Goal: Task Accomplishment & Management: Manage account settings

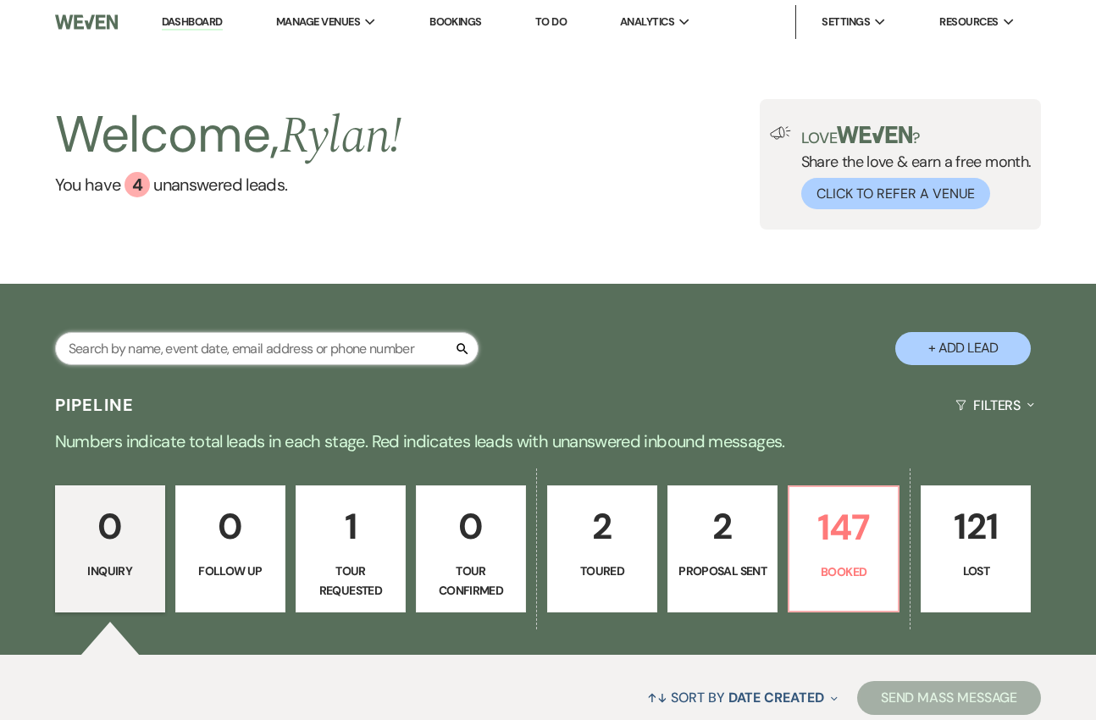
click at [391, 353] on input "text" at bounding box center [267, 348] width 424 height 33
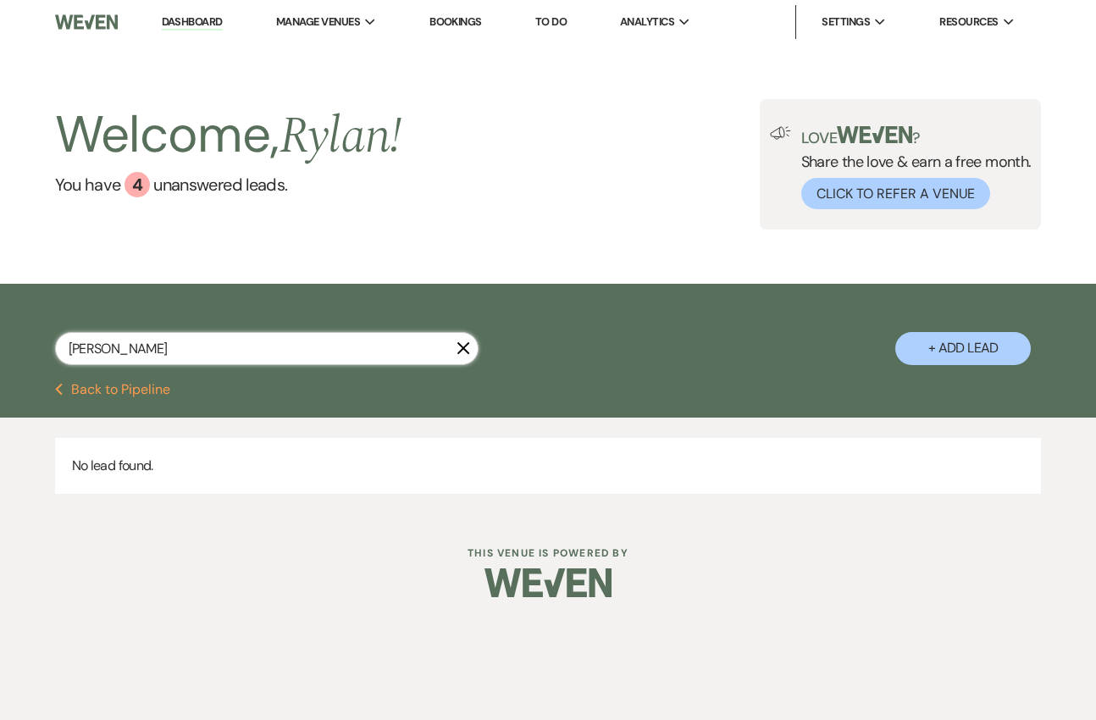
click at [387, 352] on input "[PERSON_NAME]" at bounding box center [267, 348] width 424 height 33
type input "[PERSON_NAME]"
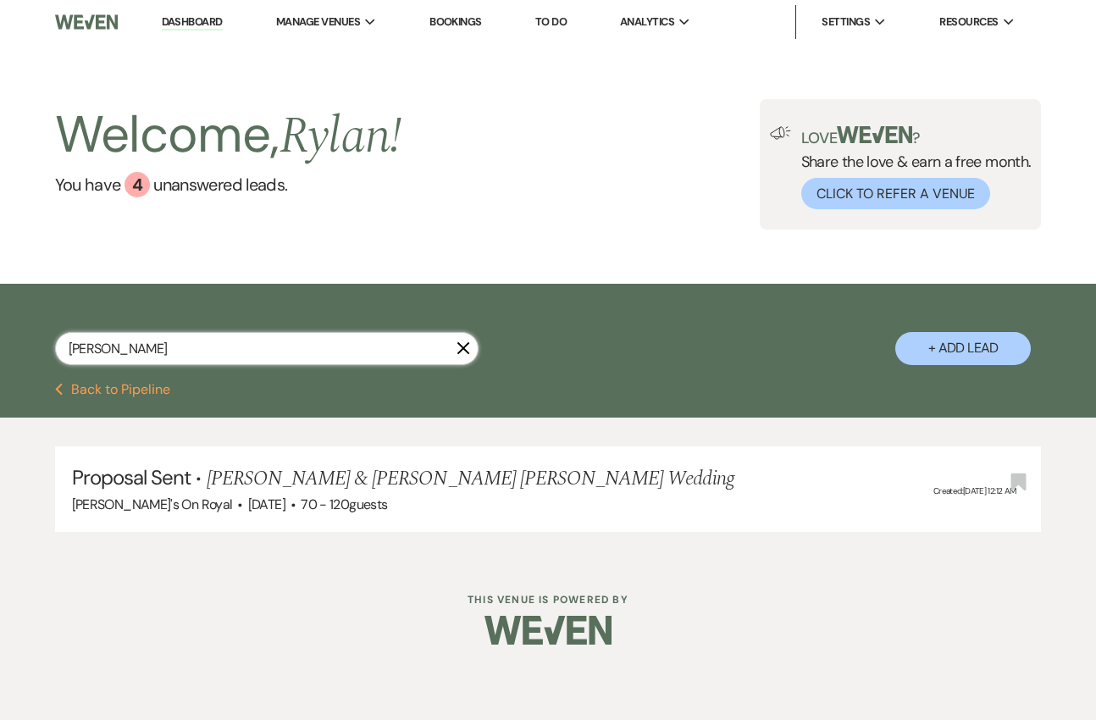
select select "6"
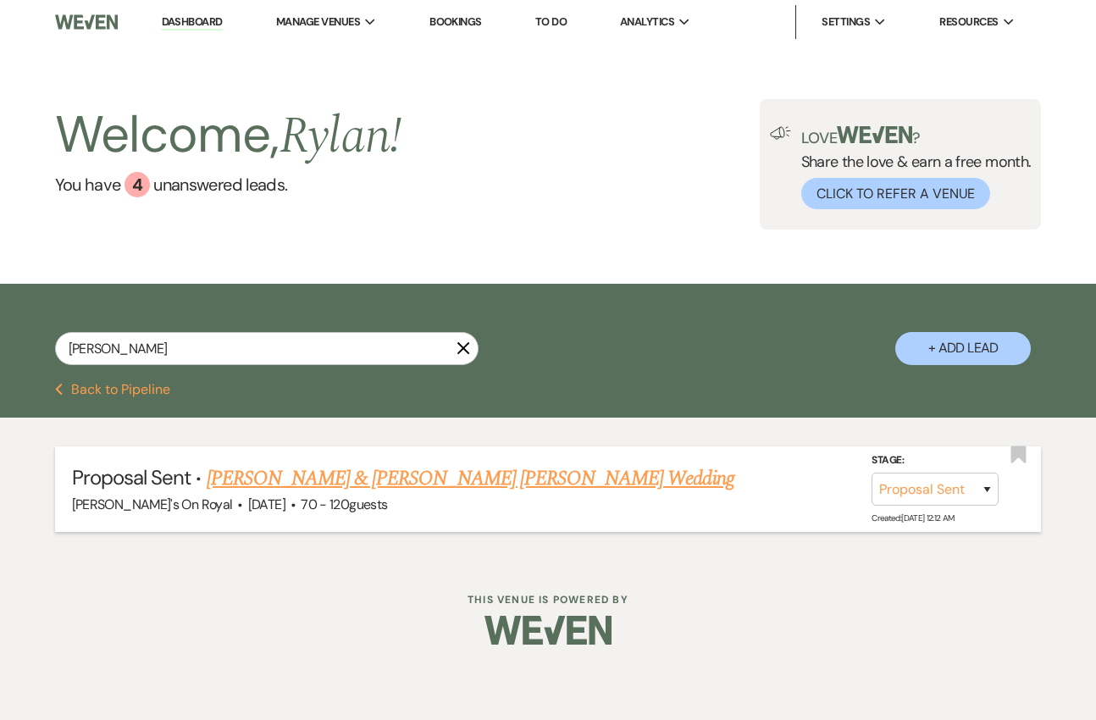
click at [505, 466] on link "[PERSON_NAME] & [PERSON_NAME] [PERSON_NAME] Wedding" at bounding box center [471, 478] width 528 height 30
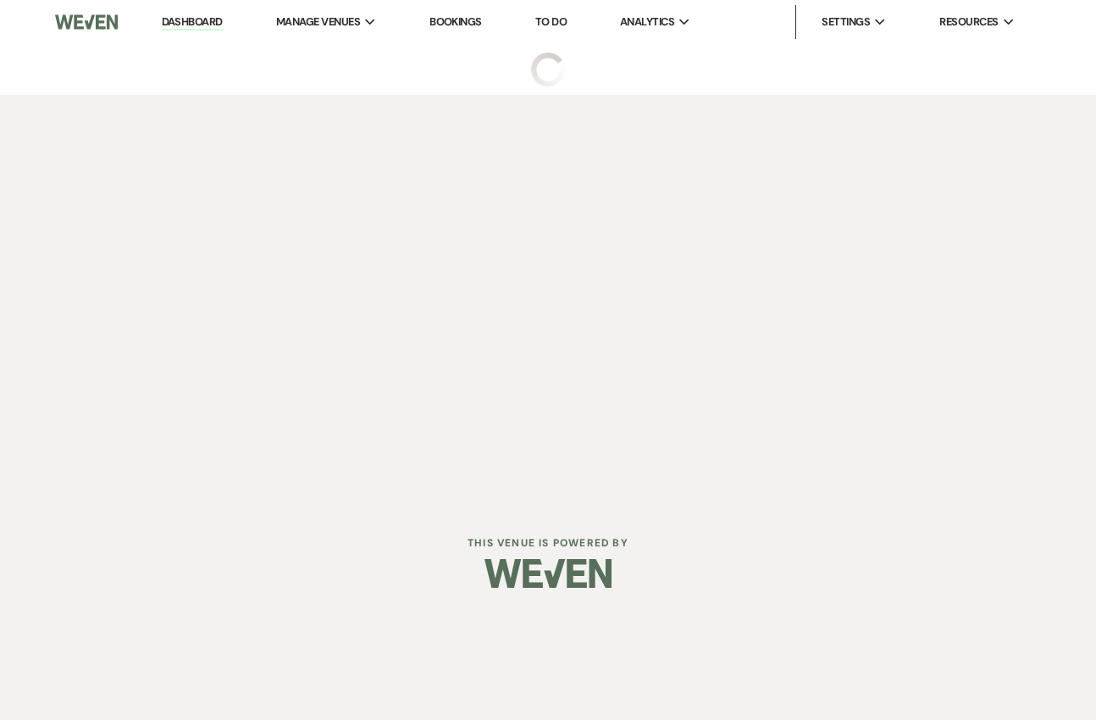
select select "6"
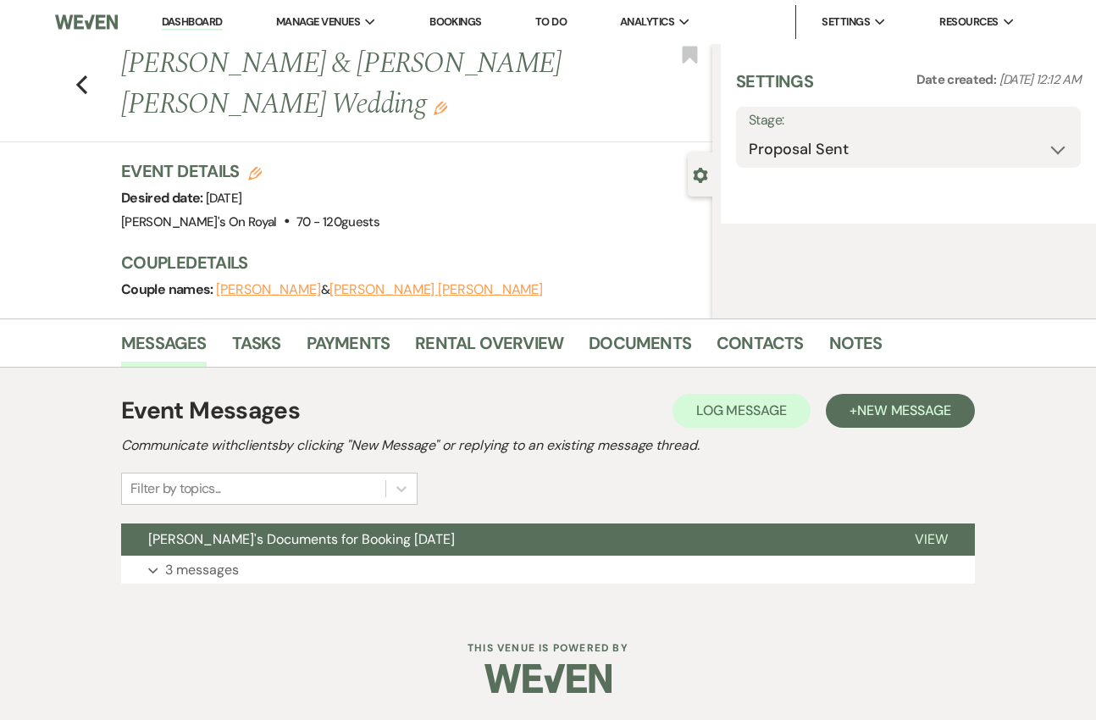
select select "5"
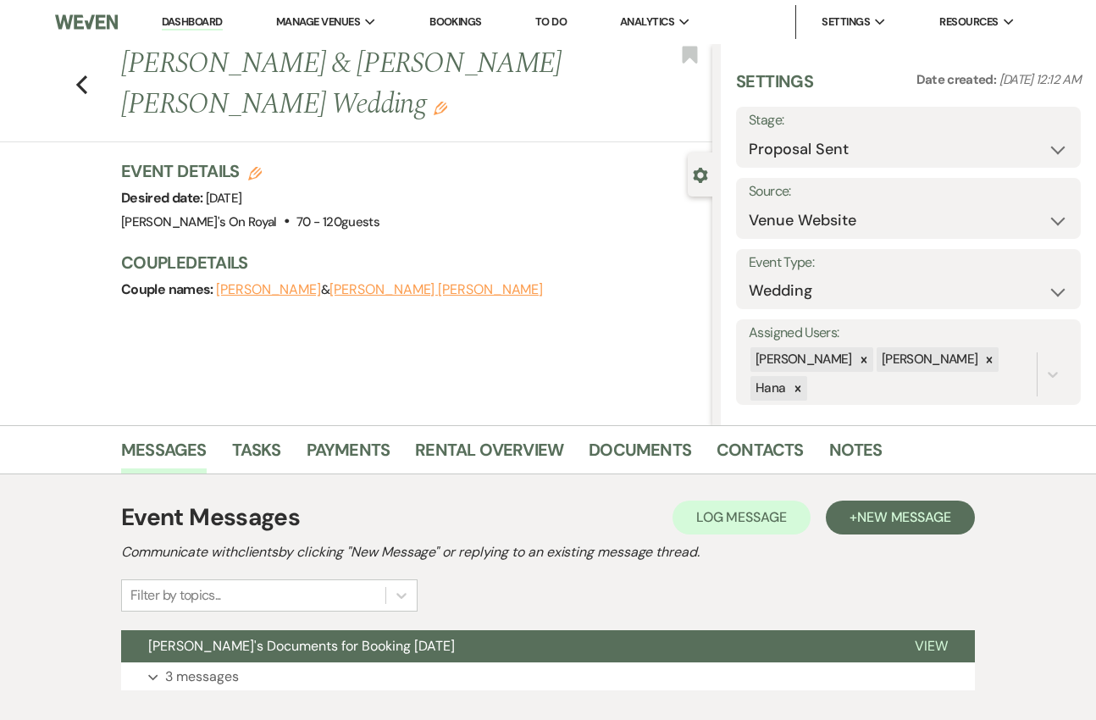
scroll to position [105, 0]
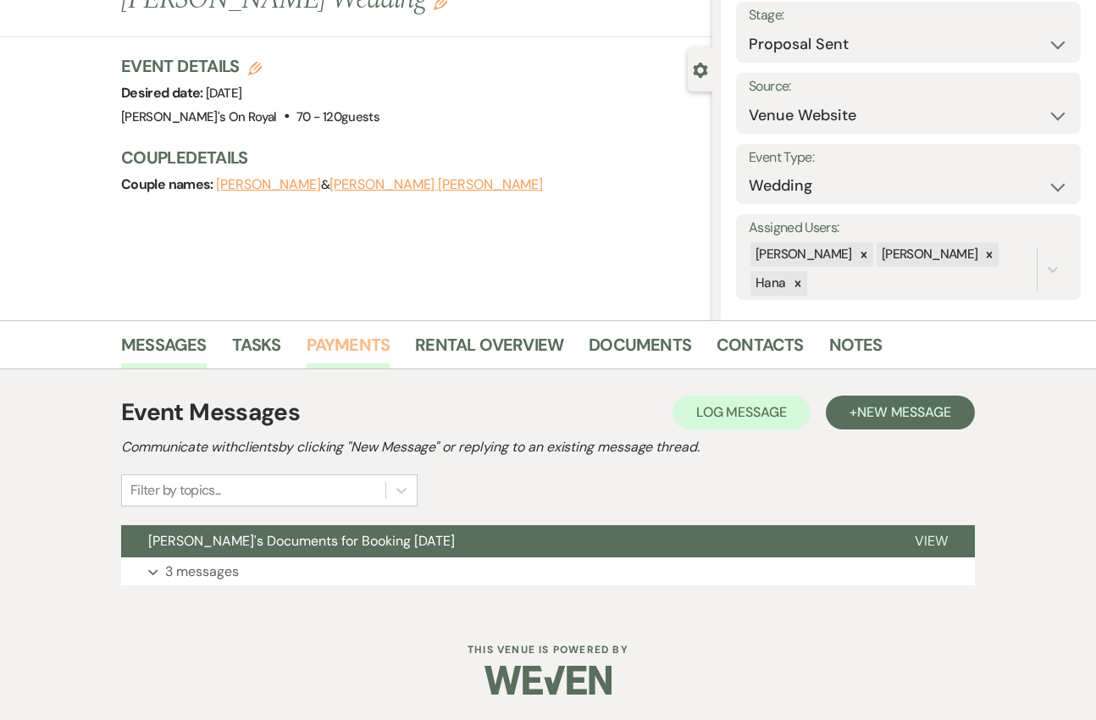
click at [358, 349] on link "Payments" at bounding box center [349, 349] width 84 height 37
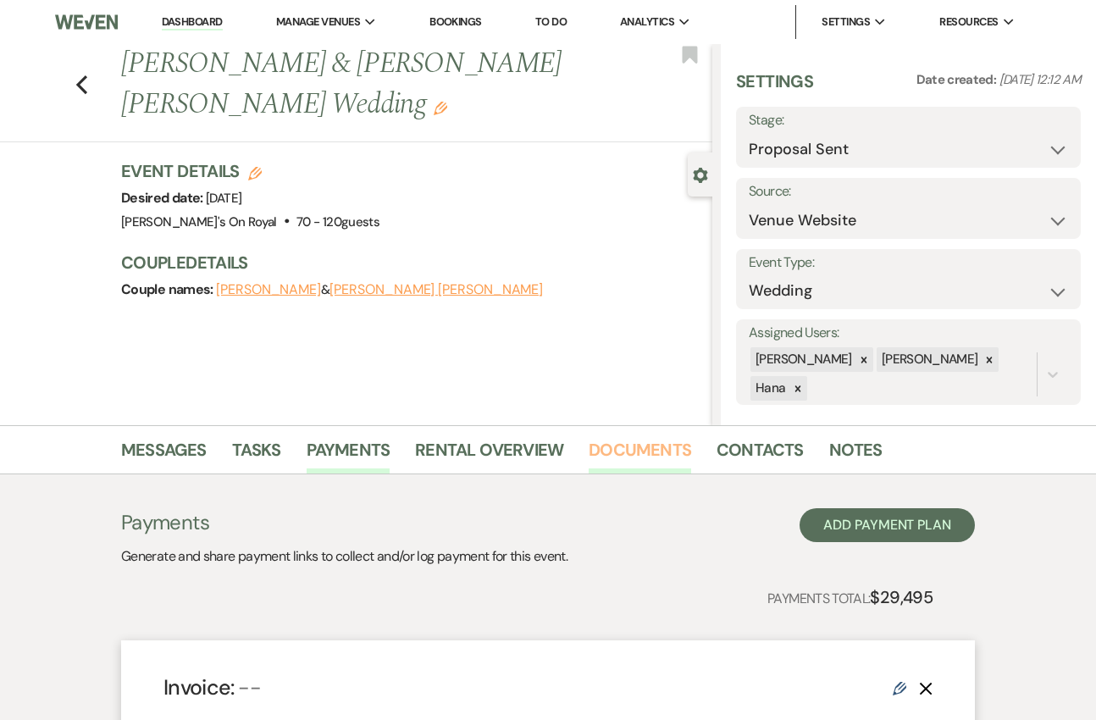
click at [622, 457] on link "Documents" at bounding box center [640, 454] width 103 height 37
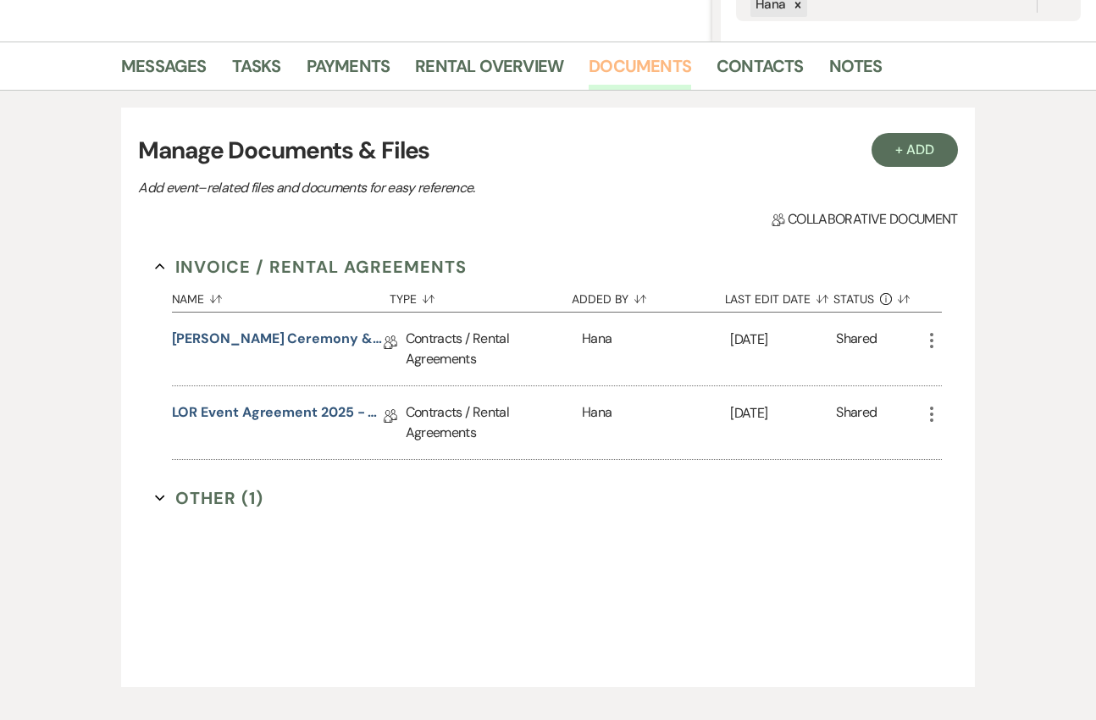
scroll to position [387, 0]
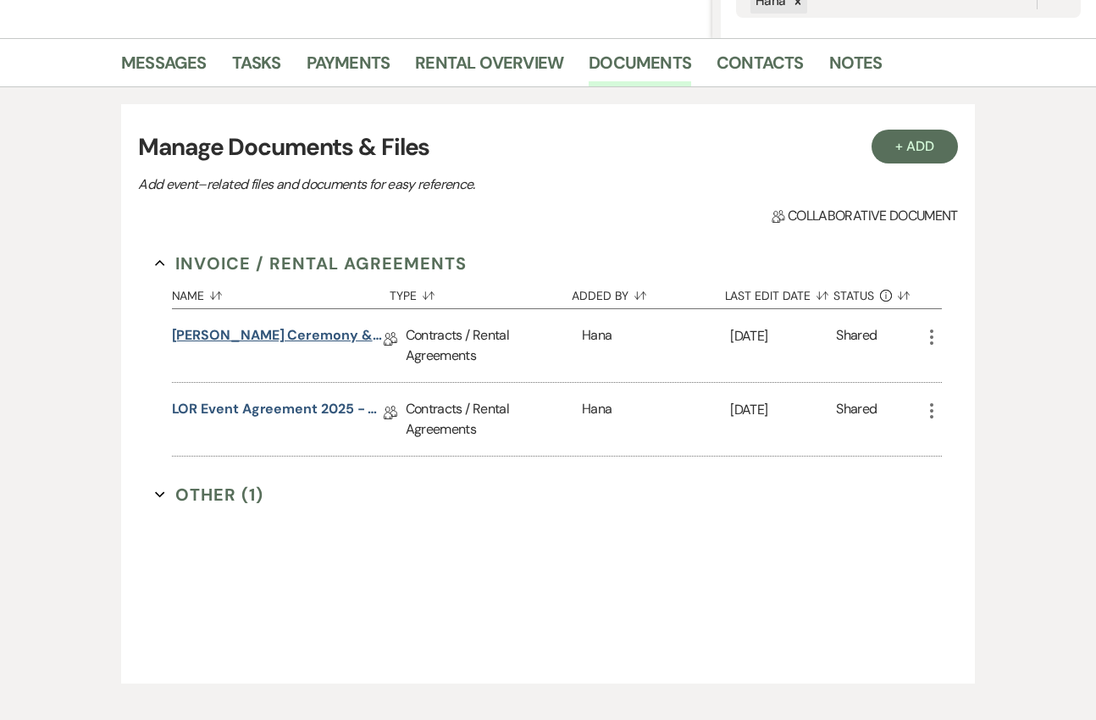
click at [281, 341] on link "[PERSON_NAME] Ceremony & Seated Dinner Contract [DATE]" at bounding box center [278, 338] width 212 height 26
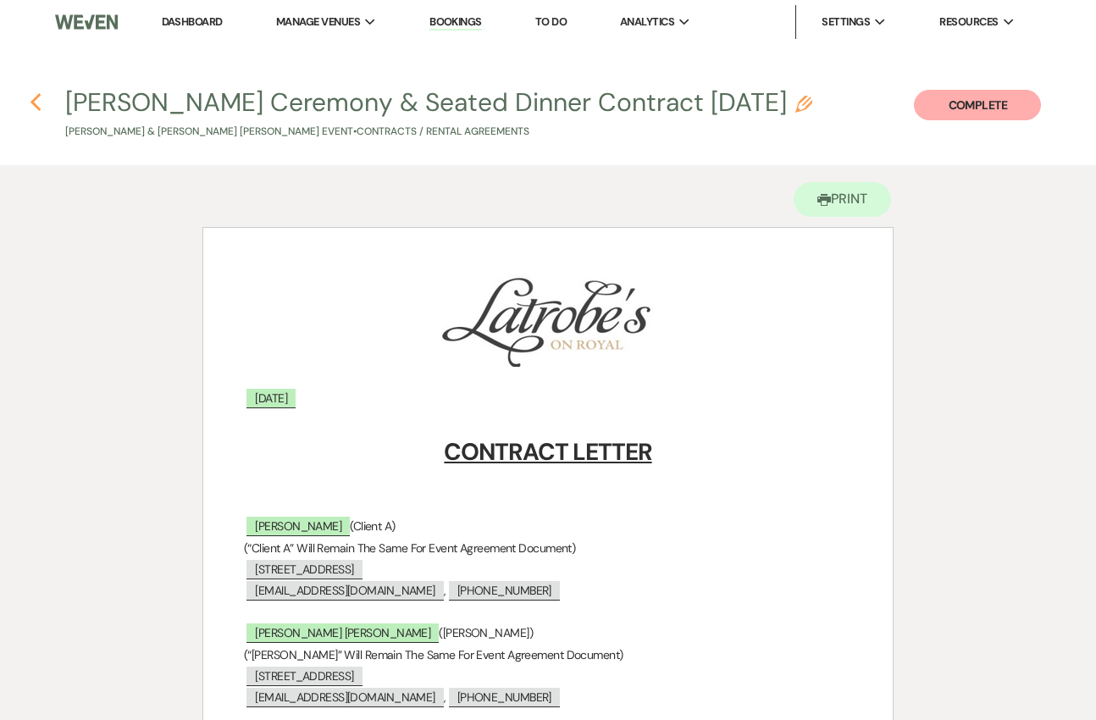
click at [36, 105] on icon "Previous" at bounding box center [36, 102] width 13 height 20
select select "6"
select select "5"
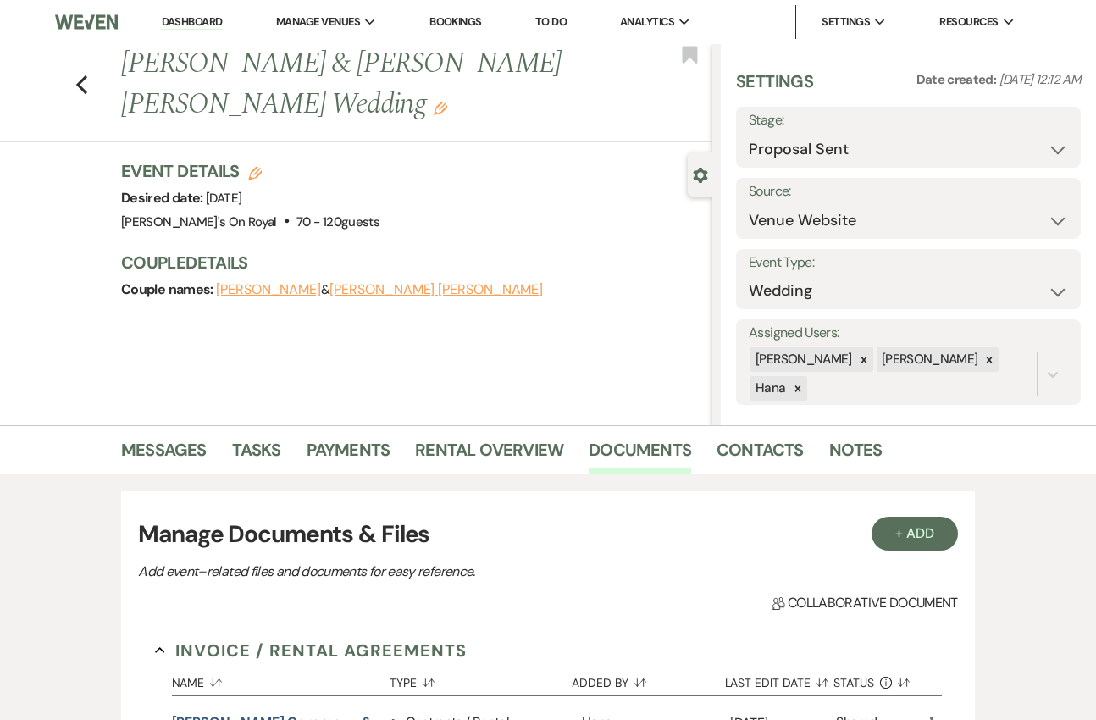
scroll to position [387, 0]
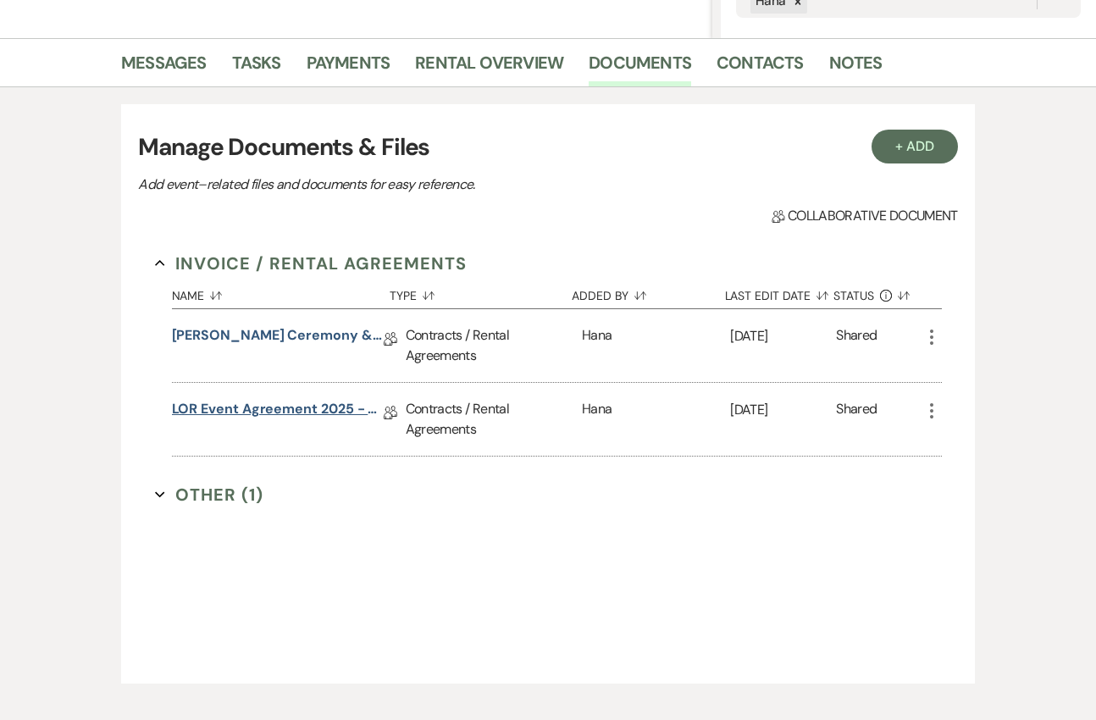
click at [259, 413] on link "LOR Event Agreement 2025 - Two Clients" at bounding box center [278, 412] width 212 height 26
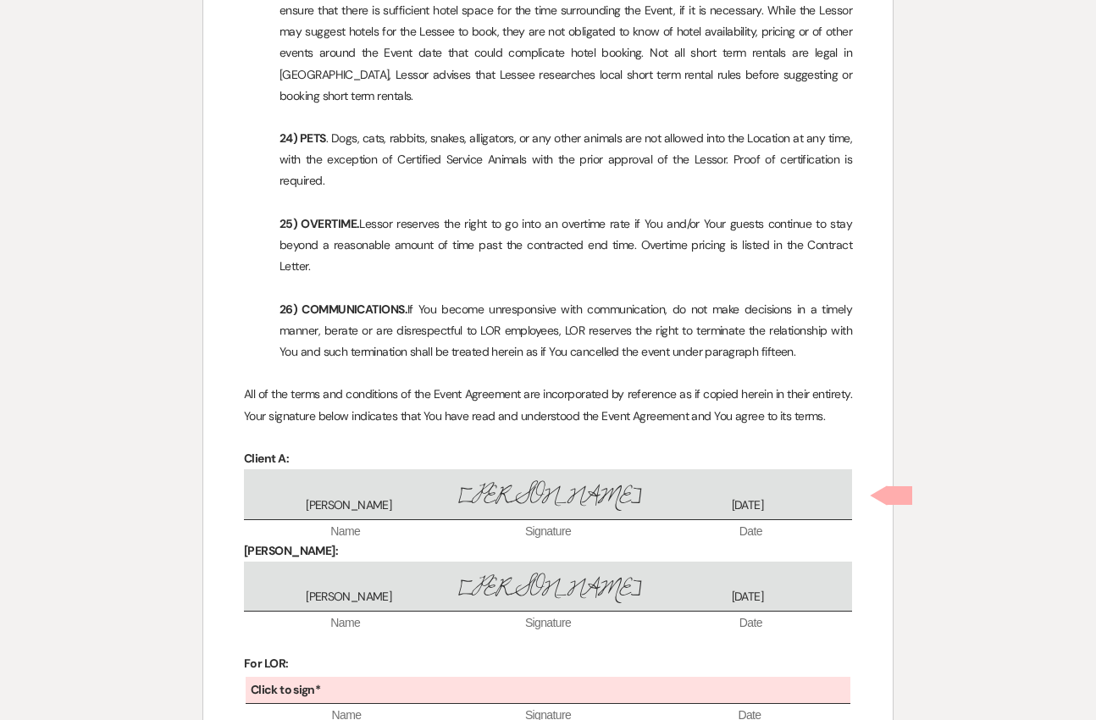
scroll to position [5105, 0]
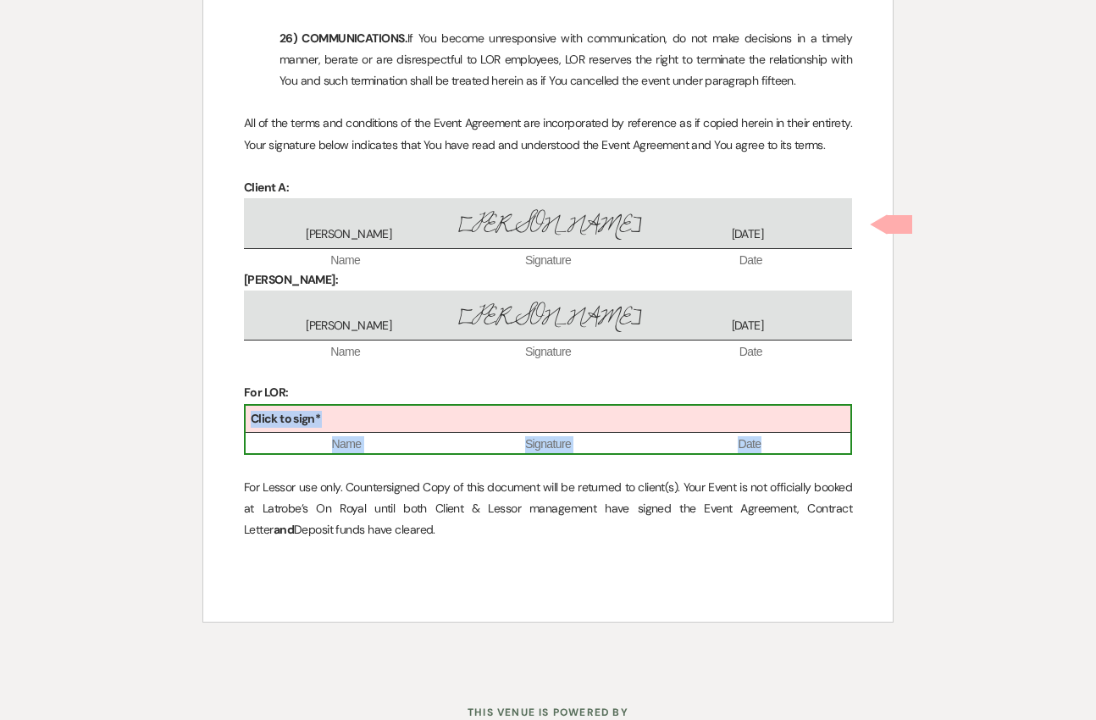
click at [521, 406] on div "Click to sign*" at bounding box center [548, 420] width 605 height 28
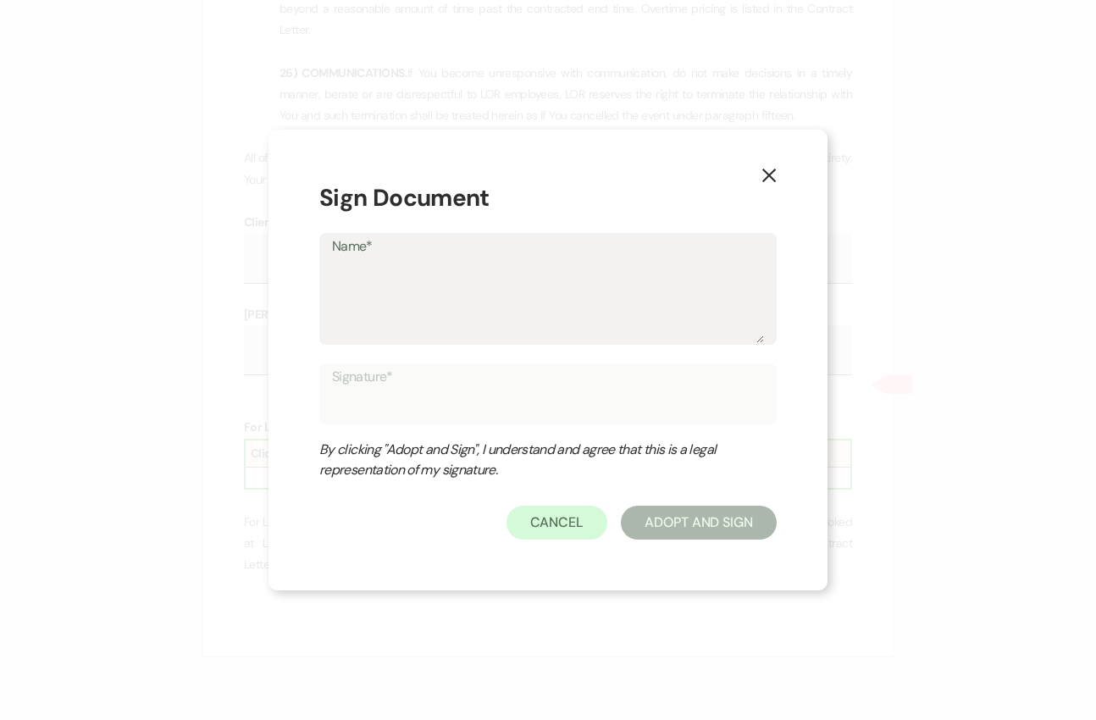
scroll to position [5070, 0]
click at [435, 299] on textarea "Name*" at bounding box center [548, 300] width 432 height 85
click at [762, 170] on icon "X" at bounding box center [769, 173] width 15 height 15
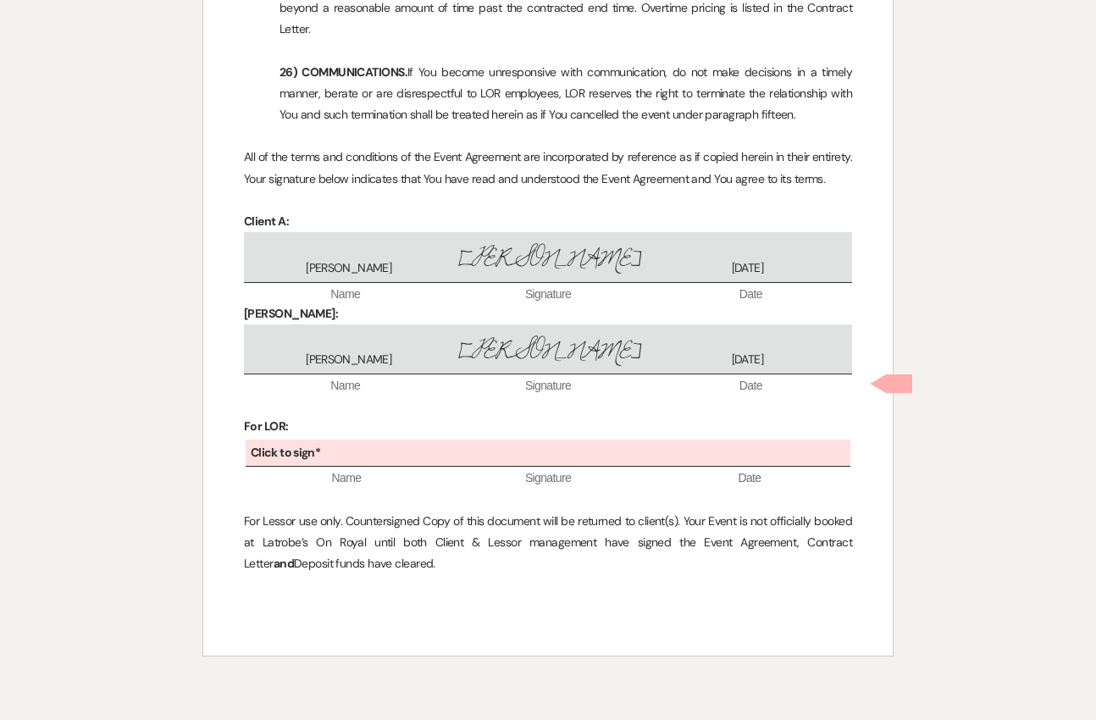
scroll to position [5073, 0]
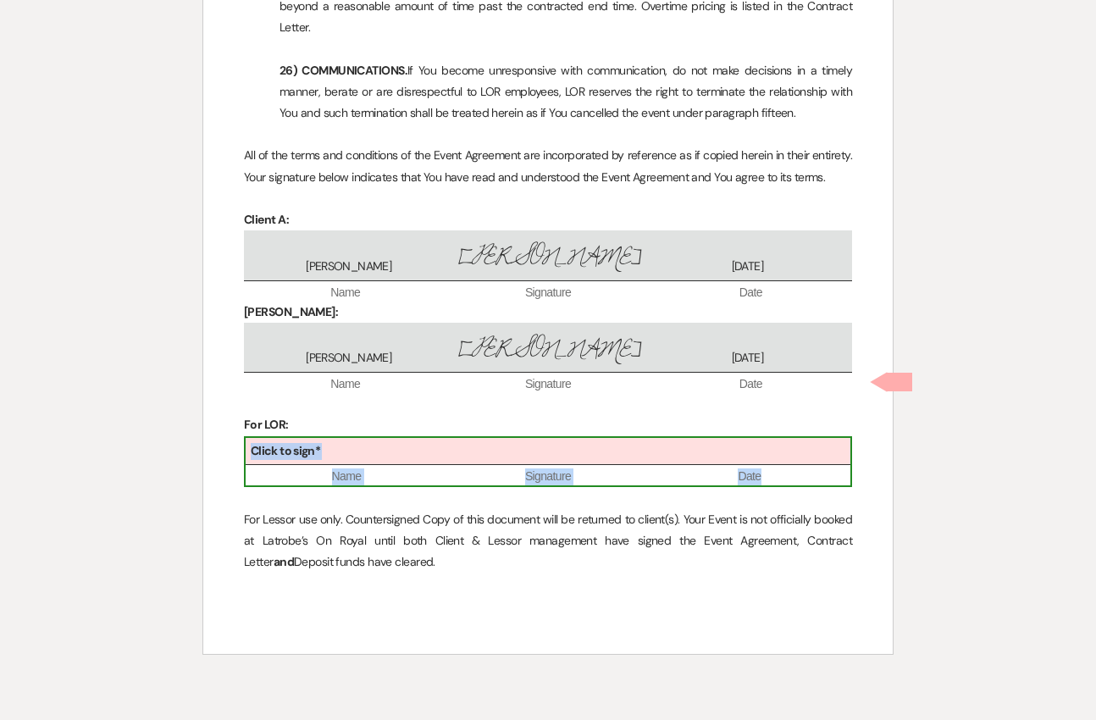
click at [603, 438] on div "Click to sign*" at bounding box center [548, 452] width 605 height 28
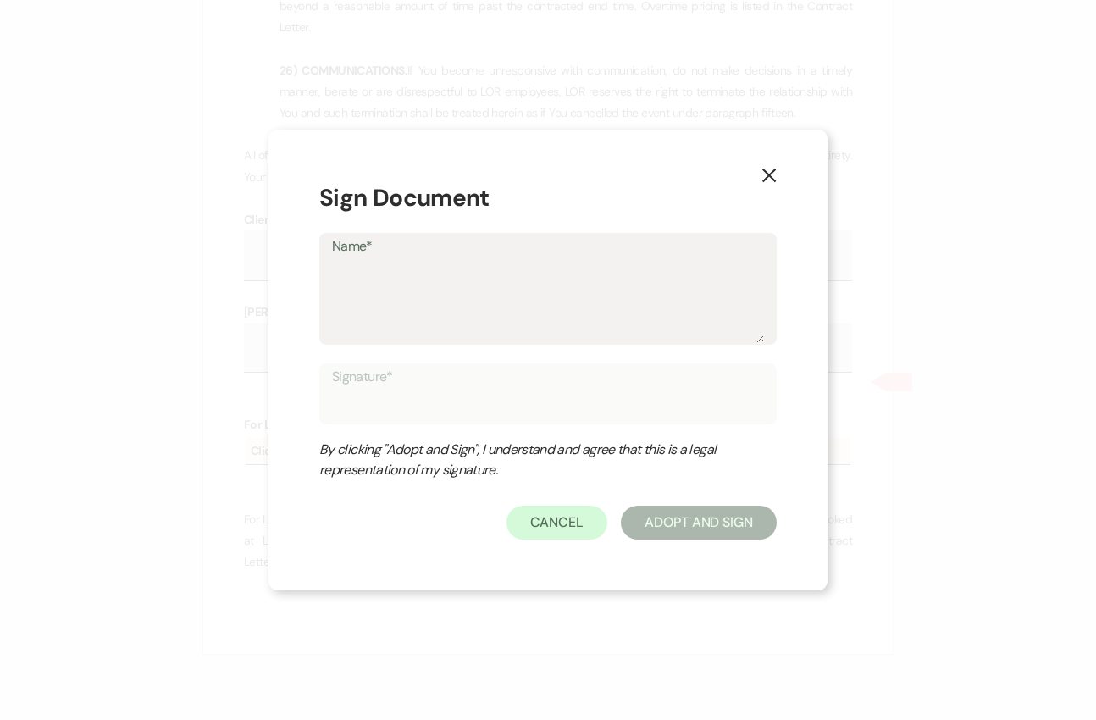
click at [581, 271] on textarea "Name*" at bounding box center [548, 300] width 432 height 85
click at [776, 176] on icon "X" at bounding box center [769, 175] width 15 height 15
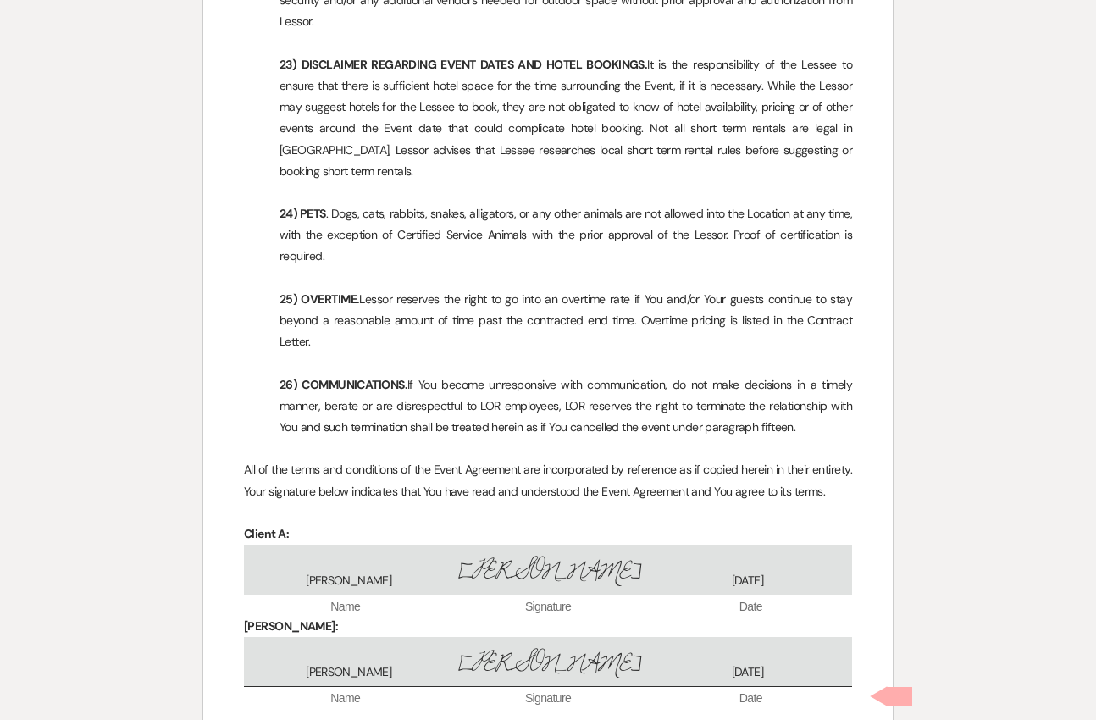
scroll to position [5105, 0]
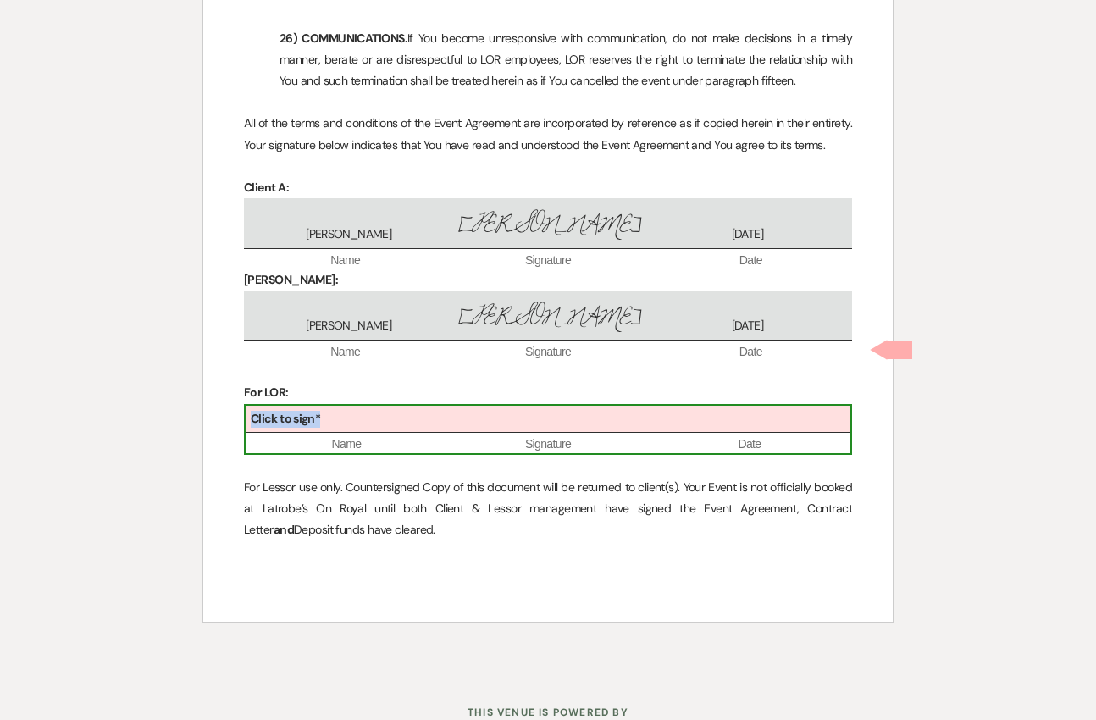
click at [525, 406] on div "Click to sign*" at bounding box center [548, 420] width 605 height 28
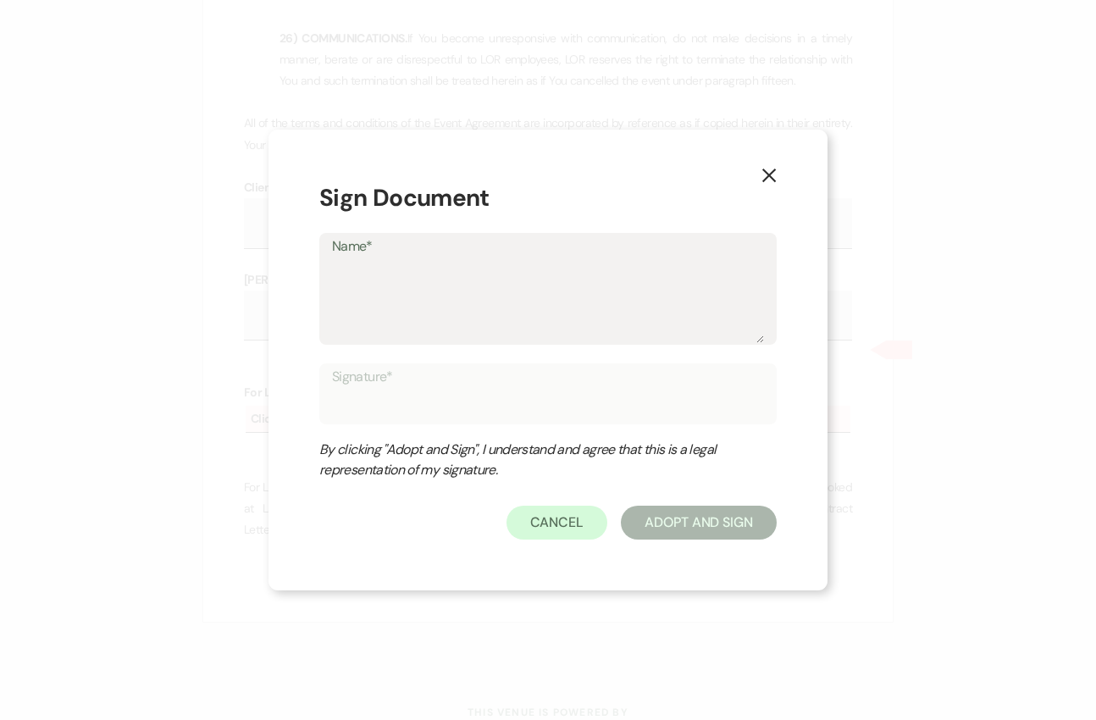
click at [561, 263] on textarea "Name*" at bounding box center [548, 300] width 432 height 85
type textarea "R"
type input "R"
type textarea "Ry"
type input "Ry"
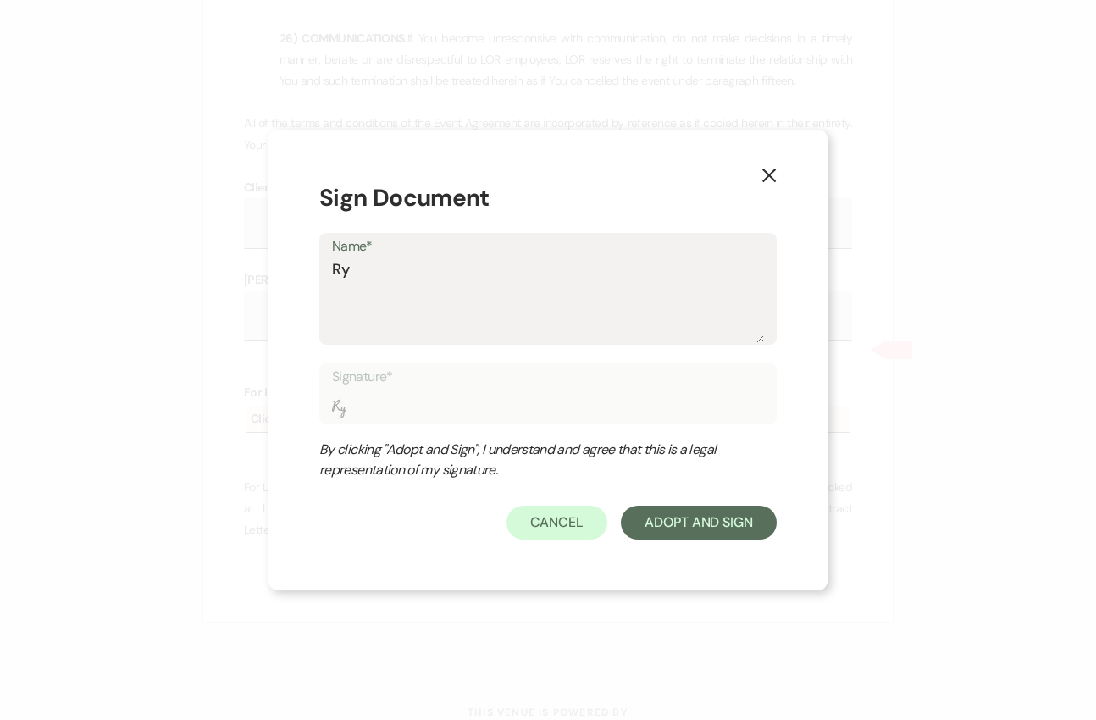
type textarea "Ryl"
type input "Ryl"
type textarea "Ryla"
type input "Ryla"
type textarea "Rylan"
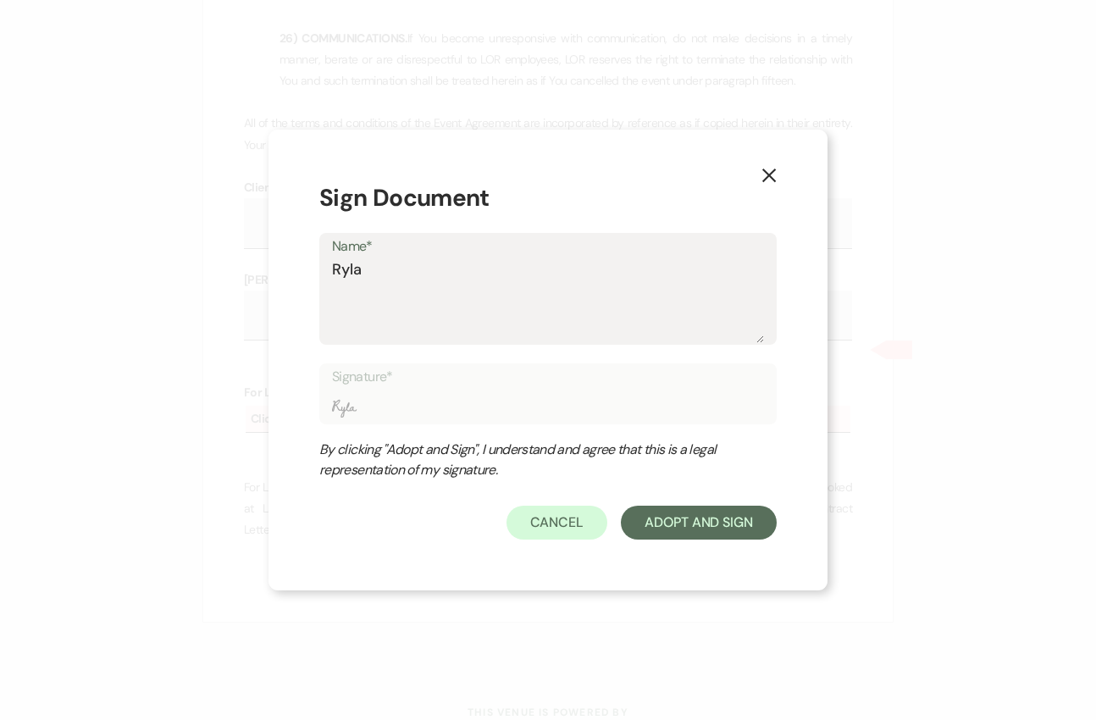
type input "Rylan"
type textarea "Rylan"
type input "Rylan"
type textarea "Rylan D"
type input "Rylan D"
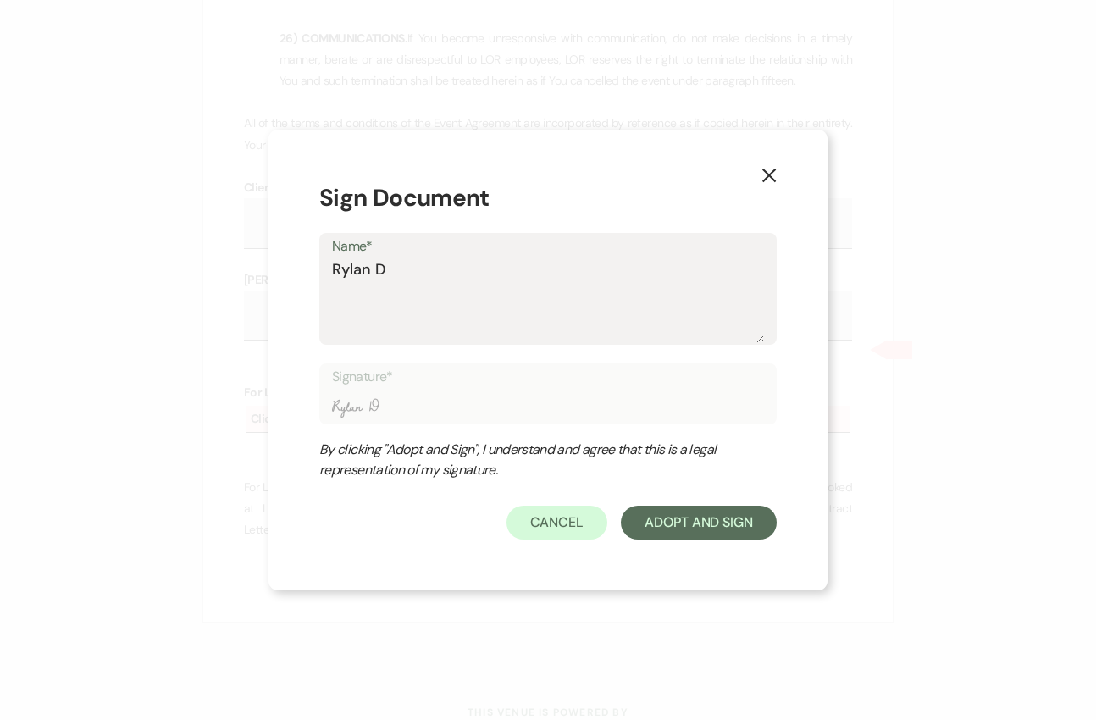
type textarea "Rylan Do"
type input "Rylan Do"
type textarea "[PERSON_NAME]"
type input "[PERSON_NAME]"
type textarea "Rylan Domi"
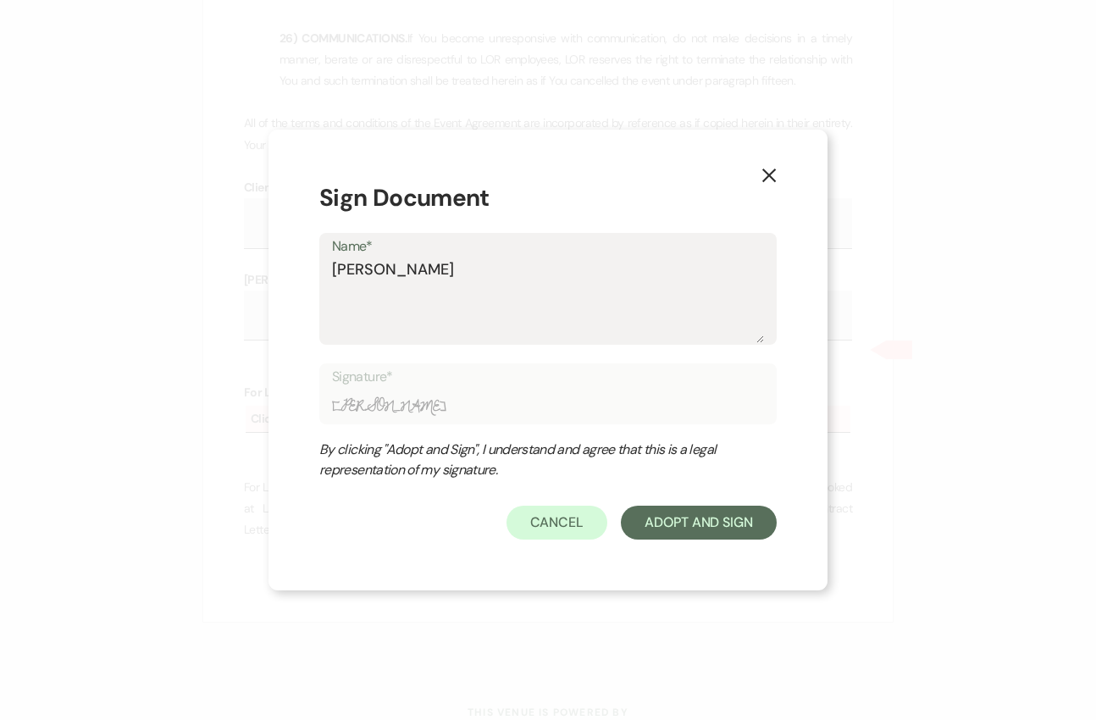
type input "Rylan Domi"
type textarea "[PERSON_NAME]"
type input "[PERSON_NAME]"
type textarea "[PERSON_NAME]"
type input "[PERSON_NAME]"
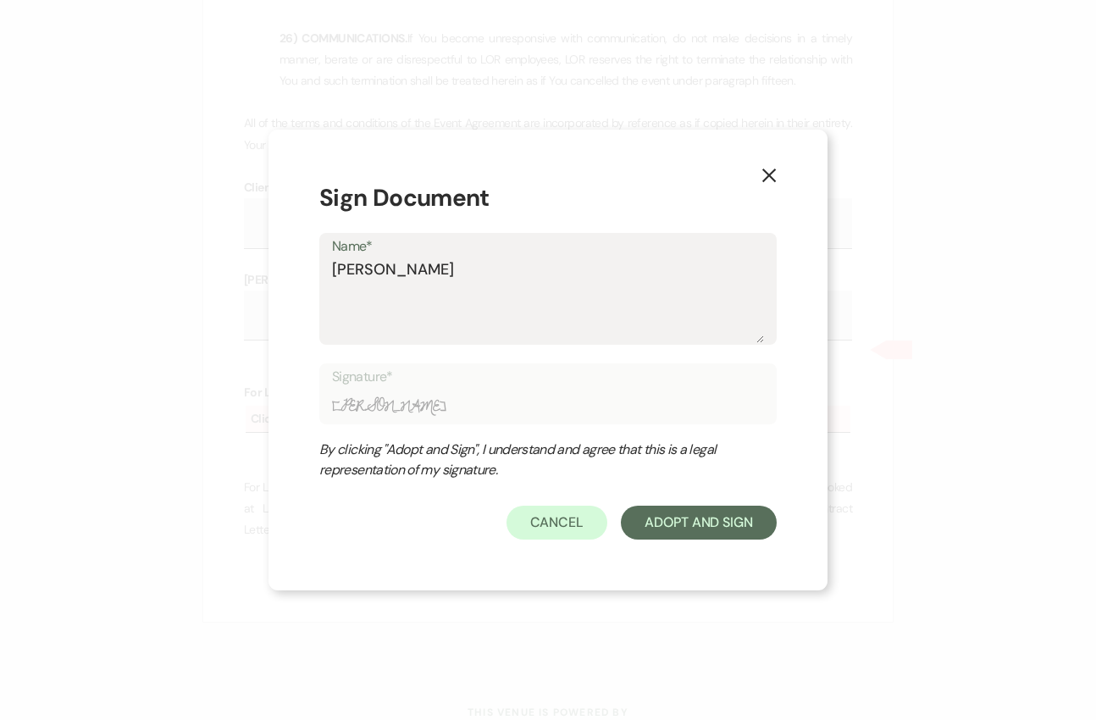
type textarea "[PERSON_NAME]"
type input "[PERSON_NAME]"
type textarea "[PERSON_NAME]"
type input "[PERSON_NAME]"
type textarea "[PERSON_NAME]"
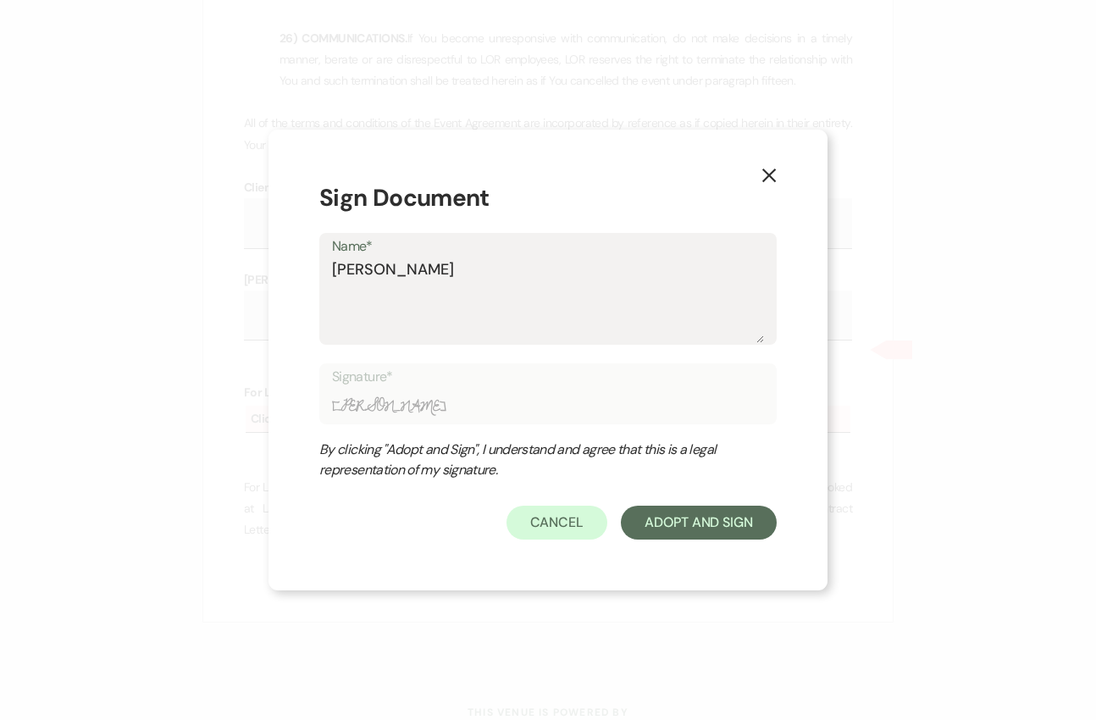
type input "[PERSON_NAME]"
type textarea "[PERSON_NAME]"
type input "[PERSON_NAME]"
click at [687, 529] on button "Adopt And Sign" at bounding box center [699, 523] width 156 height 34
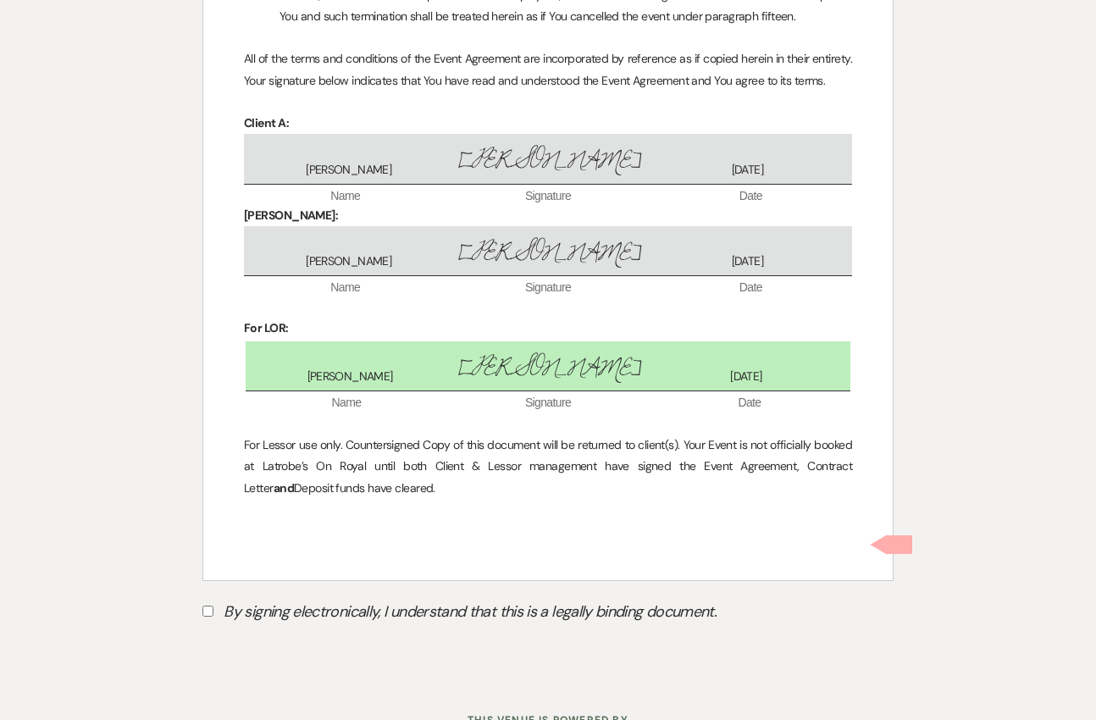
scroll to position [5177, 0]
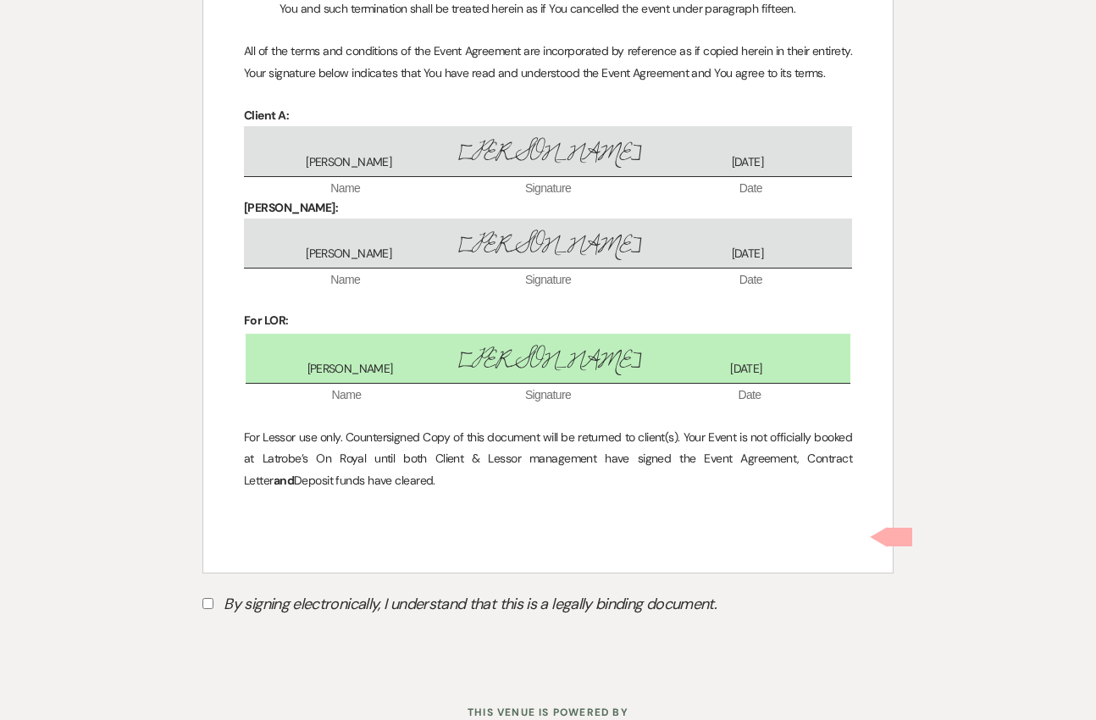
click at [203, 598] on input "By signing electronically, I understand that this is a legally binding document." at bounding box center [207, 603] width 11 height 11
checkbox input "true"
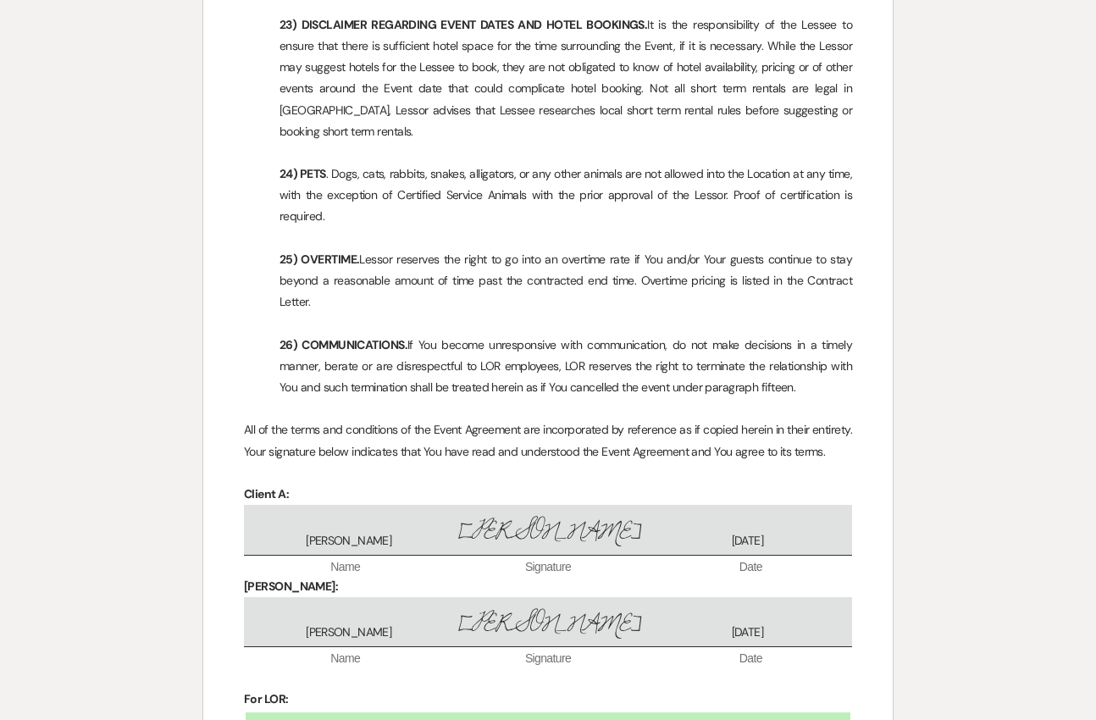
scroll to position [5216, 0]
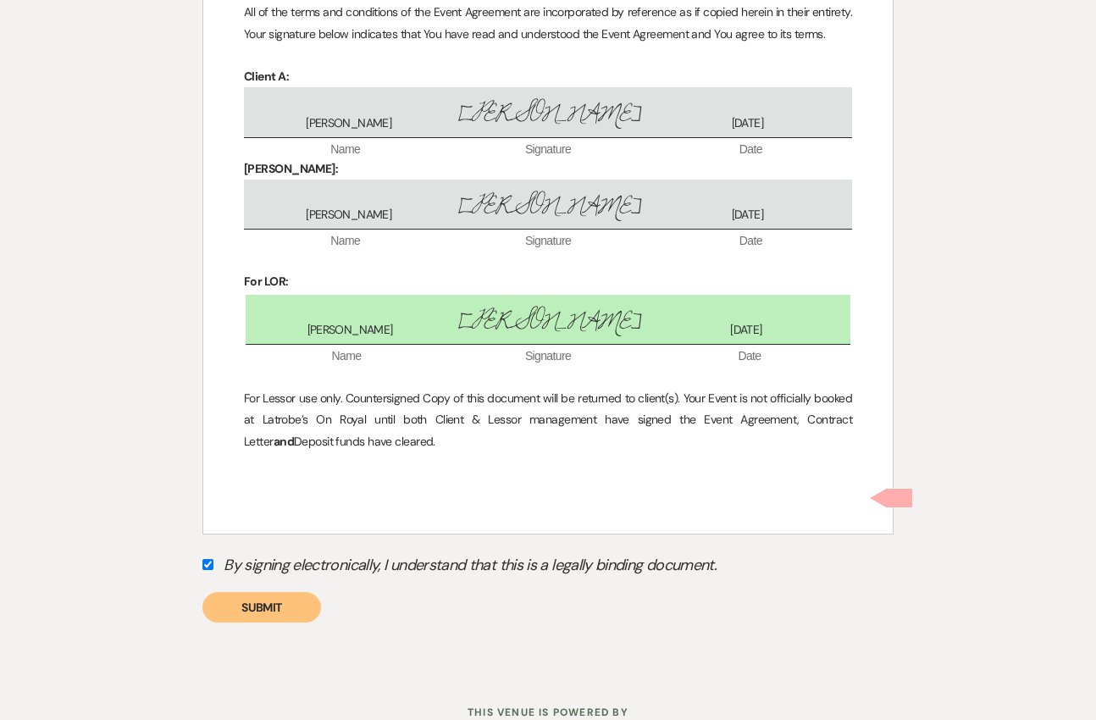
click at [283, 592] on button "Submit" at bounding box center [261, 607] width 119 height 30
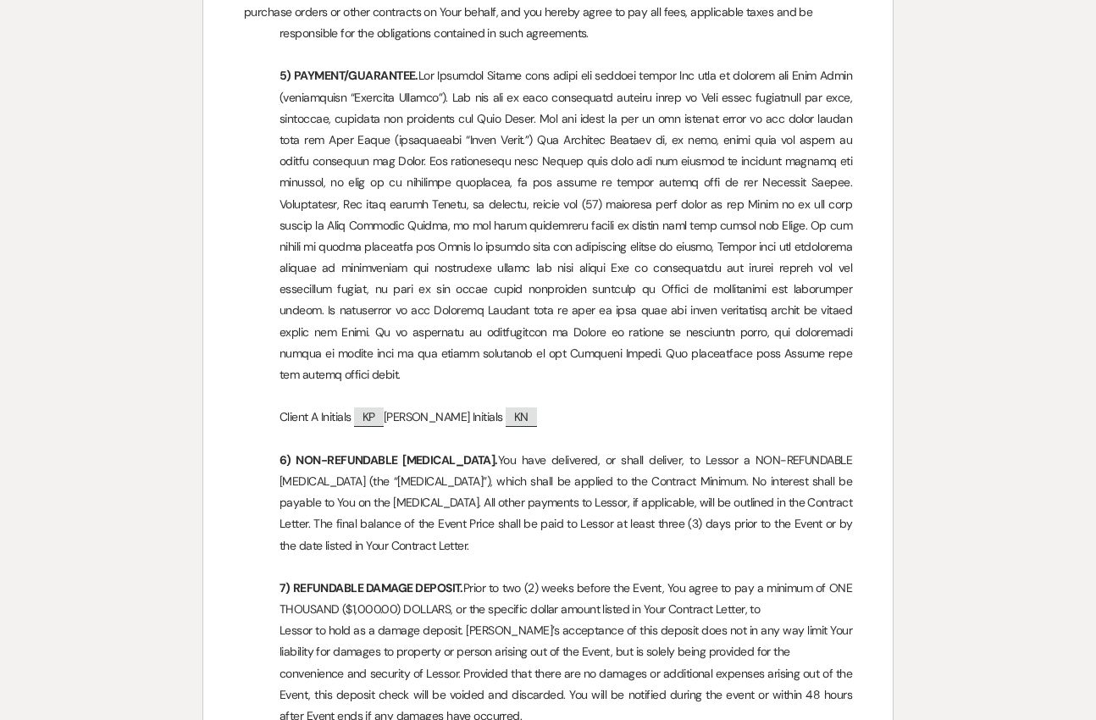
scroll to position [0, 0]
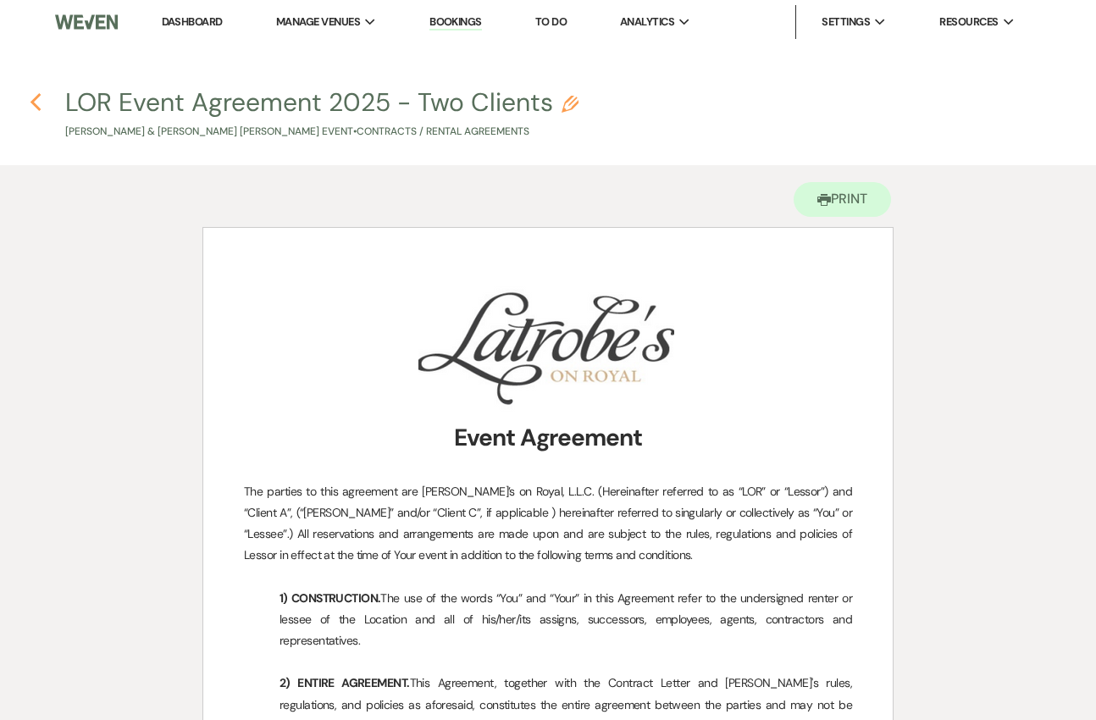
click at [36, 103] on icon "Previous" at bounding box center [36, 102] width 13 height 20
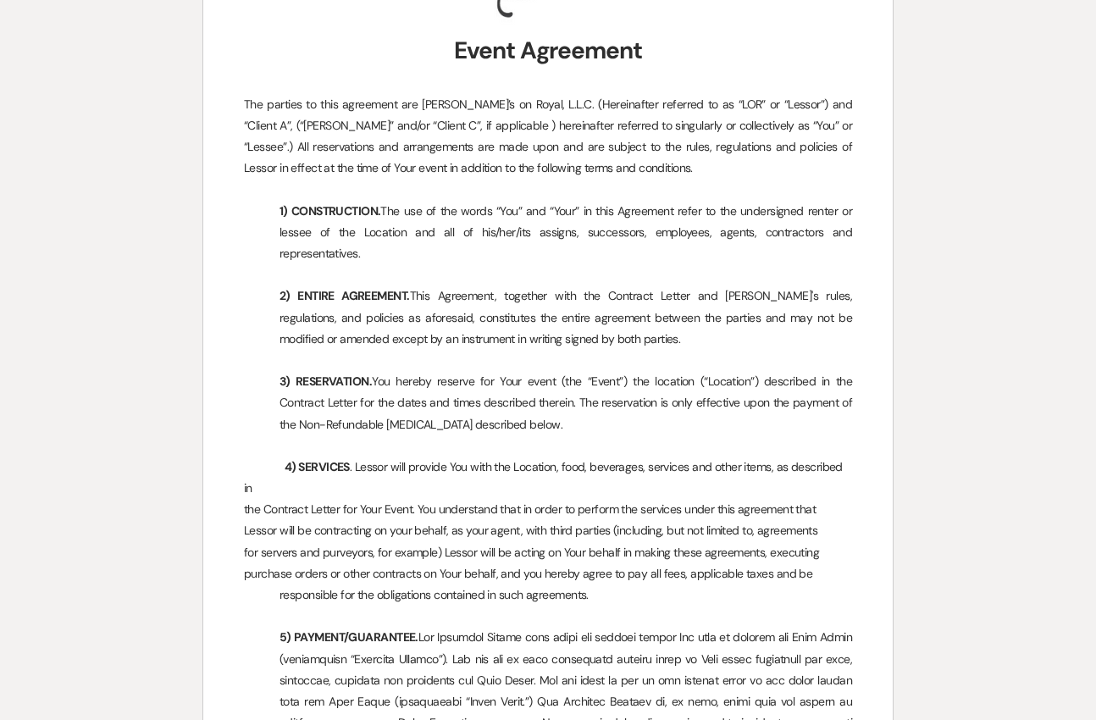
select select "6"
select select "5"
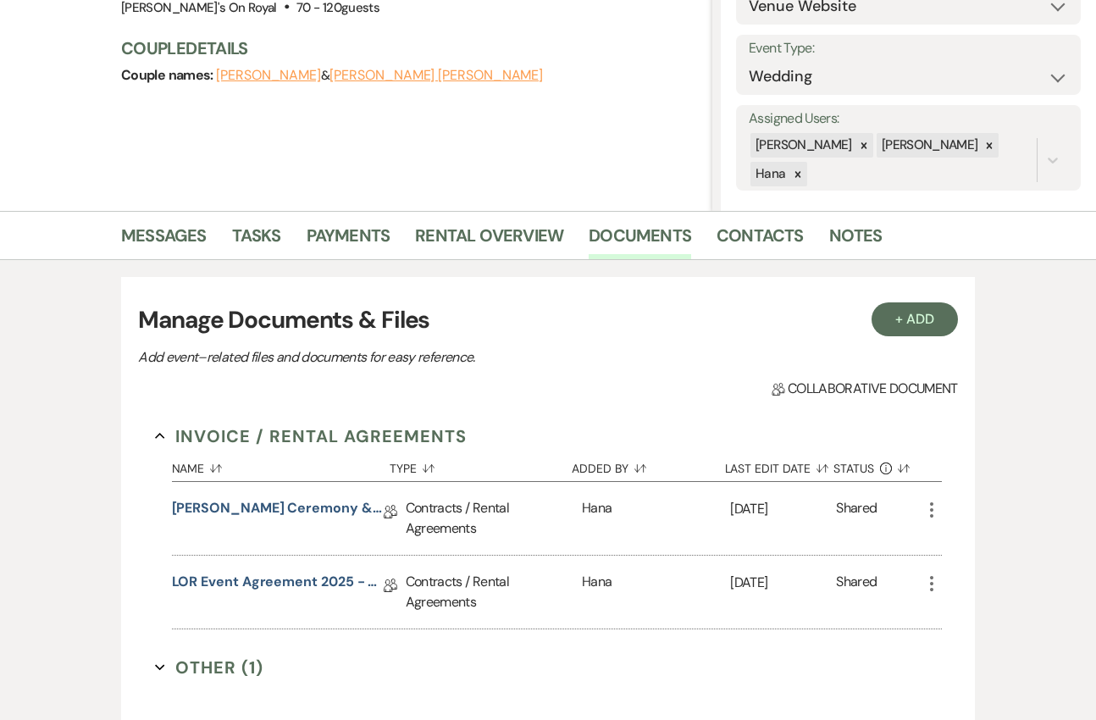
scroll to position [208, 0]
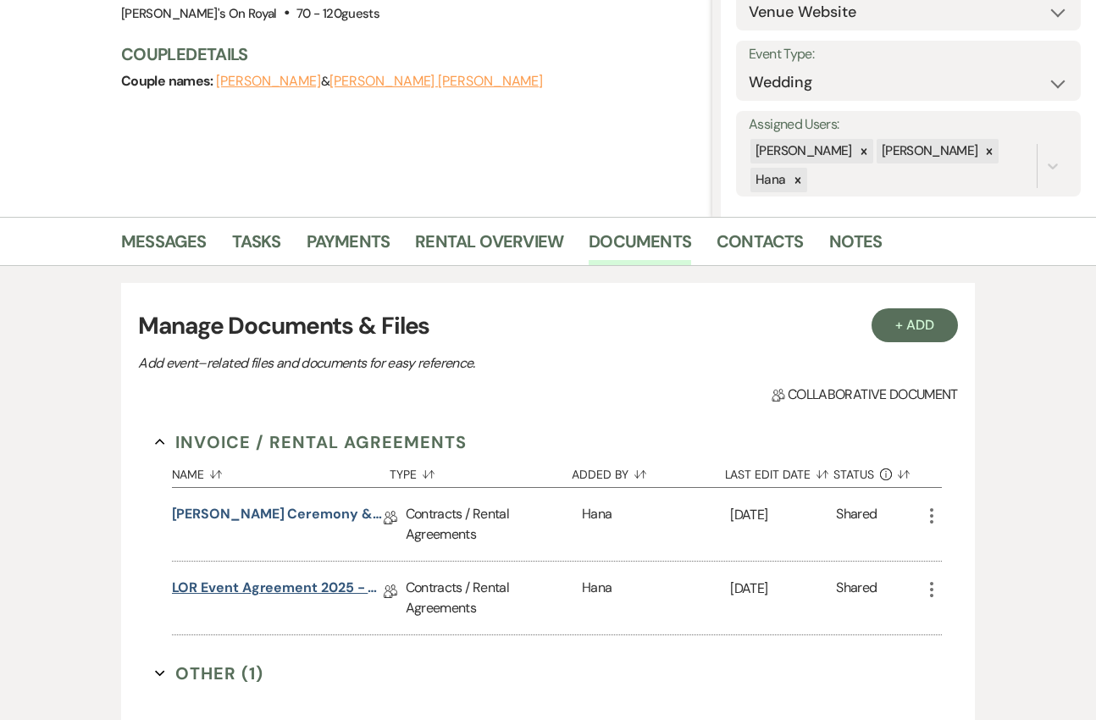
click at [344, 579] on link "LOR Event Agreement 2025 - Two Clients" at bounding box center [278, 591] width 212 height 26
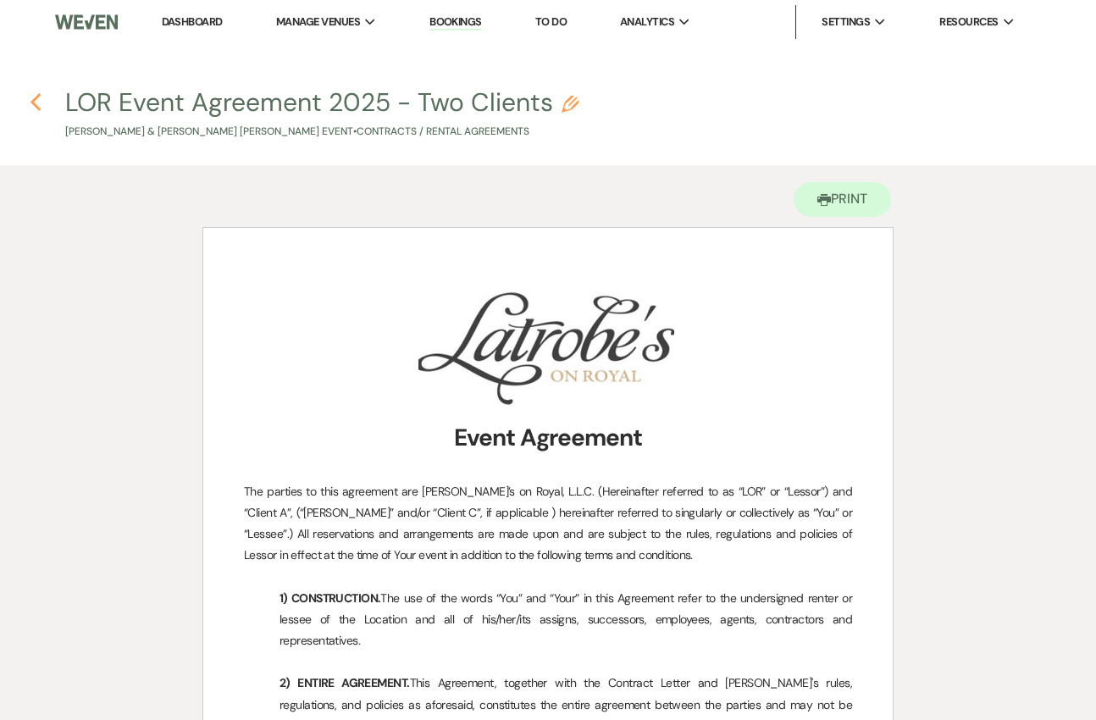
click at [36, 103] on icon "Previous" at bounding box center [36, 102] width 13 height 20
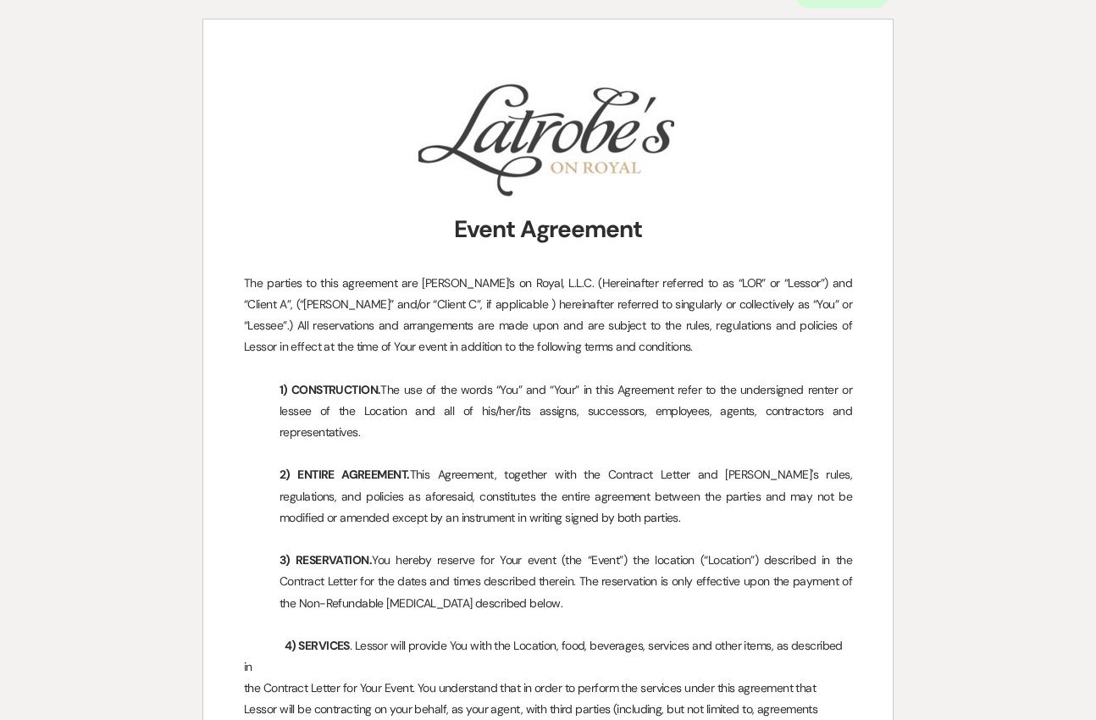
select select "6"
select select "5"
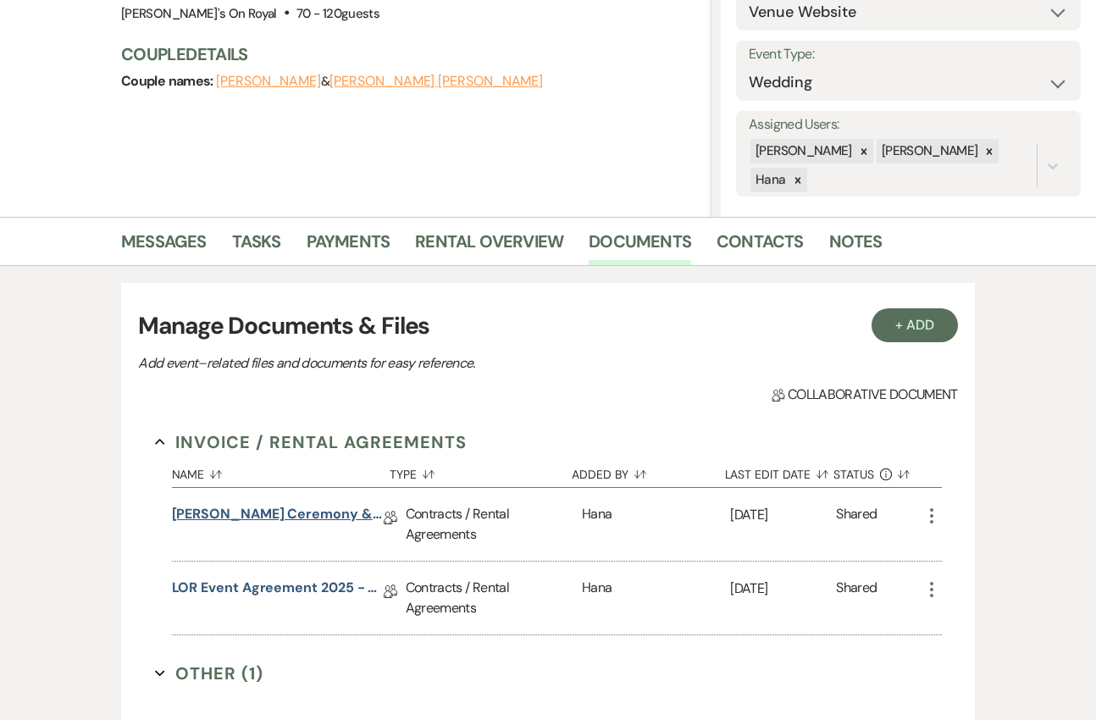
click at [341, 513] on link "[PERSON_NAME] Ceremony & Seated Dinner Contract [DATE]" at bounding box center [278, 517] width 212 height 26
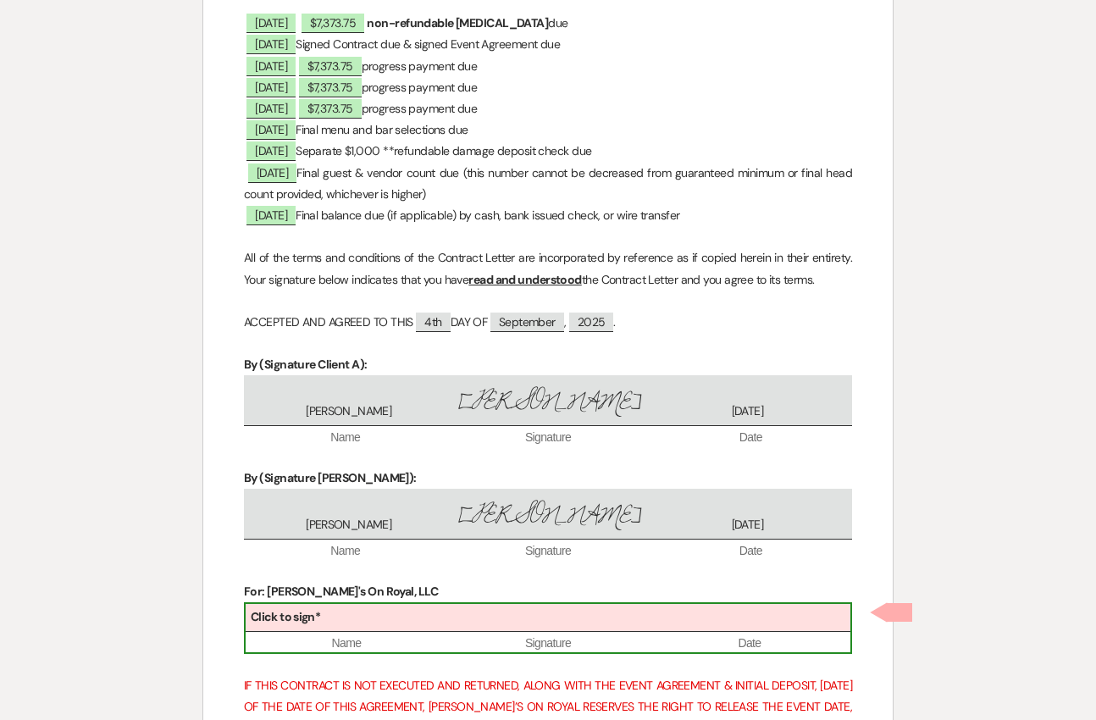
scroll to position [4235, 0]
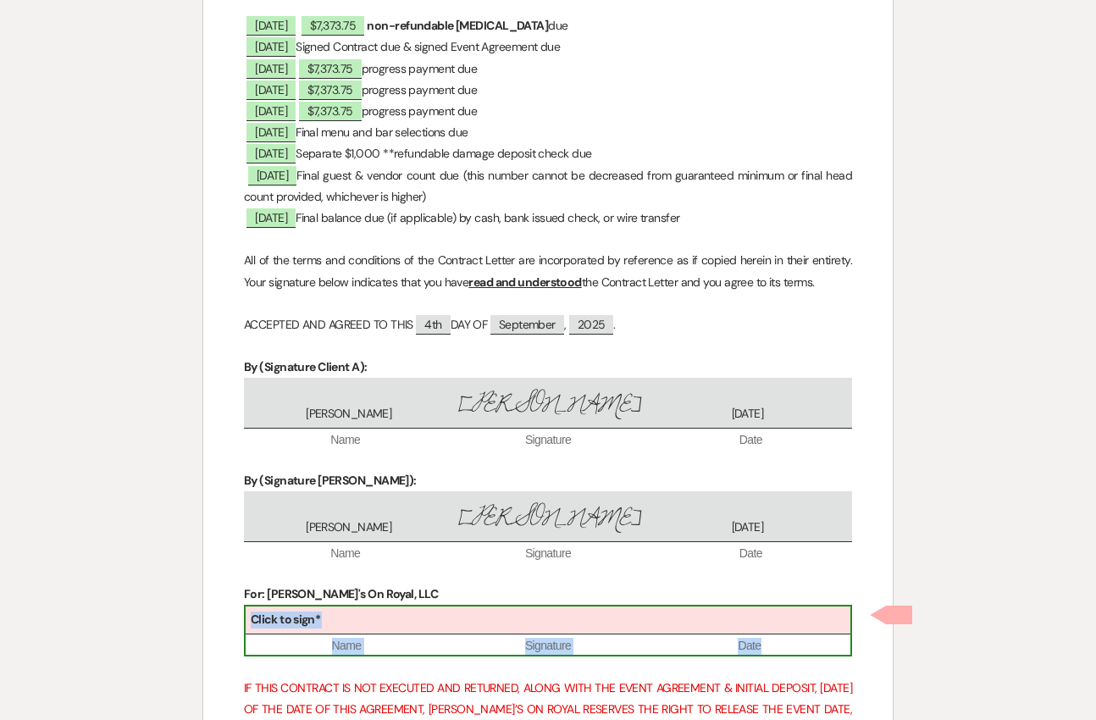
click at [594, 632] on div "Click to sign*" at bounding box center [548, 621] width 605 height 28
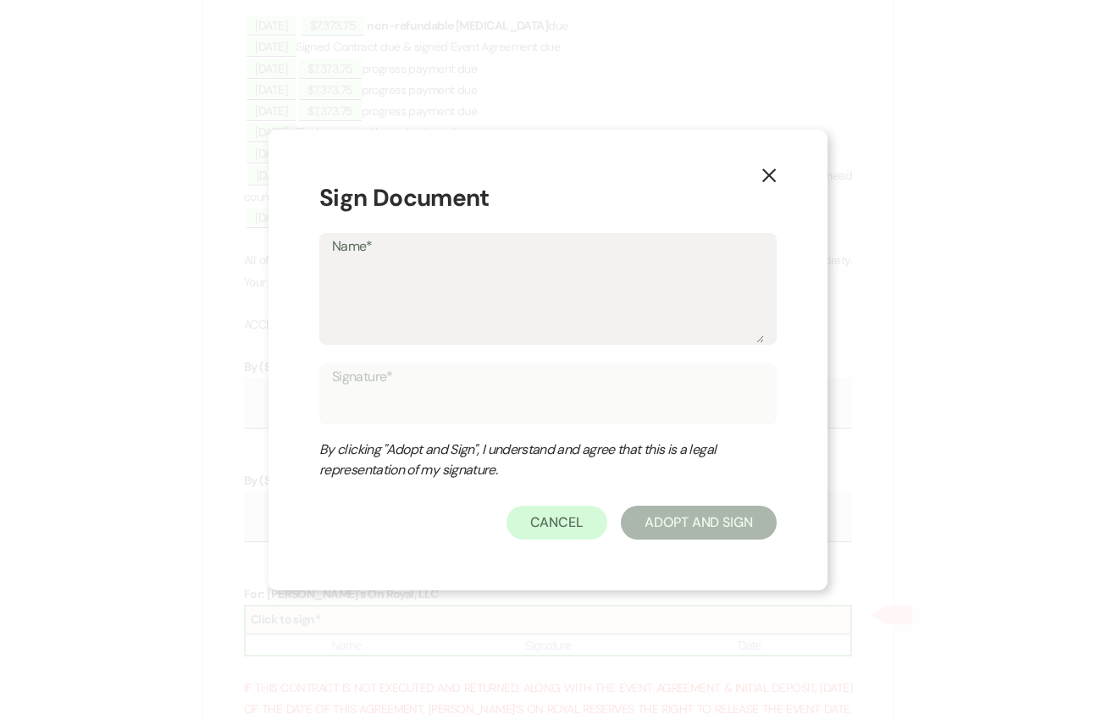
type textarea "R"
type input "R"
type textarea "Ry"
type input "Ry"
type textarea "Ryl"
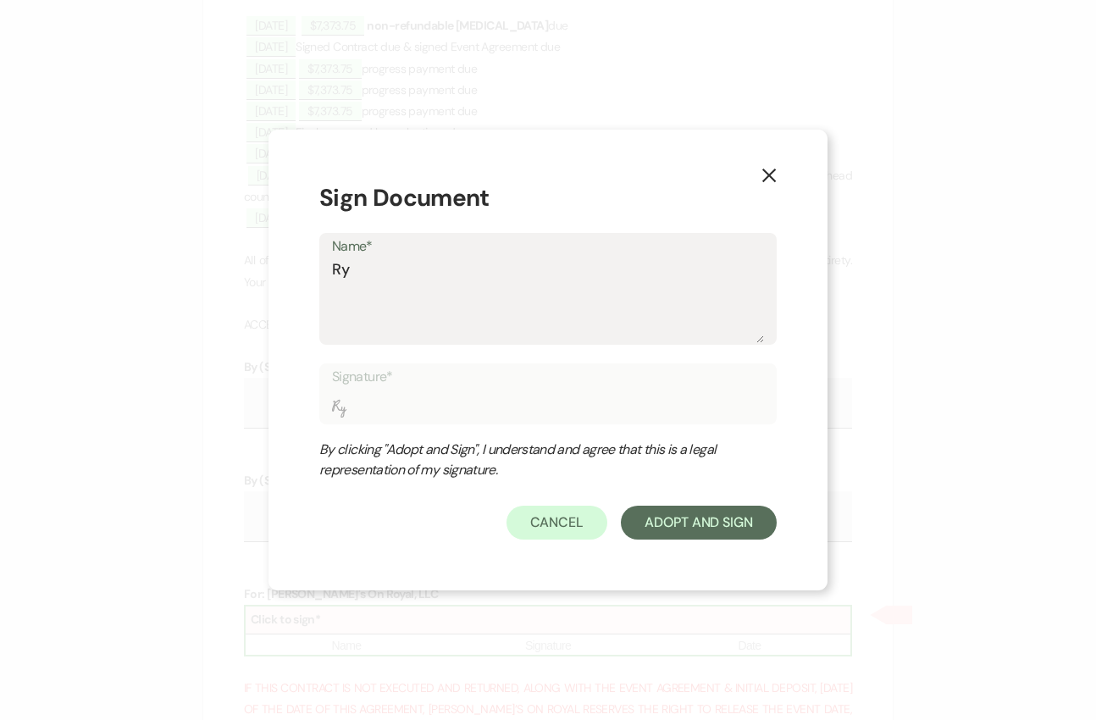
type input "Ryl"
type textarea "Ryla"
type input "Ryla"
type textarea "Rylan"
type input "Rylan"
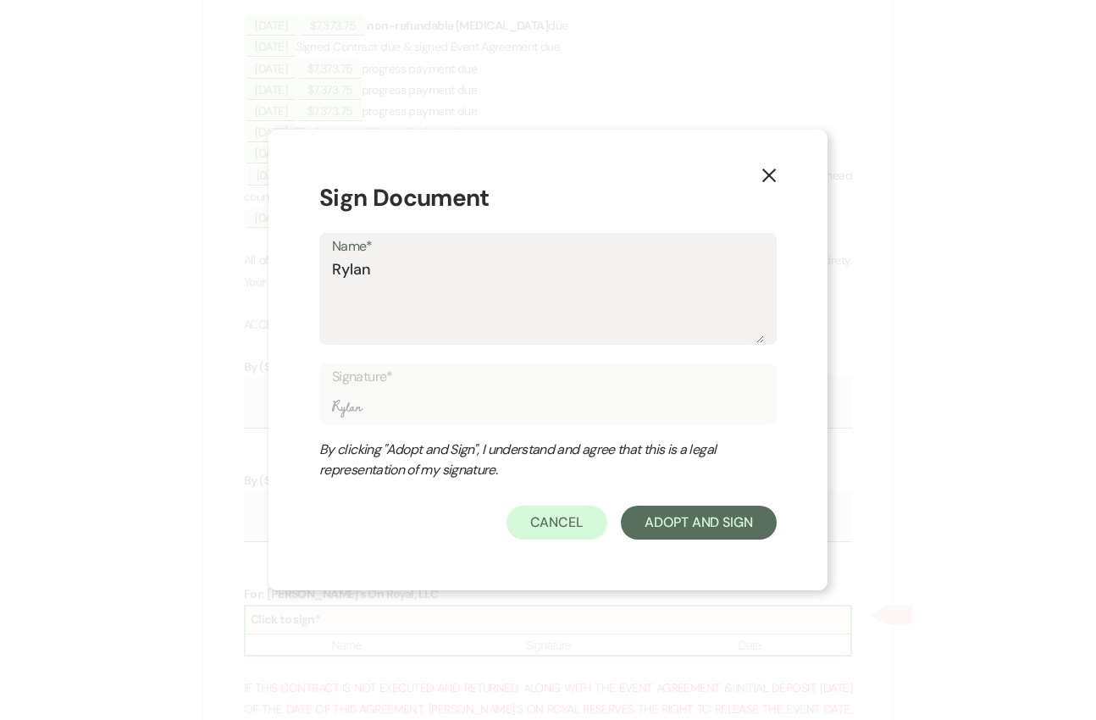
type textarea "Rylan"
type input "Rylan"
type textarea "Rylan d"
type input "Rylan d"
type textarea "Rylan"
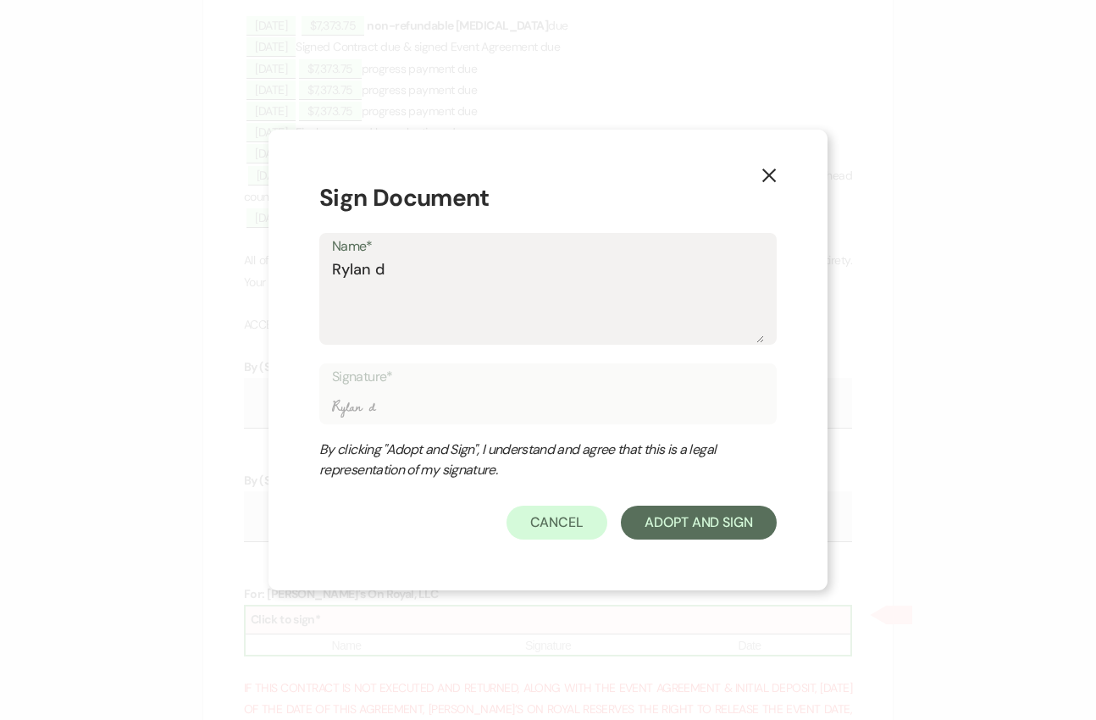
type input "Rylan"
type textarea "Rylan D"
type input "Rylan D"
type textarea "Rylan Do"
type input "Rylan Do"
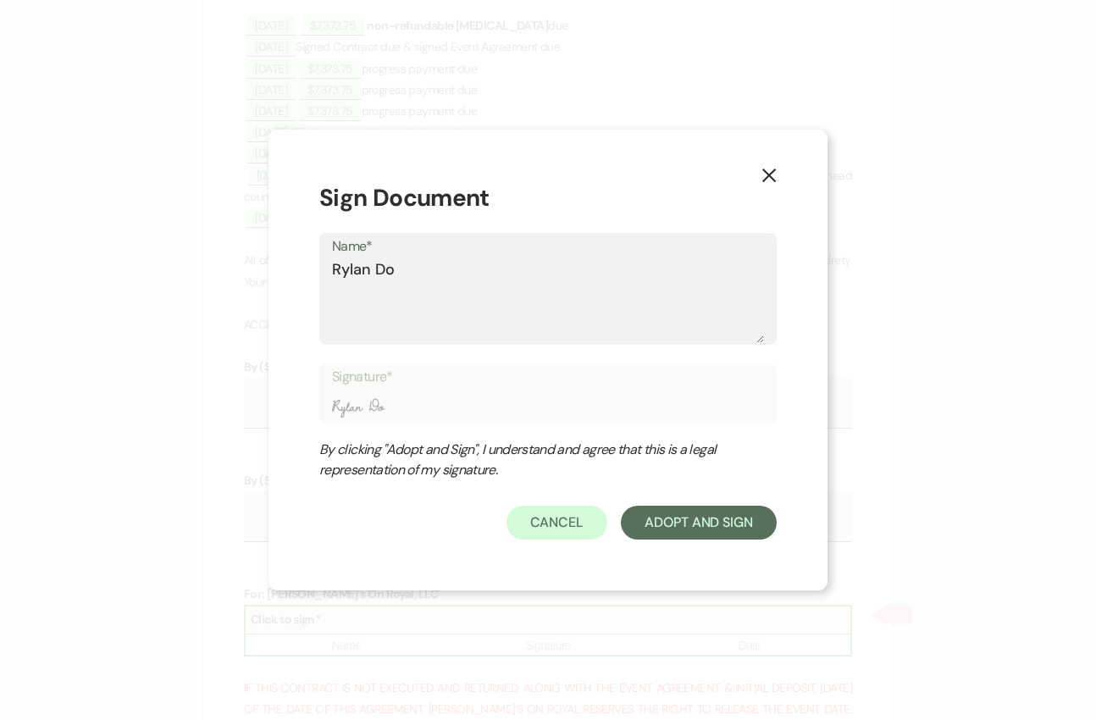
type textarea "[PERSON_NAME]"
type input "[PERSON_NAME]"
type textarea "Rylan Domi"
type input "Rylan Domi"
type textarea "[PERSON_NAME]"
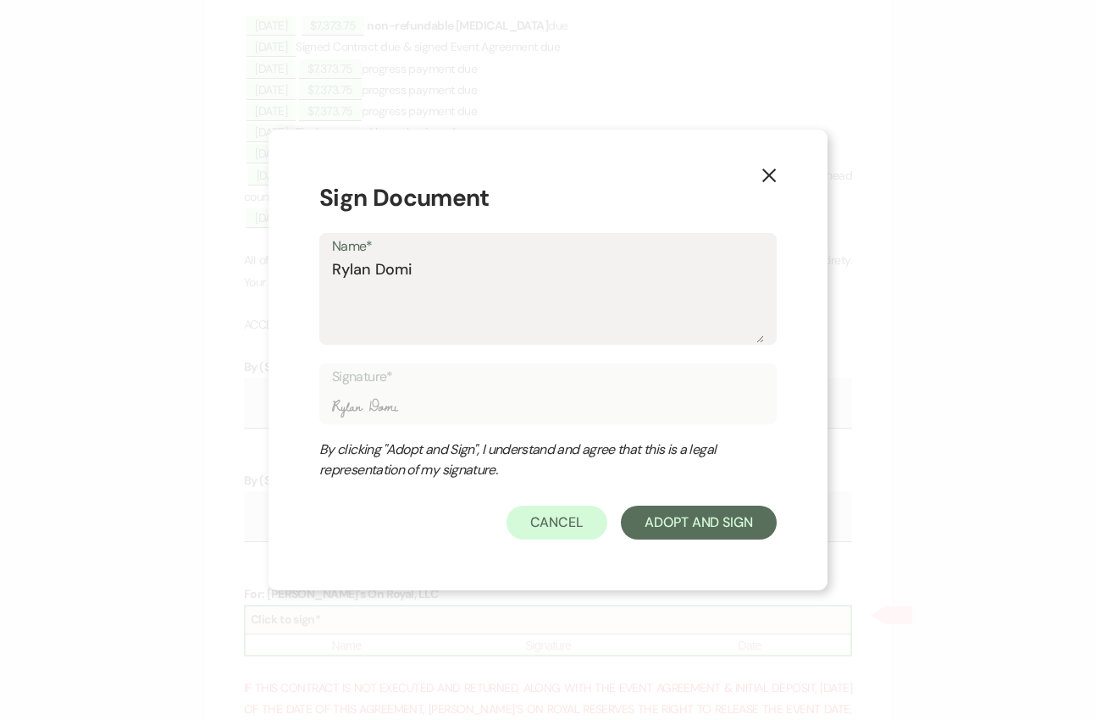
type input "[PERSON_NAME]"
type textarea "[PERSON_NAME]"
type input "[PERSON_NAME]"
type textarea "[PERSON_NAME]"
type input "[PERSON_NAME]"
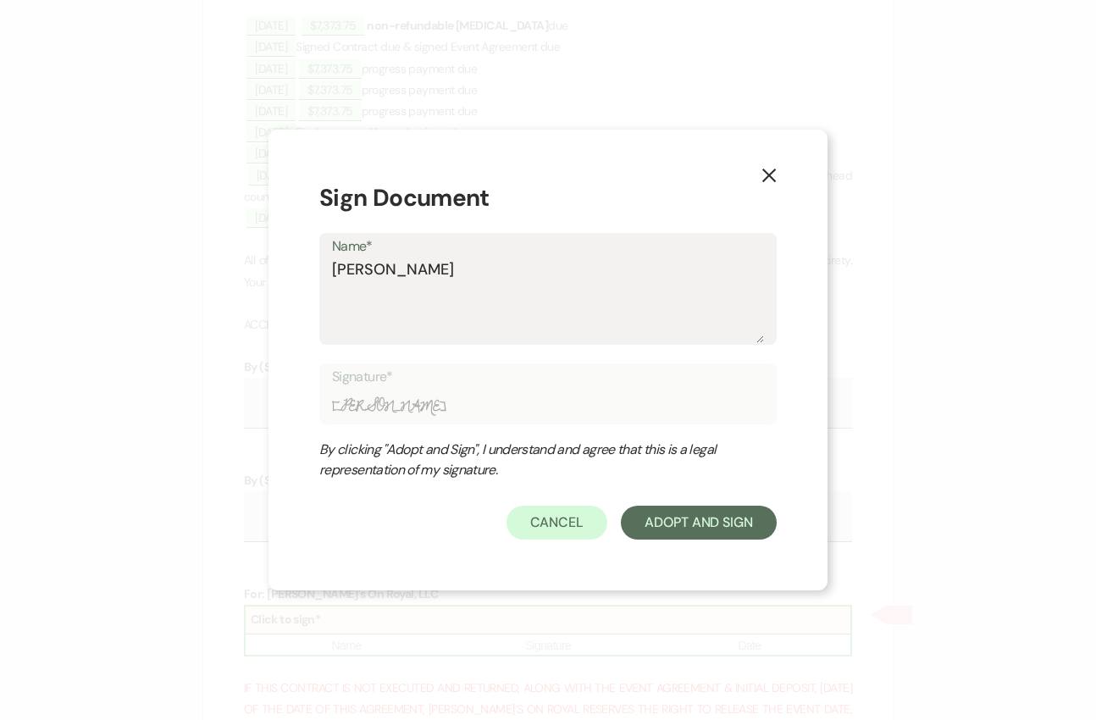
type textarea "[PERSON_NAME]"
type input "[PERSON_NAME]"
type textarea "[PERSON_NAME]"
type input "[PERSON_NAME]"
type textarea "[PERSON_NAME]"
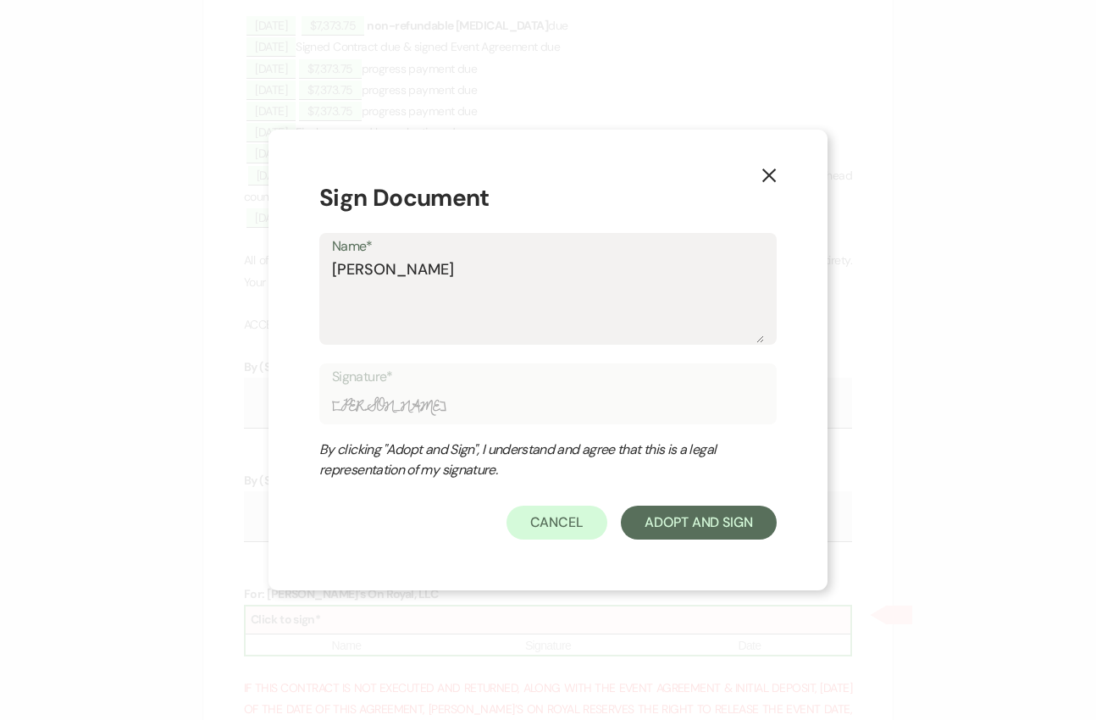
type input "[PERSON_NAME]"
type textarea "[PERSON_NAME]"
click at [662, 530] on button "Adopt And Sign" at bounding box center [699, 523] width 156 height 34
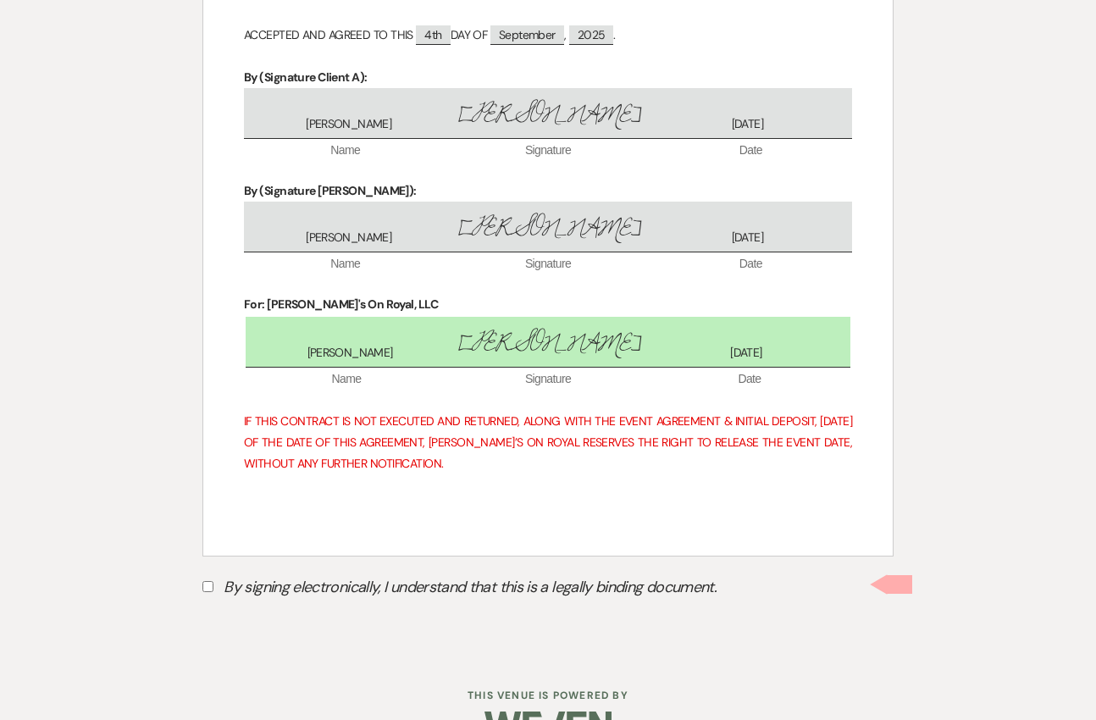
scroll to position [4572, 0]
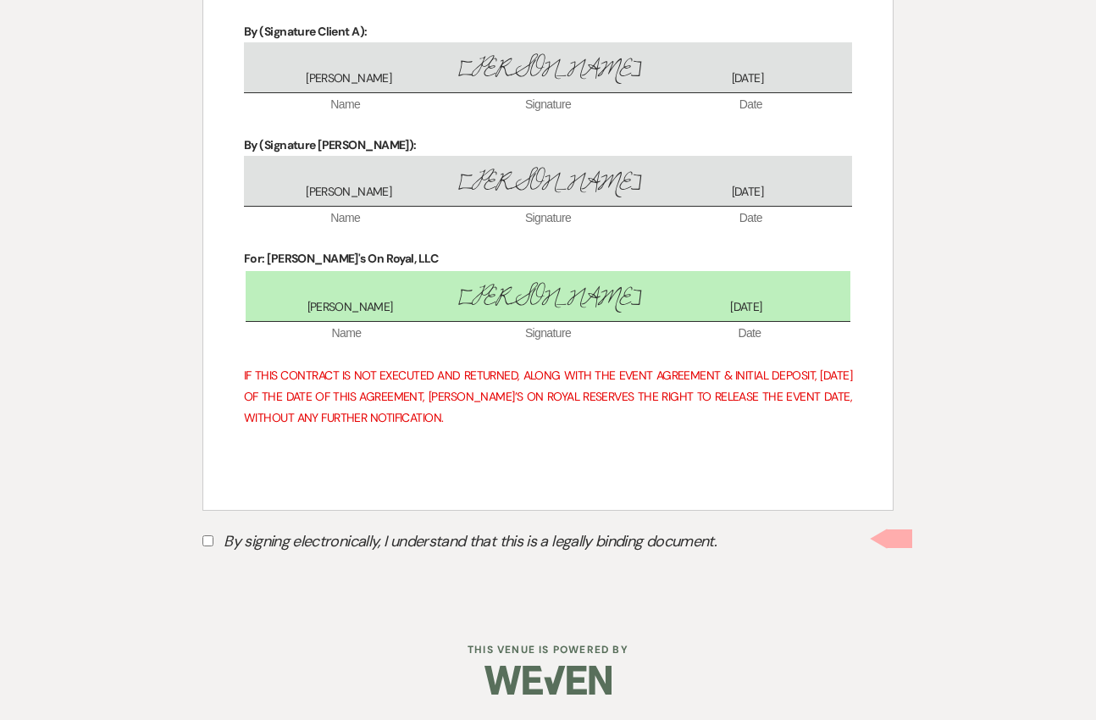
click at [213, 543] on label "By signing electronically, I understand that this is a legally binding document." at bounding box center [547, 544] width 691 height 32
click at [213, 543] on input "By signing electronically, I understand that this is a legally binding document." at bounding box center [207, 540] width 11 height 11
checkbox input "true"
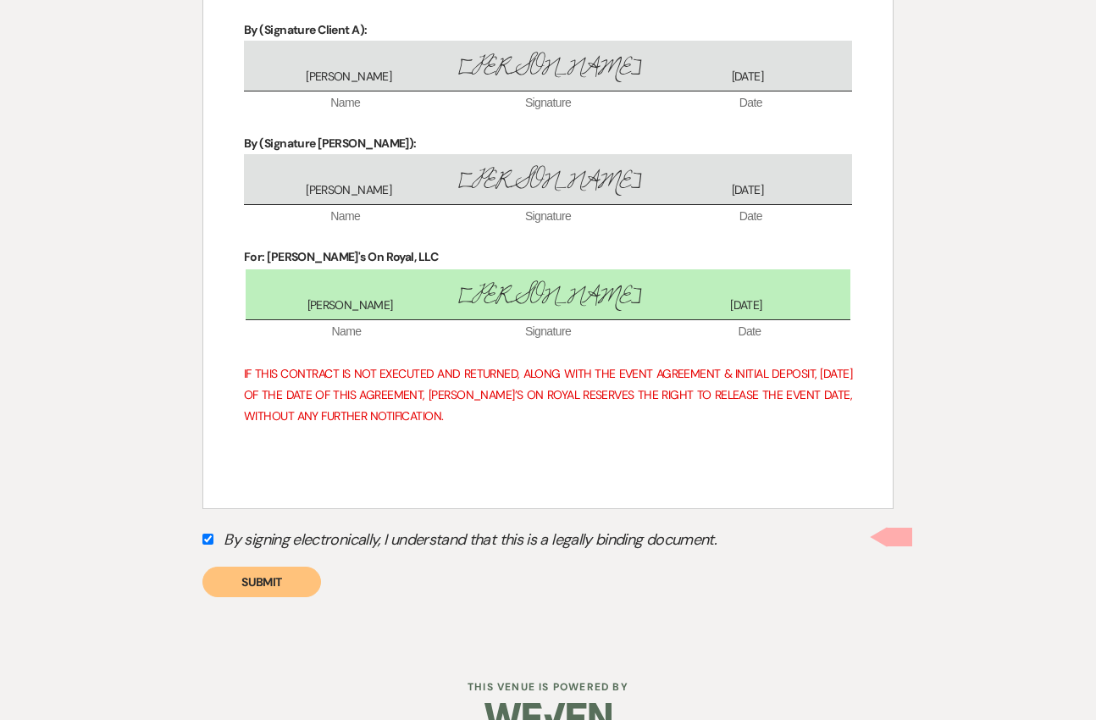
click at [267, 575] on button "Submit" at bounding box center [261, 582] width 119 height 30
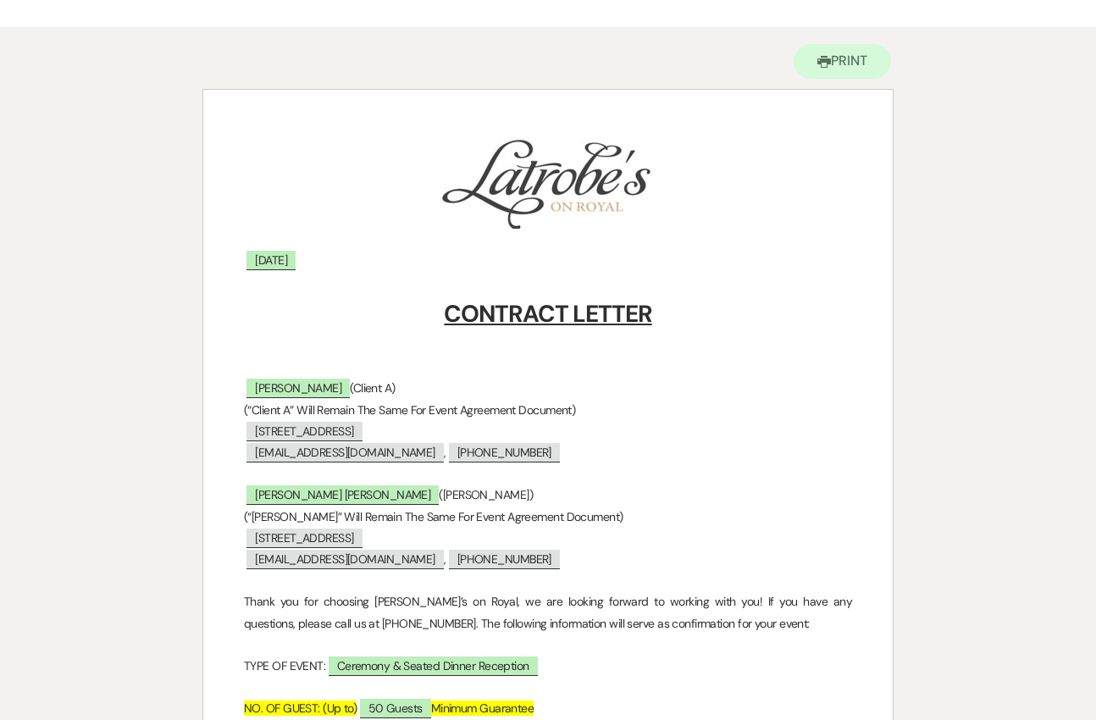
scroll to position [0, 0]
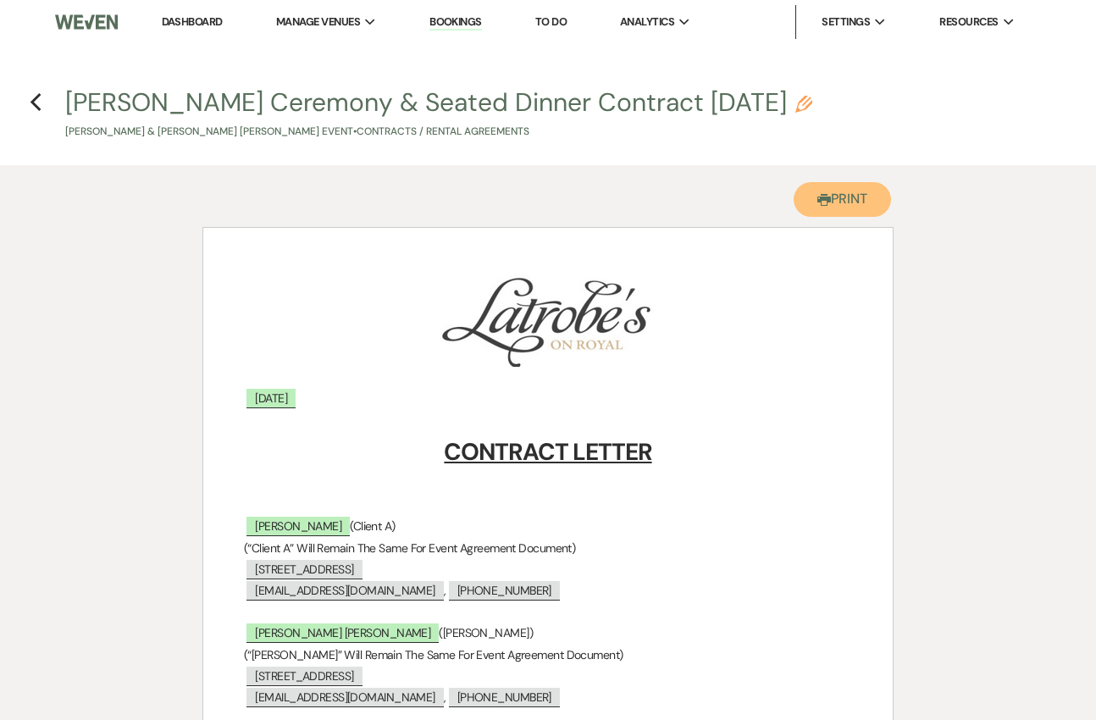
click at [838, 198] on button "Printer Print" at bounding box center [842, 199] width 97 height 35
click at [830, 196] on button "Printer Print" at bounding box center [842, 199] width 97 height 35
click at [37, 101] on icon "Previous" at bounding box center [36, 102] width 13 height 20
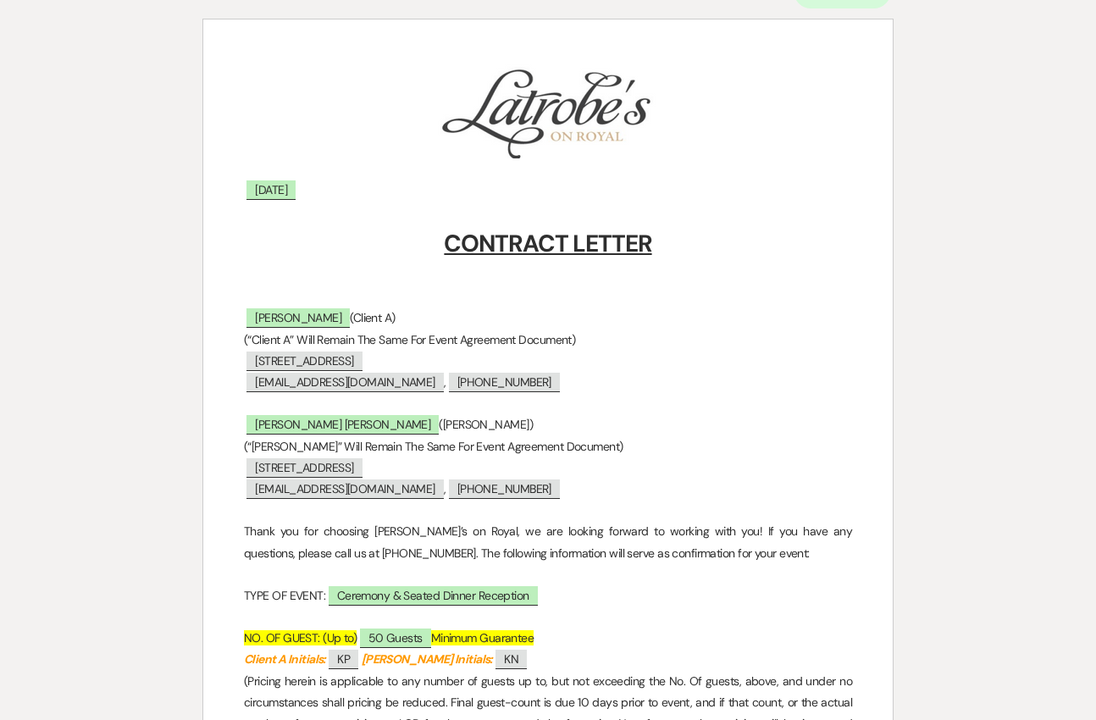
select select "6"
select select "5"
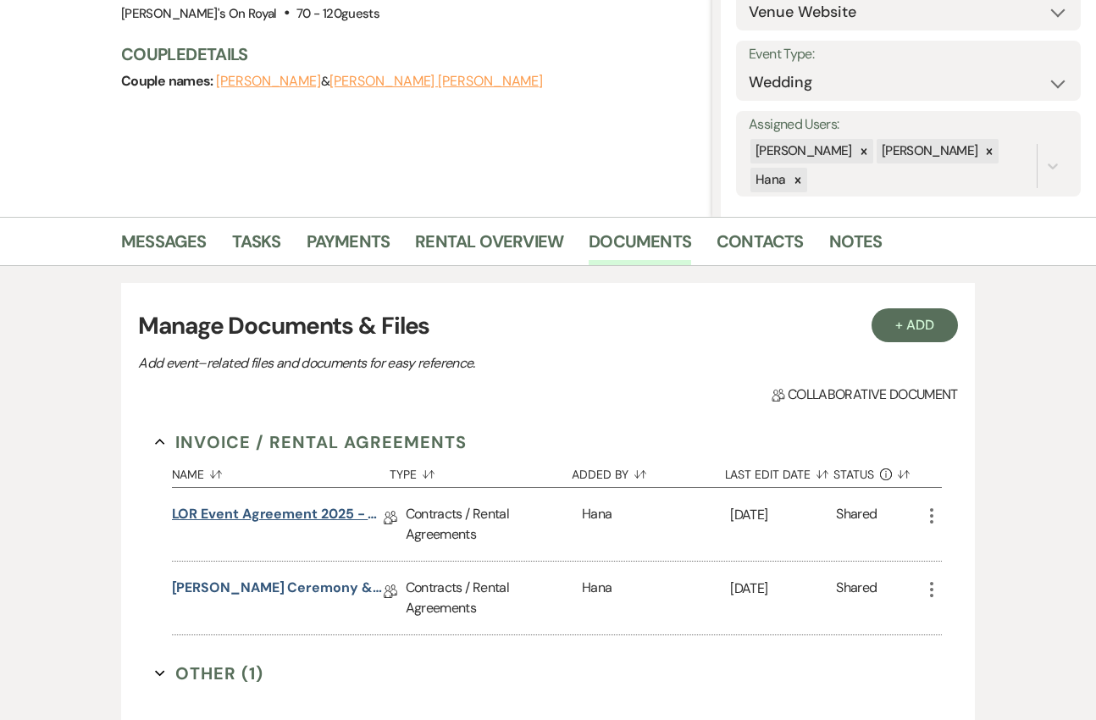
click at [324, 508] on link "LOR Event Agreement 2025 - Two Clients" at bounding box center [278, 517] width 212 height 26
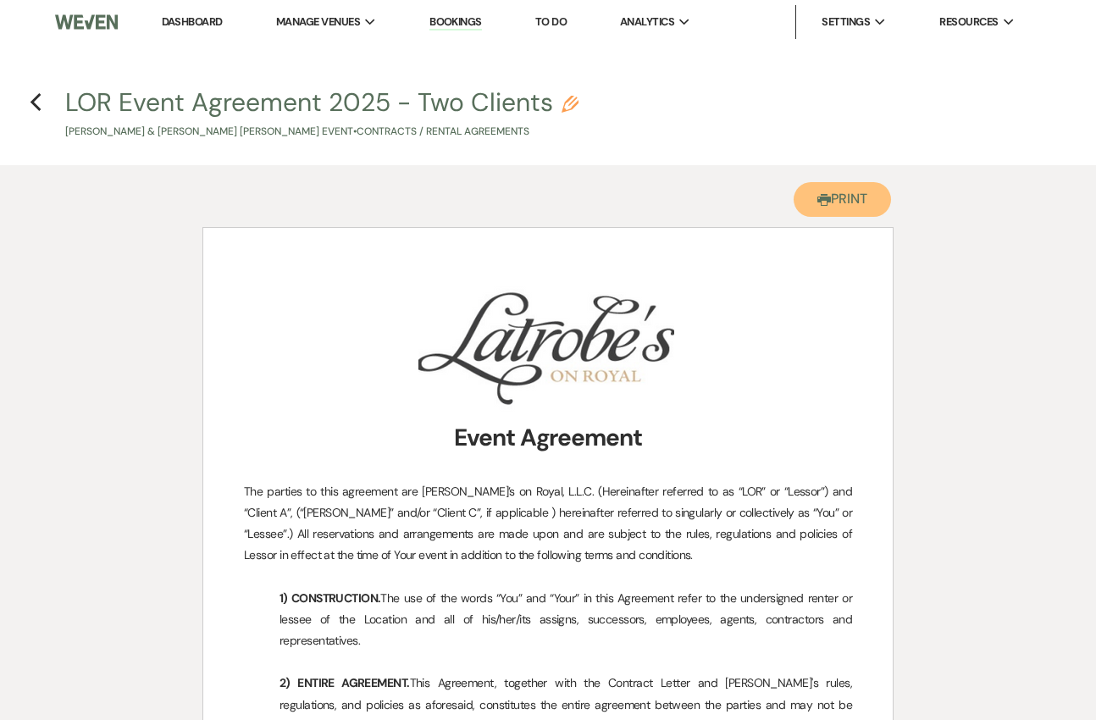
click at [875, 195] on button "Printer Print" at bounding box center [842, 199] width 97 height 35
click at [812, 197] on button "Printer Print" at bounding box center [842, 199] width 97 height 35
drag, startPoint x: 830, startPoint y: 206, endPoint x: 969, endPoint y: 631, distance: 447.4
click at [831, 206] on button "Printer Print" at bounding box center [842, 199] width 97 height 35
click at [40, 106] on icon "Previous" at bounding box center [36, 102] width 13 height 20
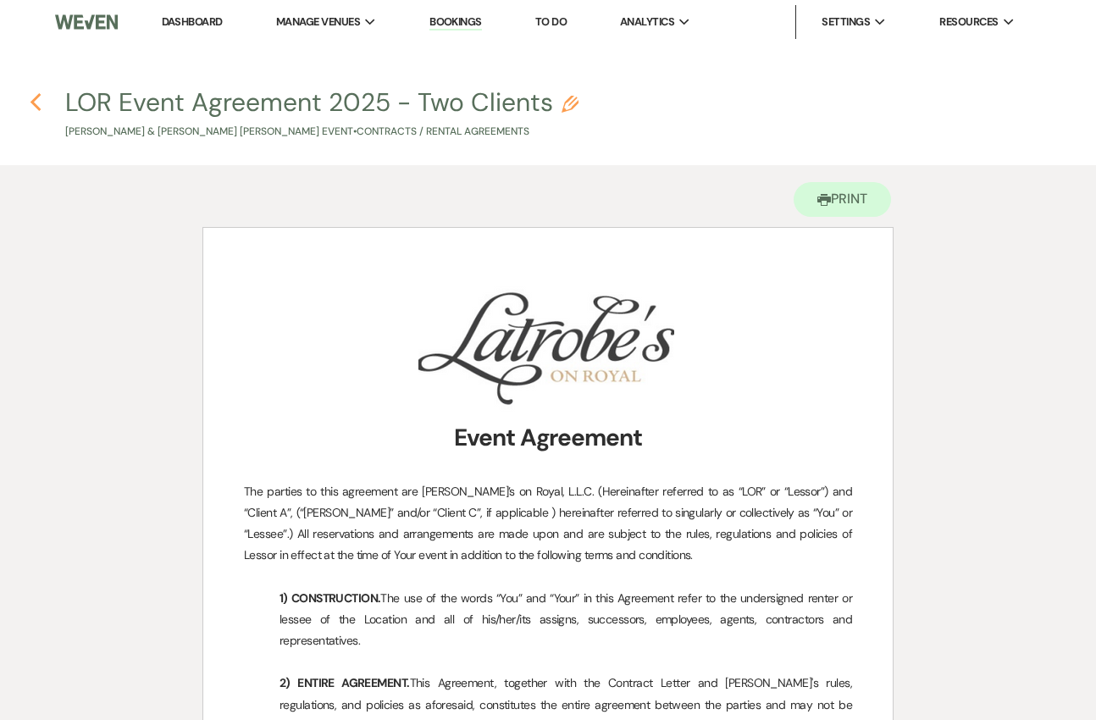
select select "6"
select select "5"
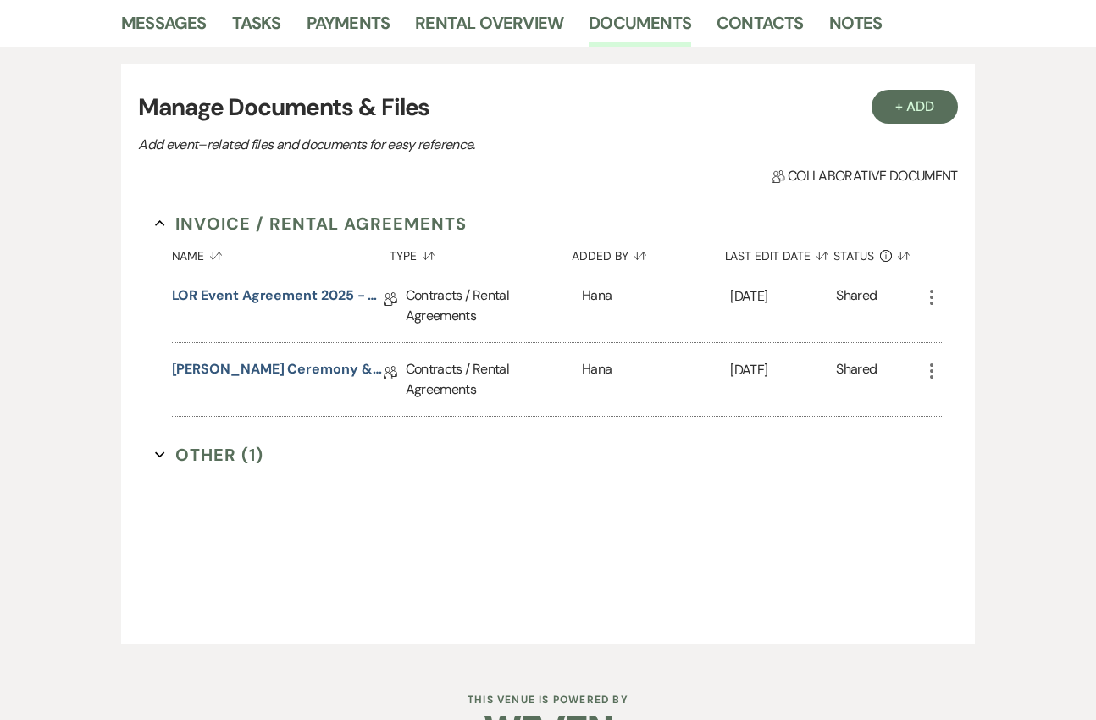
scroll to position [476, 0]
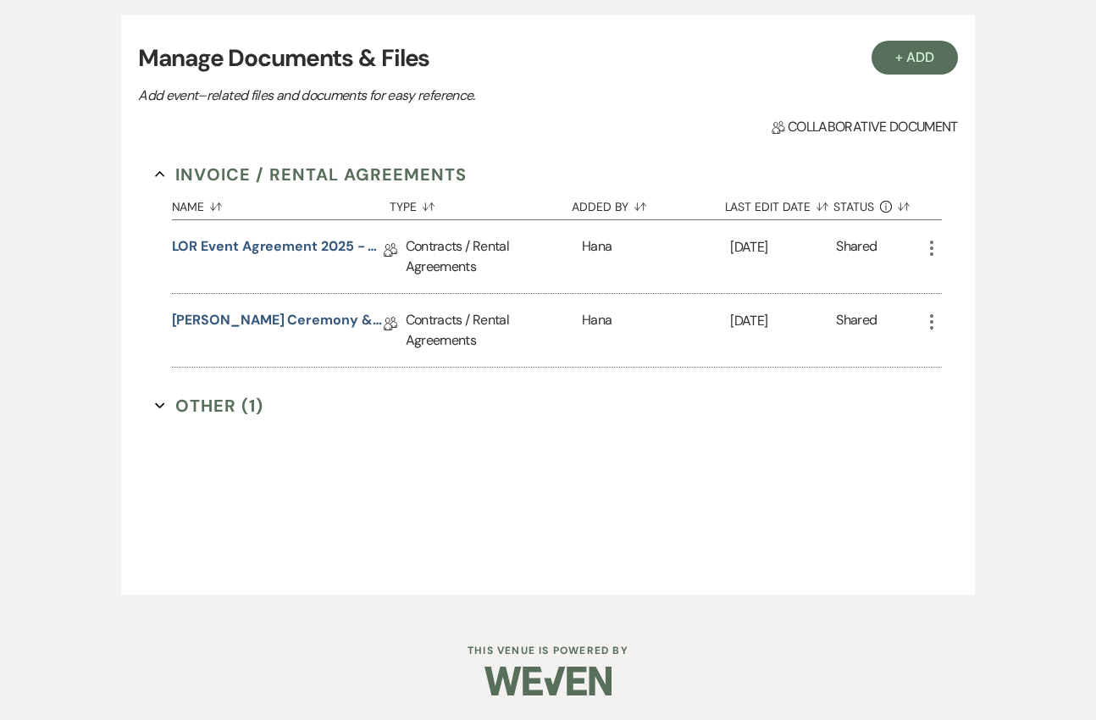
click at [223, 404] on button "Other (1) Expand" at bounding box center [209, 405] width 109 height 25
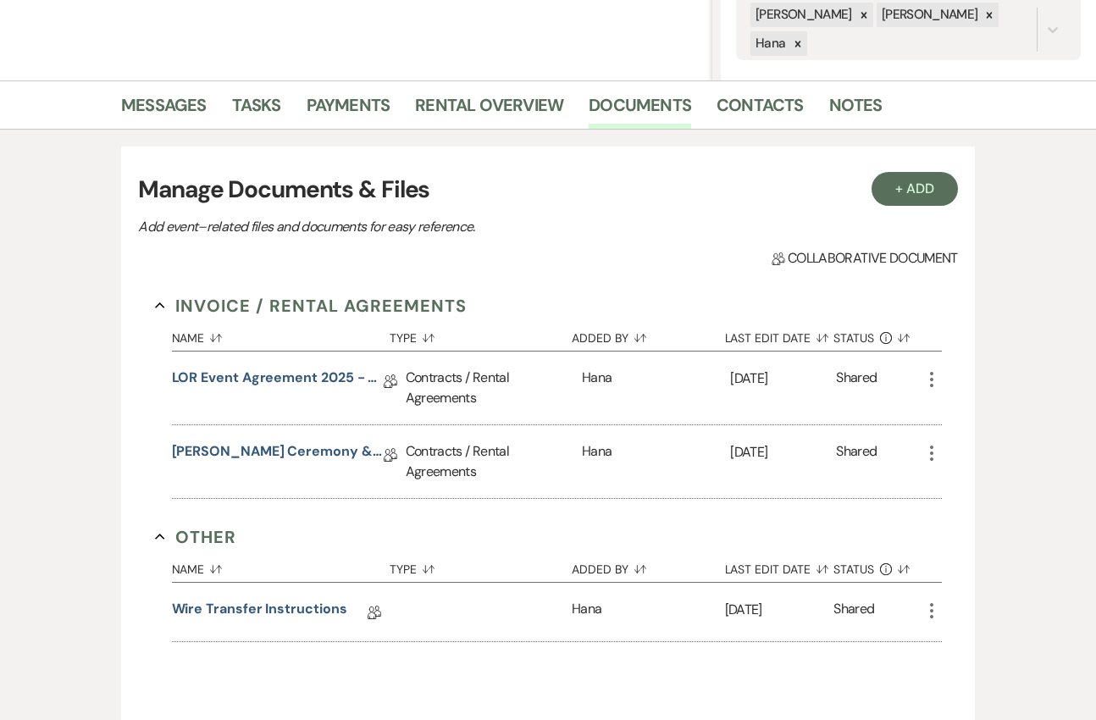
scroll to position [344, 0]
click at [265, 450] on link "[PERSON_NAME] Ceremony & Seated Dinner Contract [DATE]" at bounding box center [278, 455] width 212 height 26
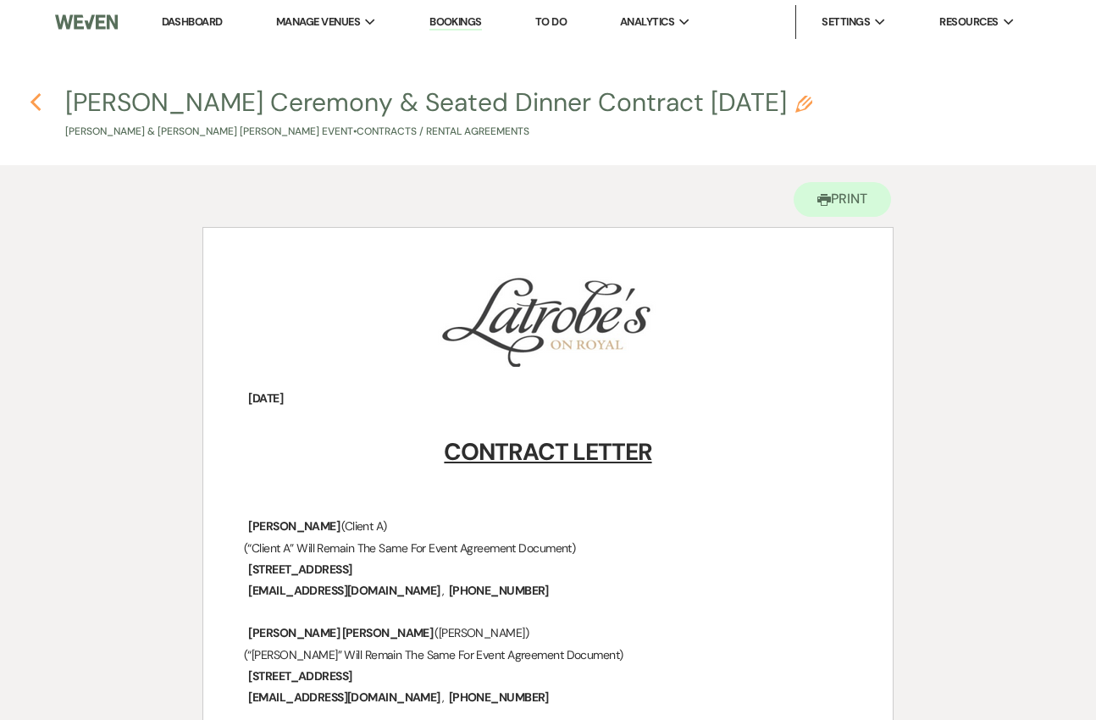
click at [37, 101] on icon "Previous" at bounding box center [36, 102] width 13 height 20
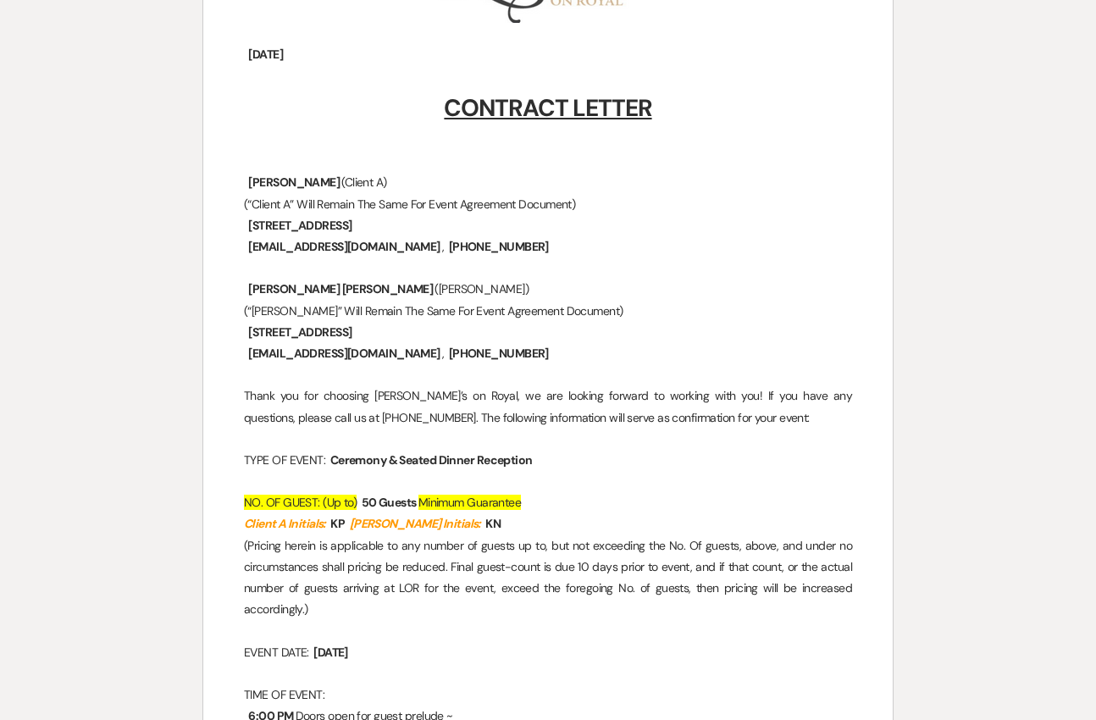
select select "6"
select select "5"
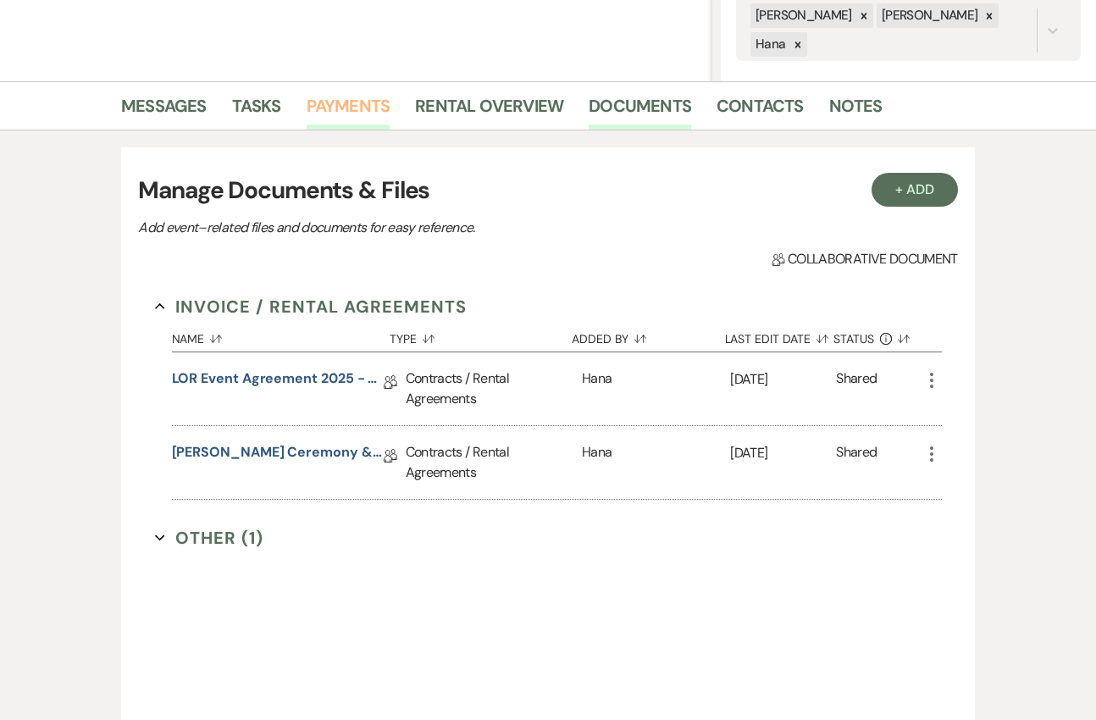
click at [353, 111] on link "Payments" at bounding box center [349, 110] width 84 height 37
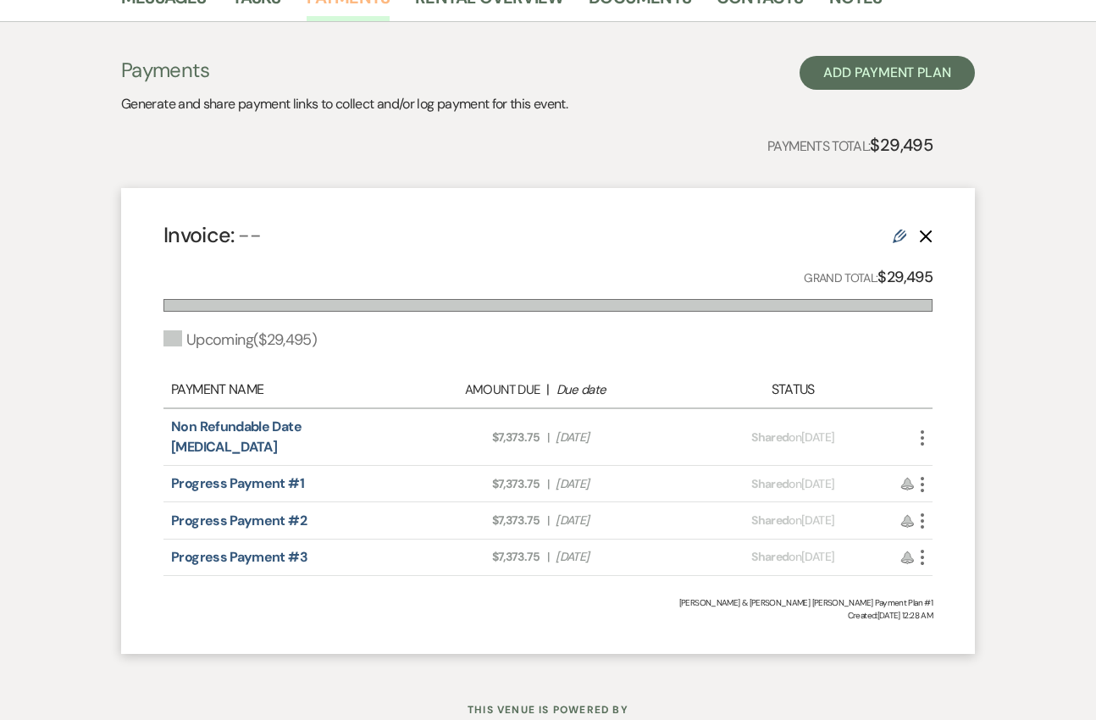
scroll to position [491, 0]
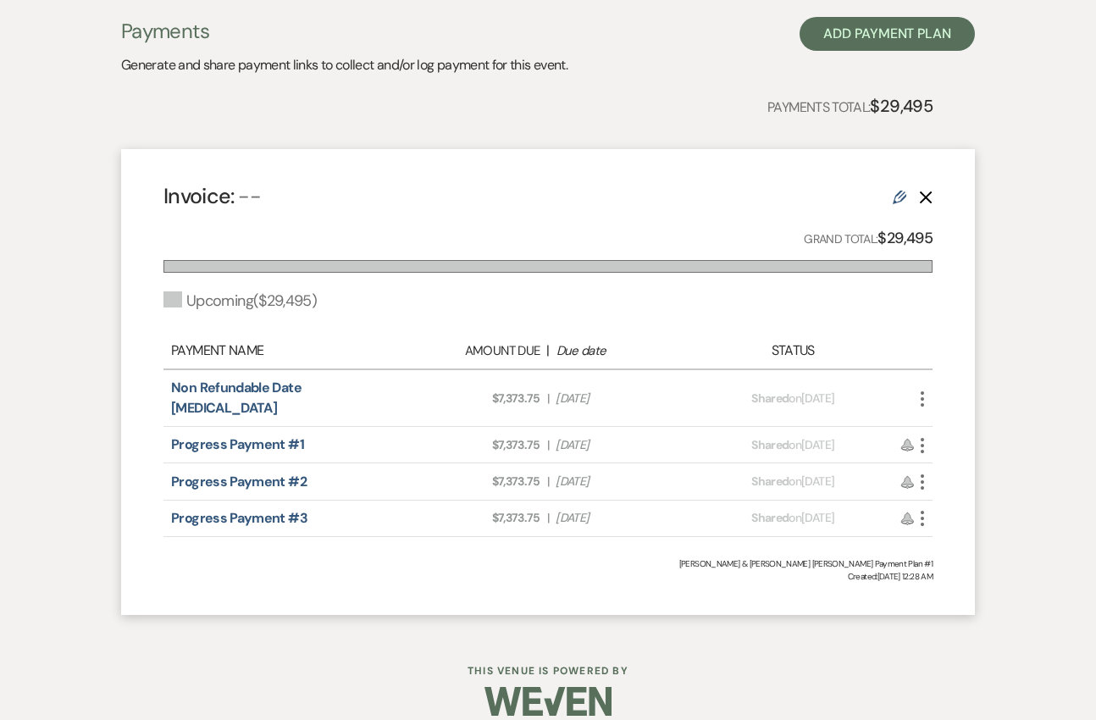
click at [929, 391] on icon "More" at bounding box center [922, 399] width 20 height 20
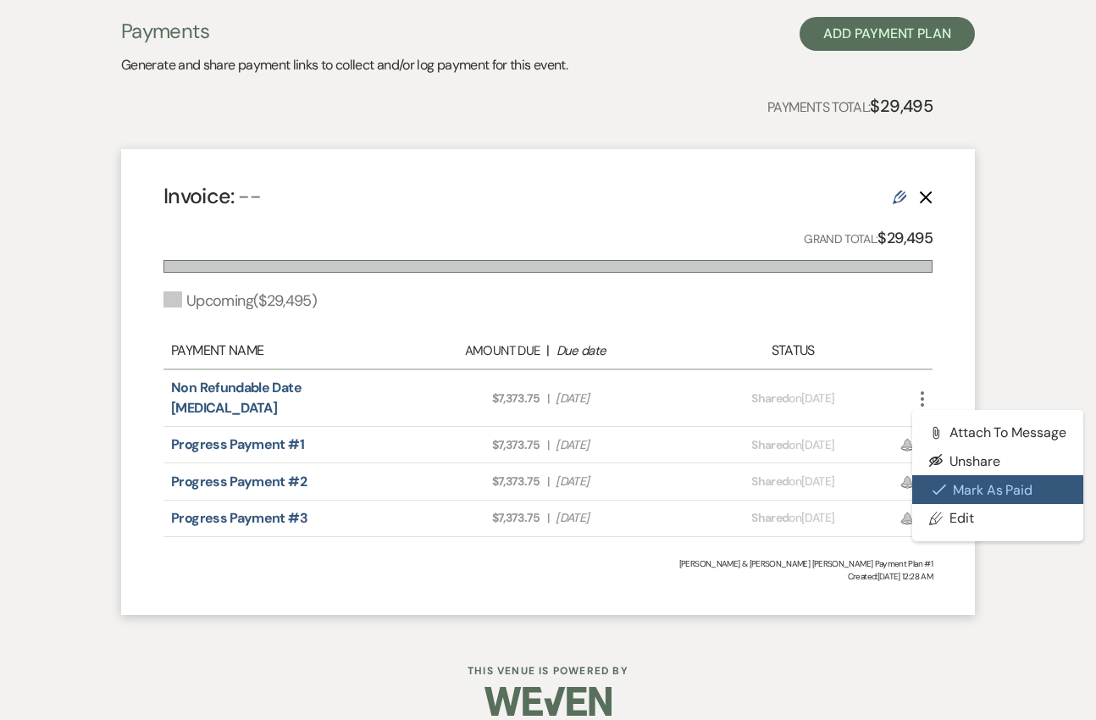
click at [956, 483] on button "Check [PERSON_NAME] [PERSON_NAME] as Paid" at bounding box center [997, 489] width 171 height 29
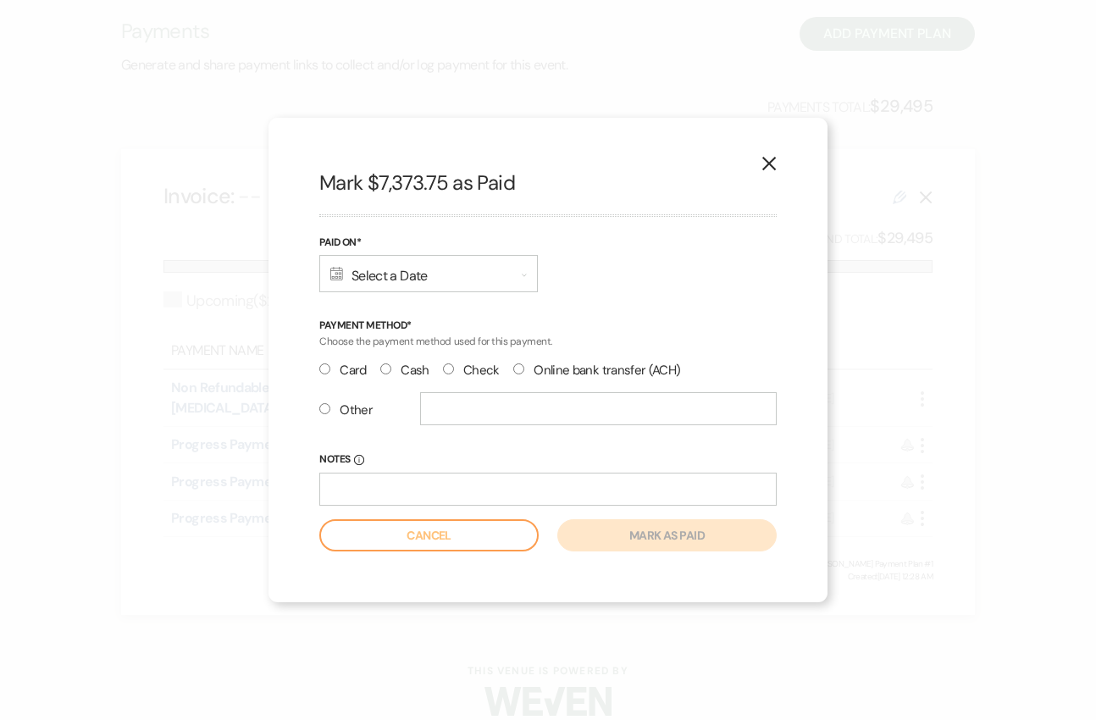
click at [542, 364] on label "Online bank transfer (ACH)" at bounding box center [597, 370] width 168 height 23
click at [524, 364] on input "Online bank transfer (ACH)" at bounding box center [518, 368] width 11 height 11
radio input "true"
click at [469, 279] on div "Calendar Select a Date Expand" at bounding box center [428, 273] width 219 height 37
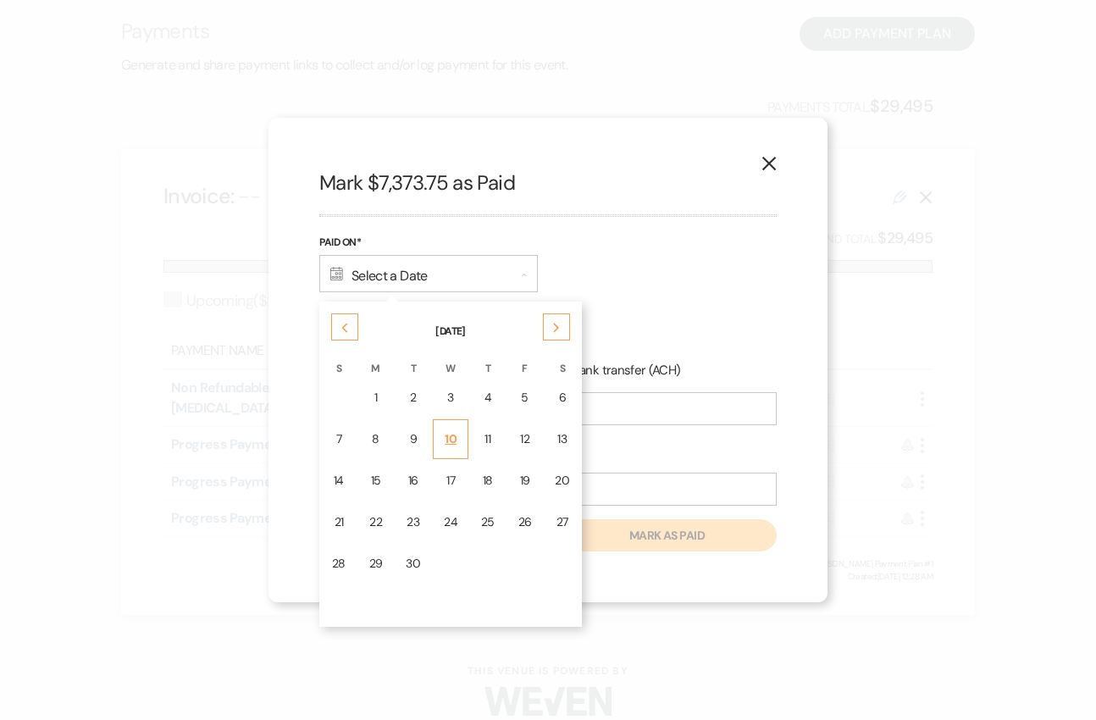
click at [449, 441] on div "10" at bounding box center [451, 439] width 14 height 18
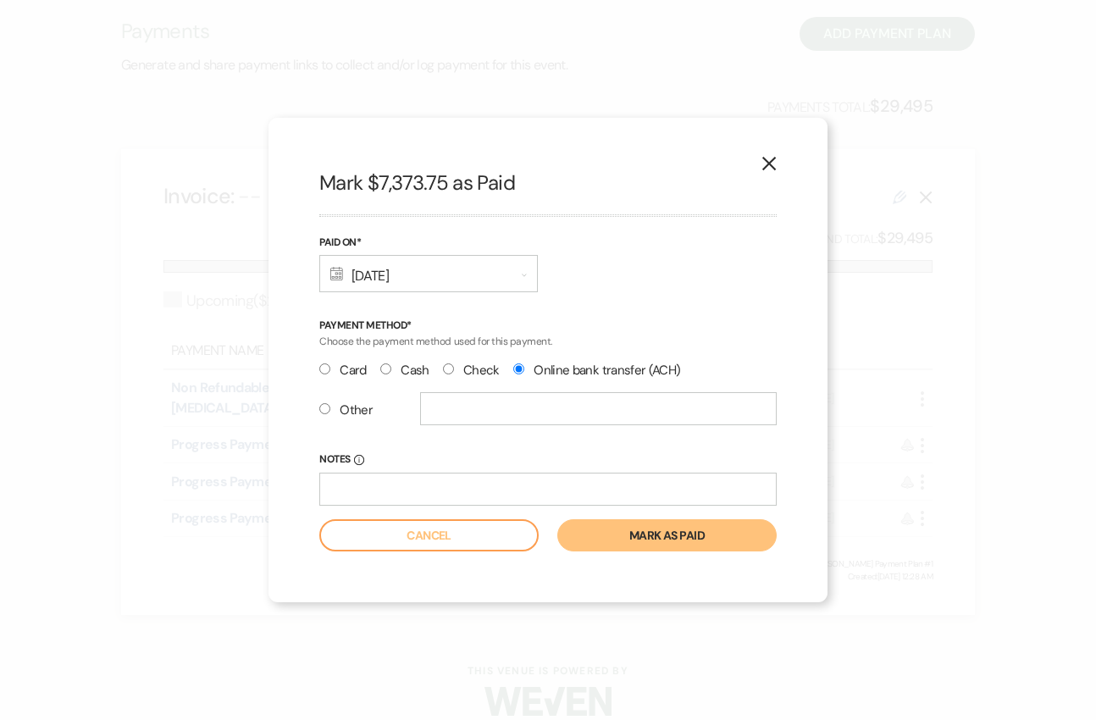
click at [610, 531] on button "Mark as paid" at bounding box center [666, 535] width 219 height 32
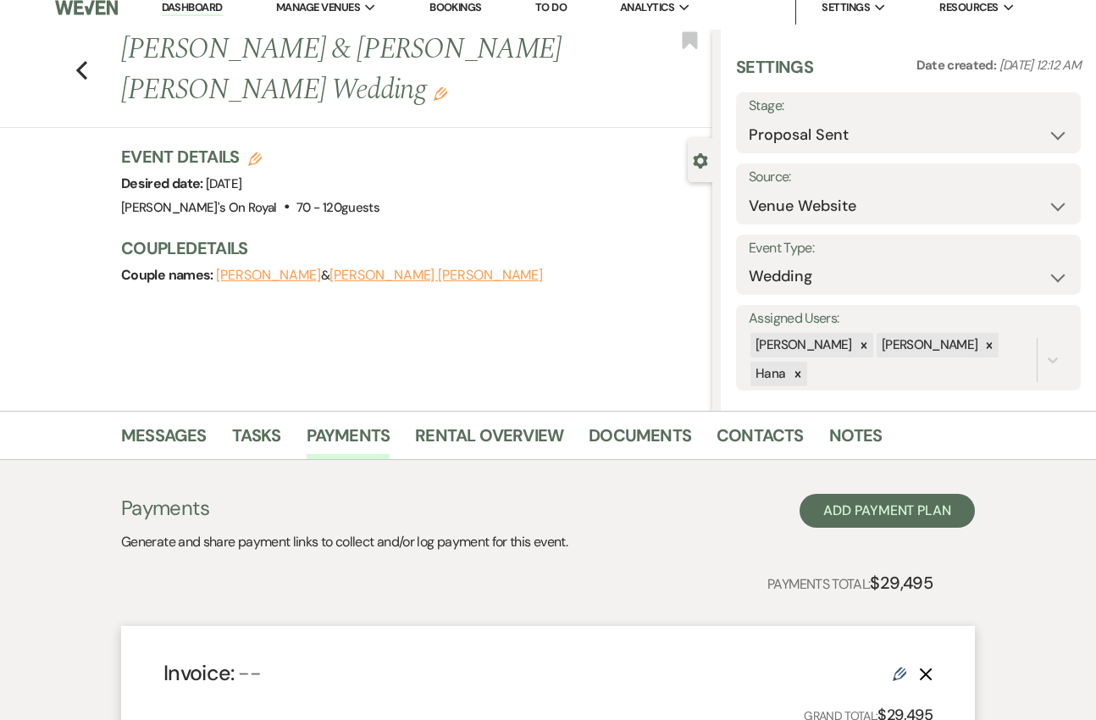
scroll to position [0, 0]
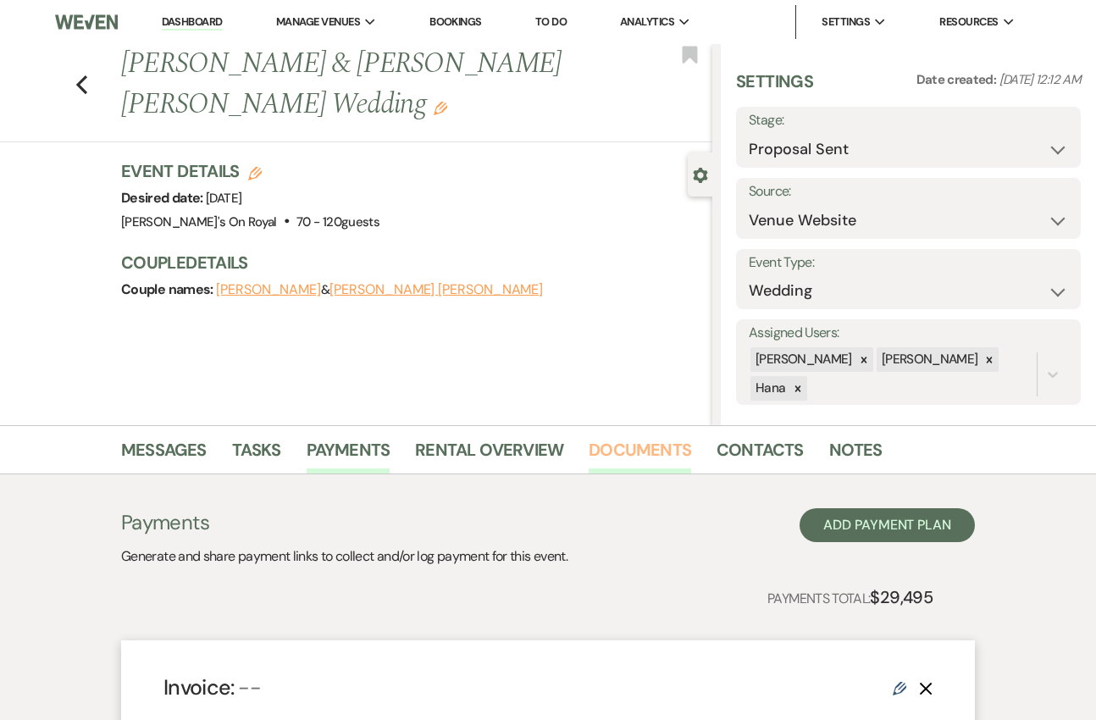
click at [616, 450] on link "Documents" at bounding box center [640, 454] width 103 height 37
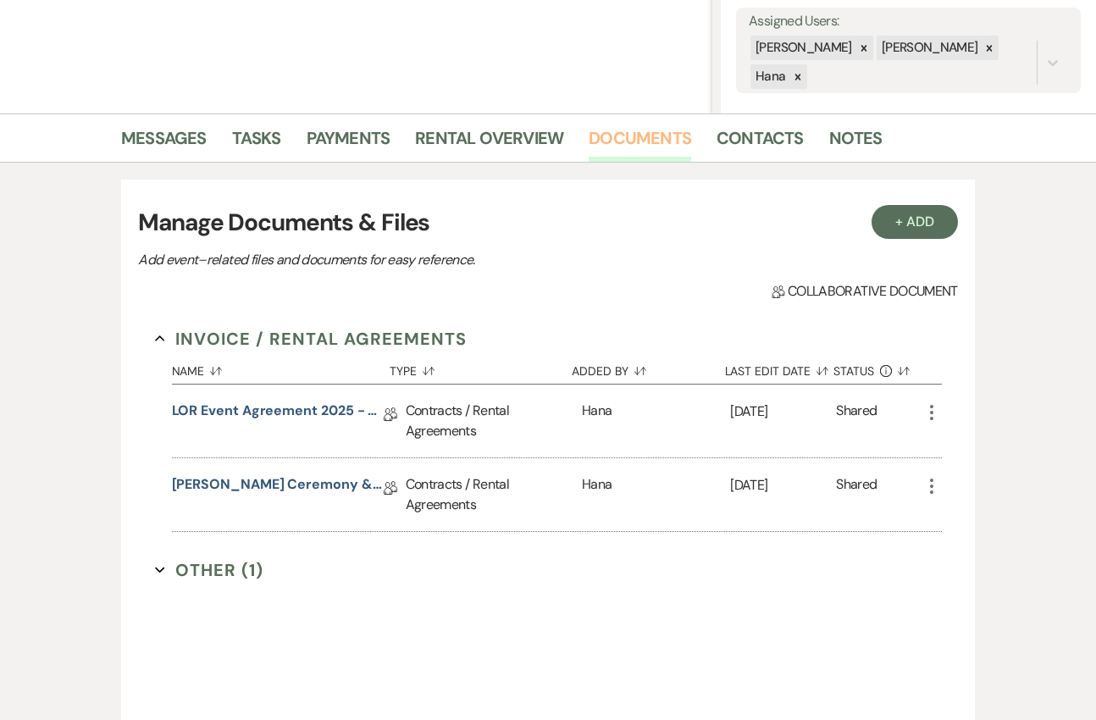
scroll to position [319, 0]
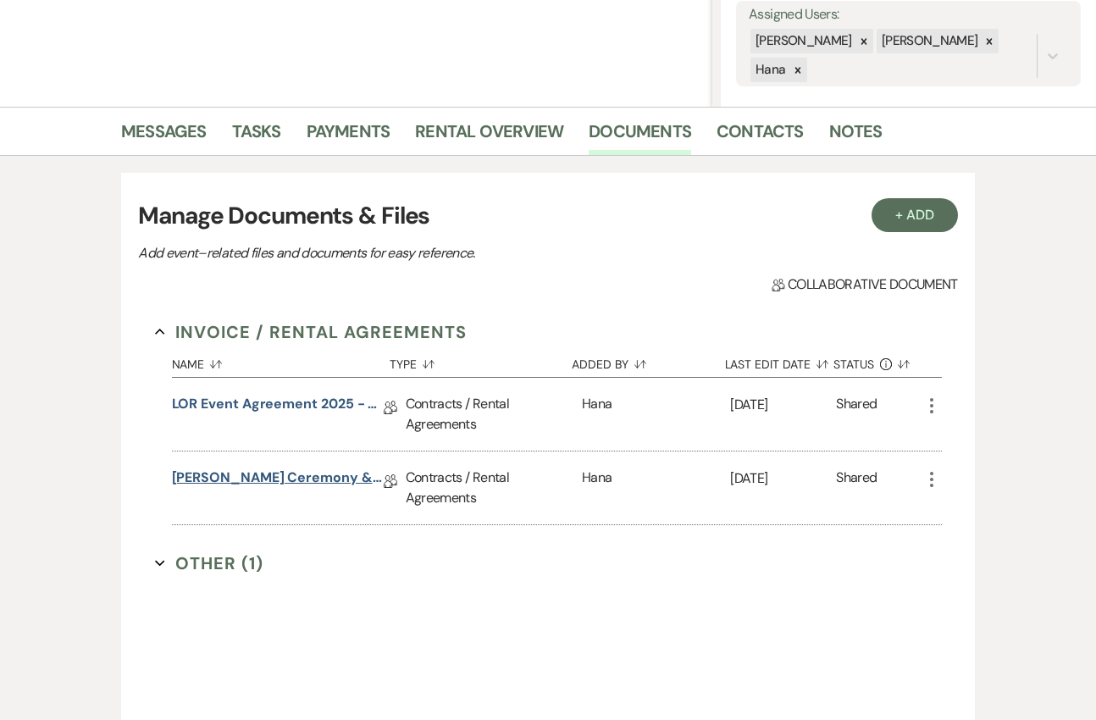
click at [297, 480] on link "[PERSON_NAME] Ceremony & Seated Dinner Contract [DATE]" at bounding box center [278, 481] width 212 height 26
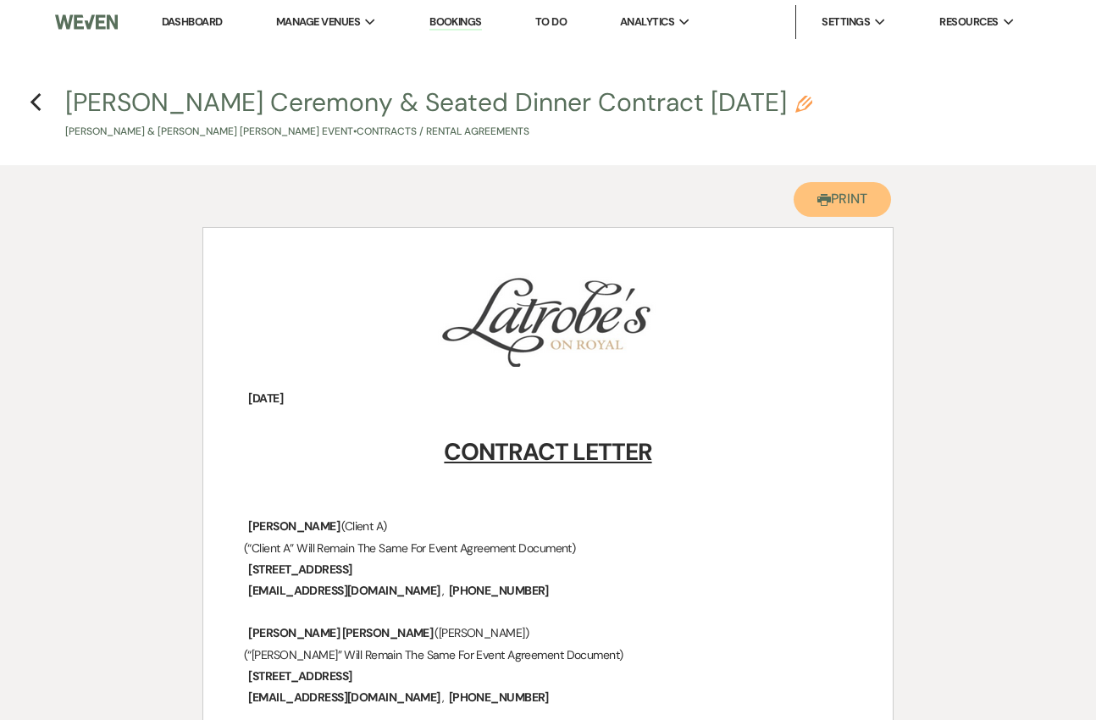
click at [833, 185] on button "Printer Print" at bounding box center [842, 199] width 97 height 35
click at [31, 101] on use "button" at bounding box center [35, 102] width 11 height 19
select select "6"
select select "5"
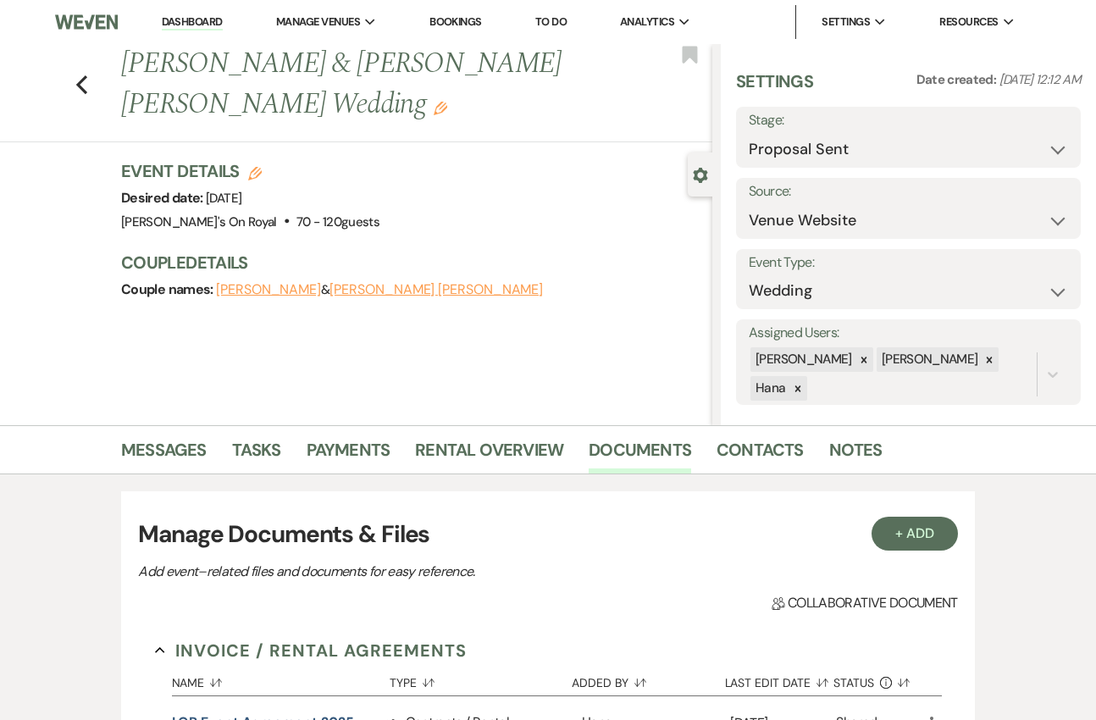
scroll to position [319, 0]
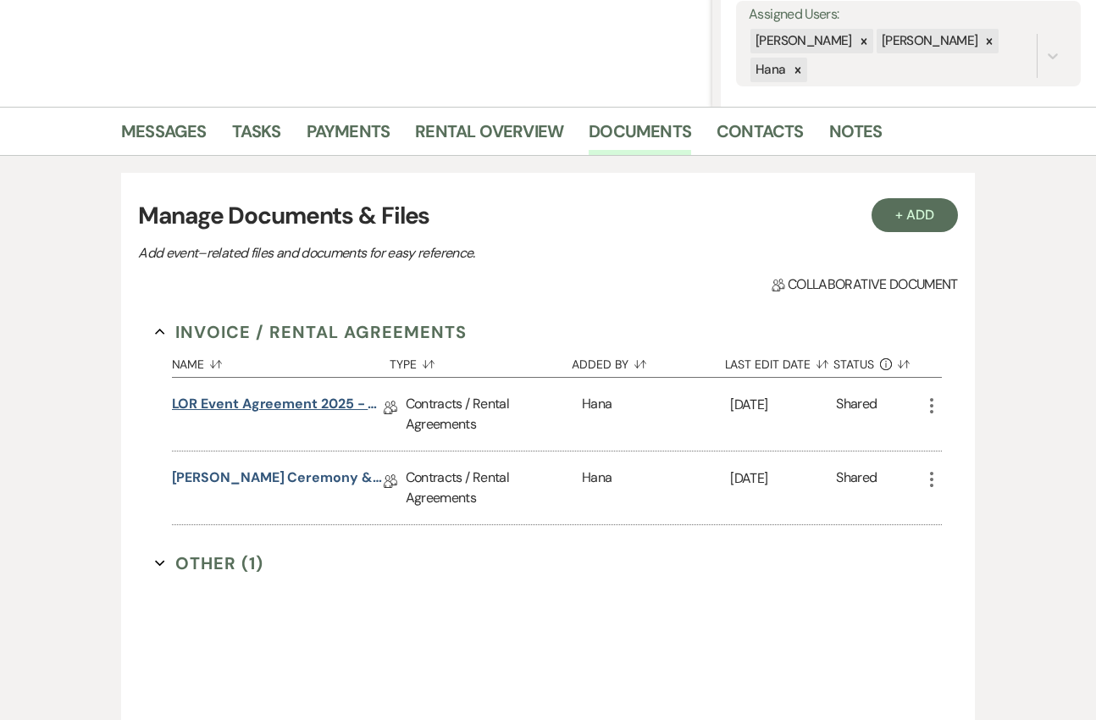
click at [298, 401] on link "LOR Event Agreement 2025 - Two Clients" at bounding box center [278, 407] width 212 height 26
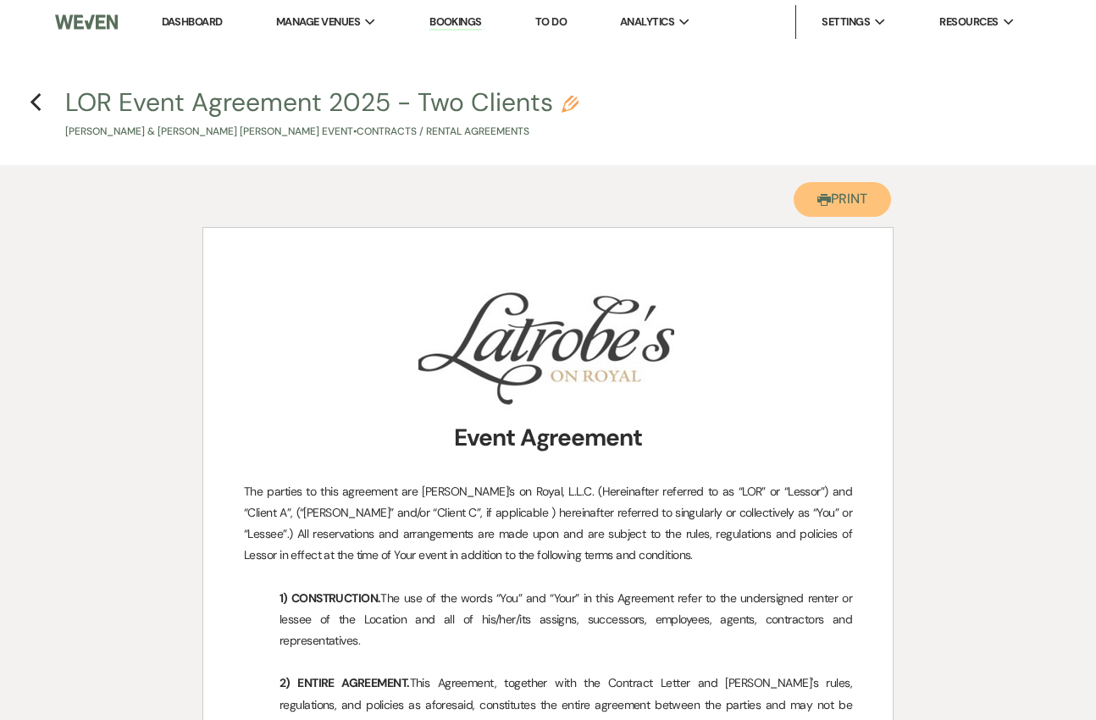
click at [857, 200] on button "Printer Print" at bounding box center [842, 199] width 97 height 35
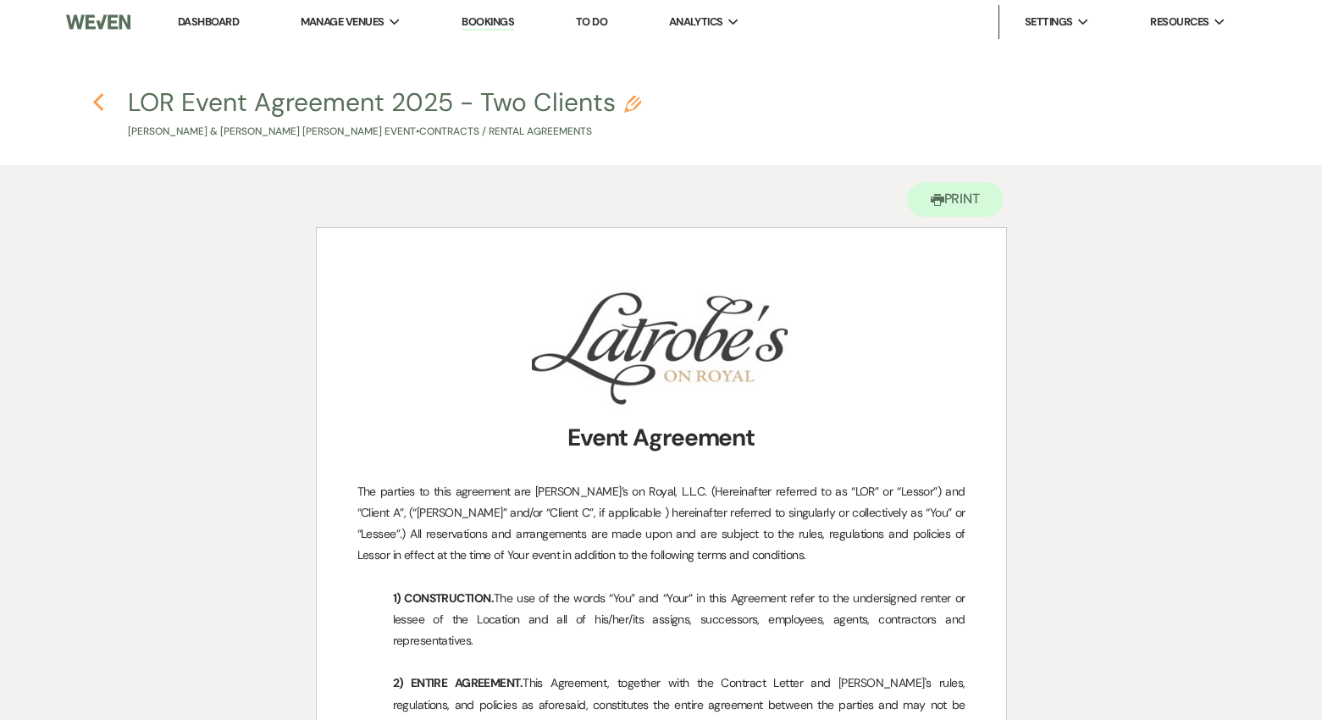
click at [98, 112] on icon "Previous" at bounding box center [98, 102] width 13 height 20
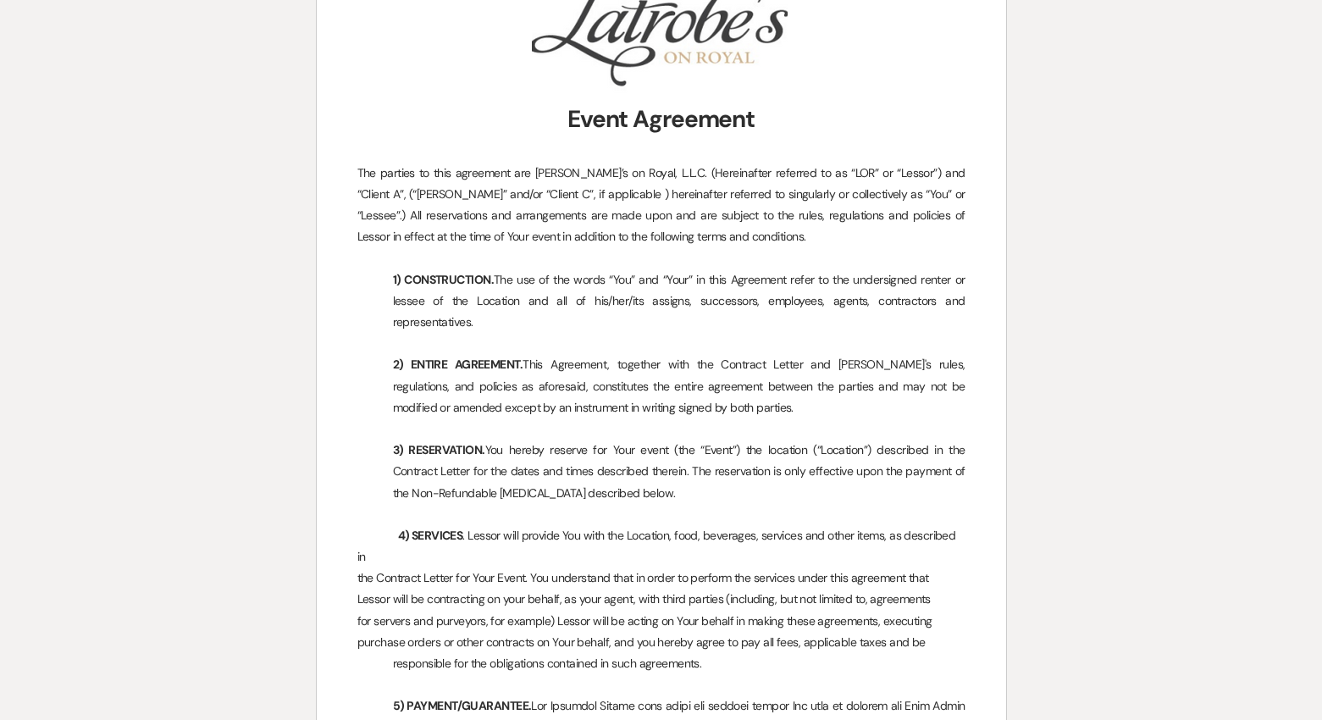
select select "6"
select select "5"
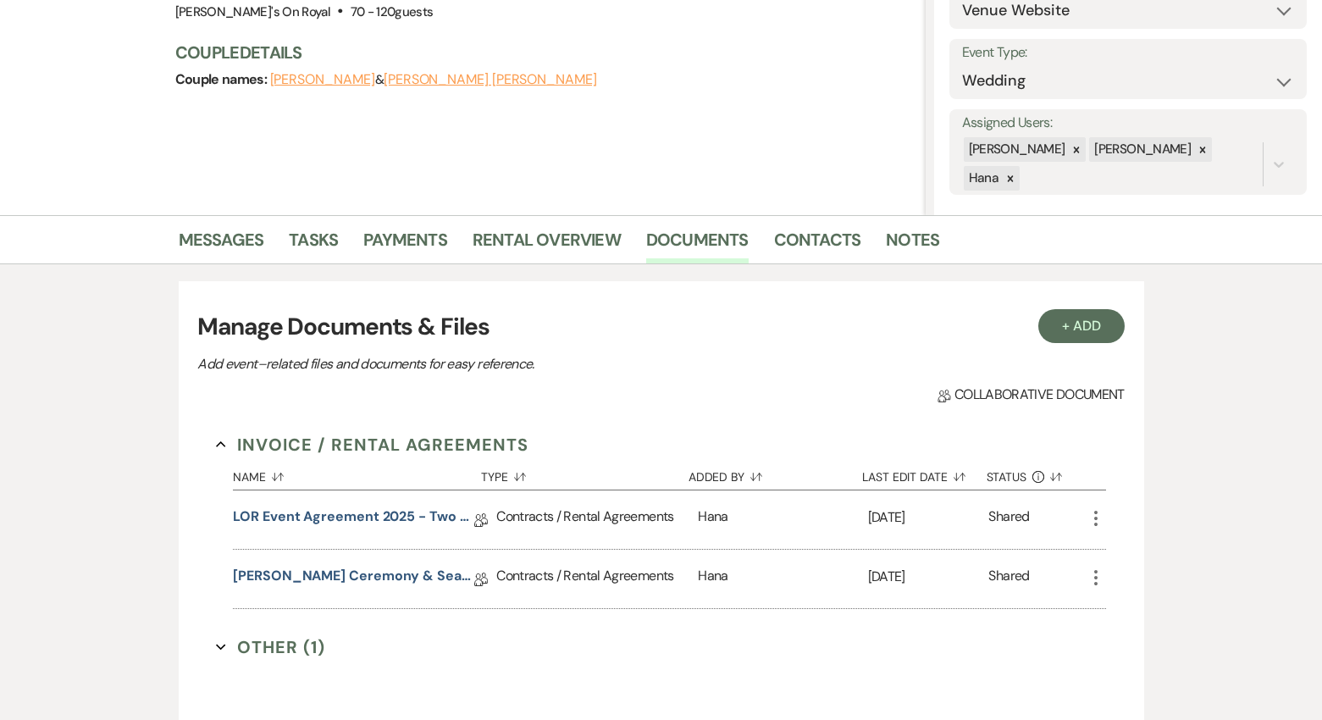
scroll to position [211, 0]
click at [568, 237] on link "Rental Overview" at bounding box center [547, 243] width 148 height 37
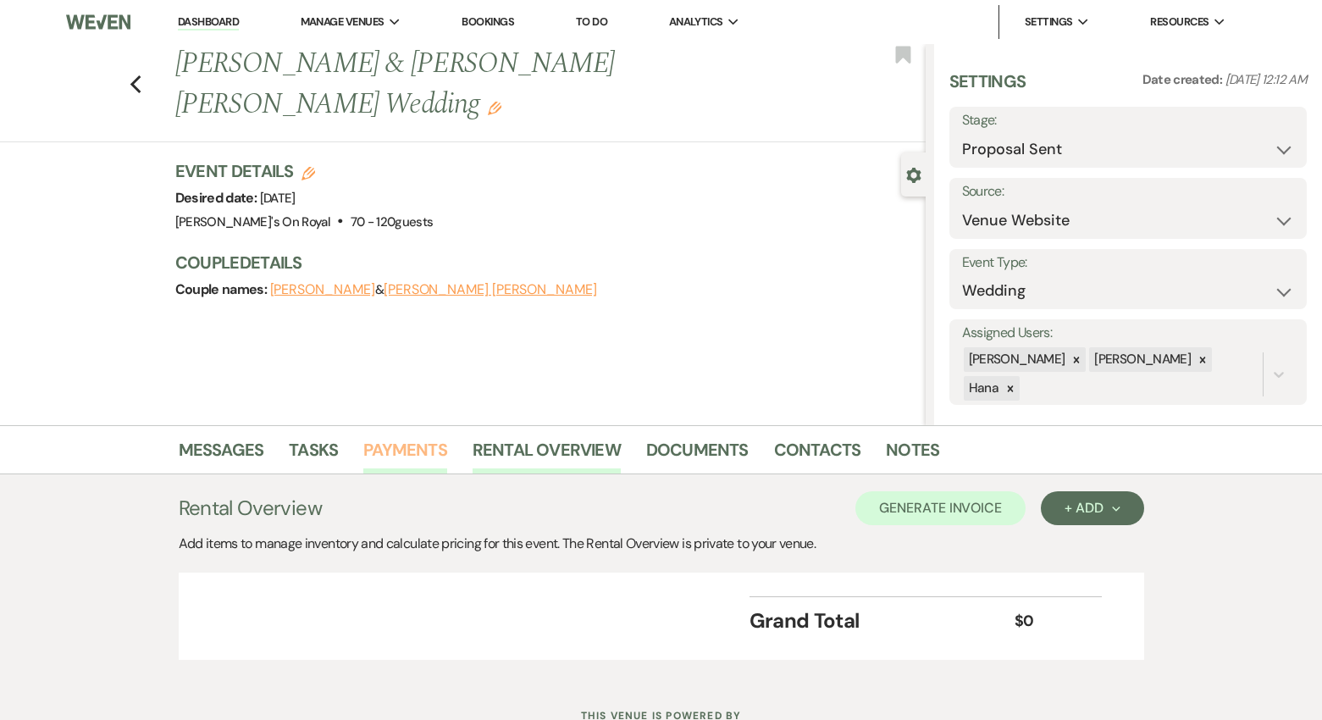
click at [444, 448] on link "Payments" at bounding box center [405, 454] width 84 height 37
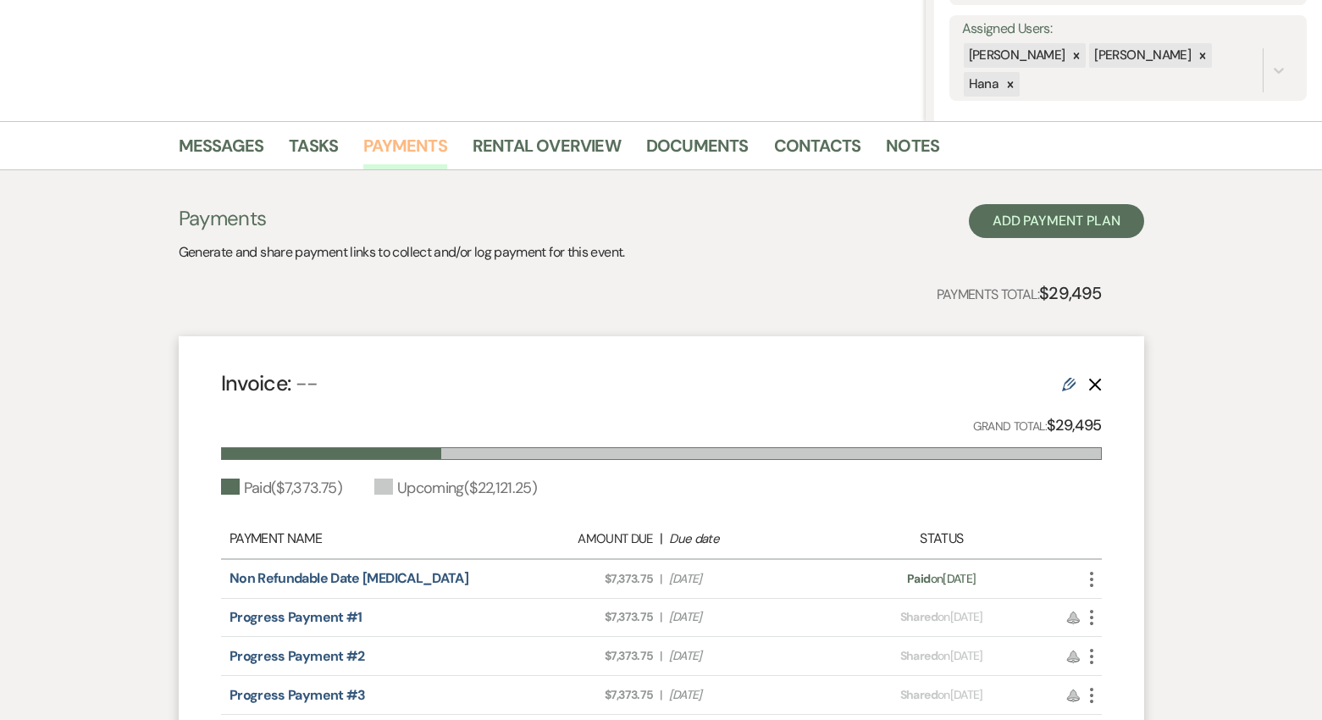
scroll to position [302, 0]
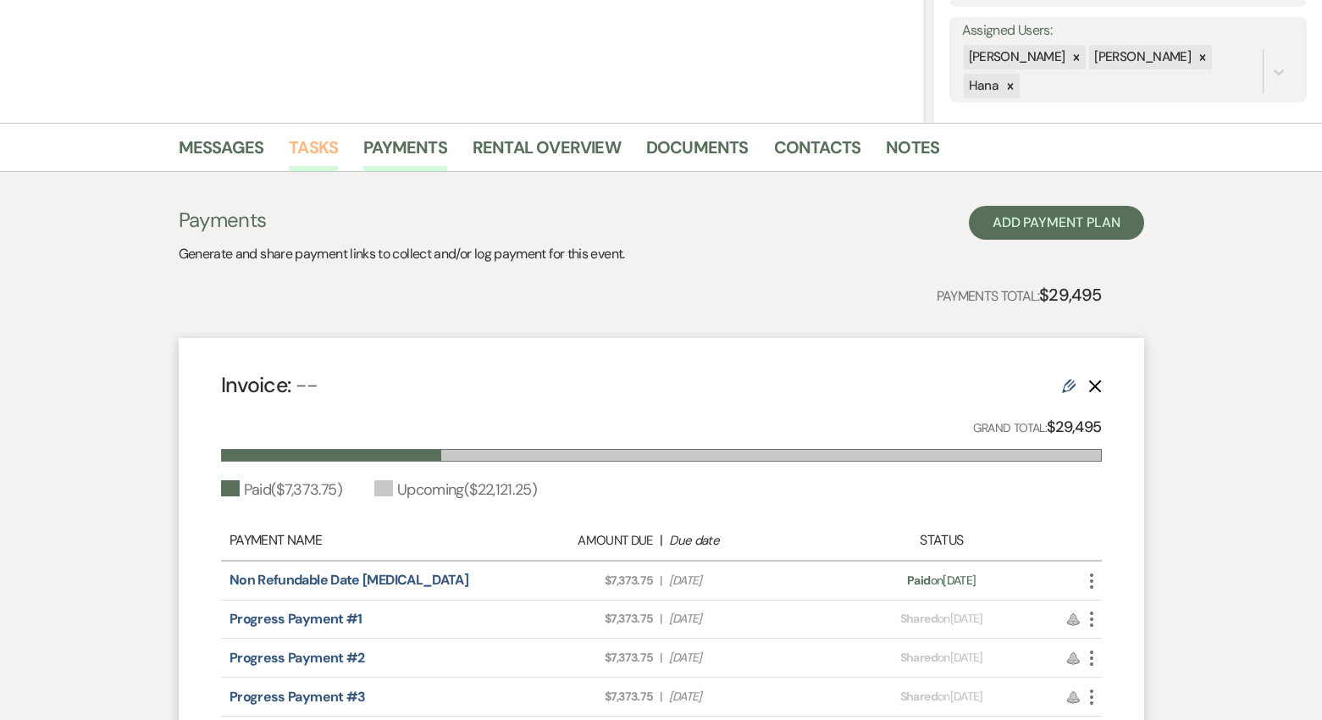
click at [331, 170] on link "Tasks" at bounding box center [313, 152] width 49 height 37
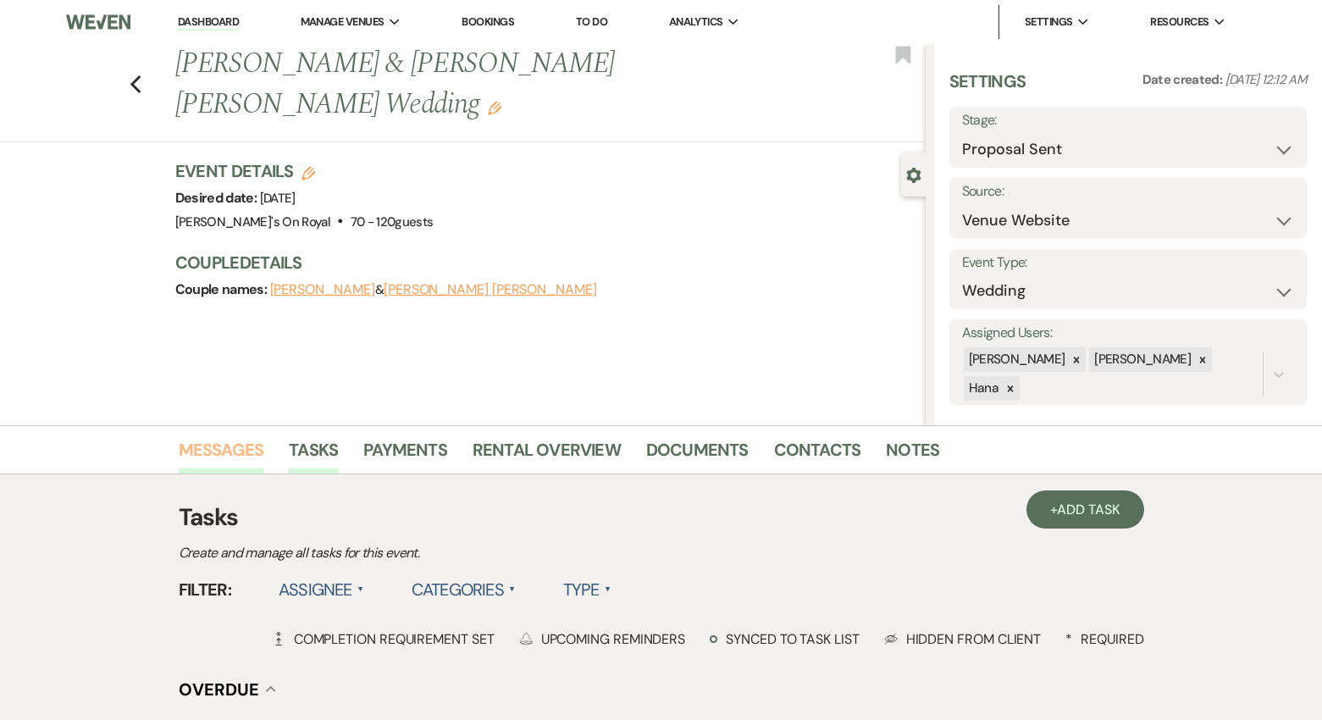
click at [216, 459] on link "Messages" at bounding box center [222, 454] width 86 height 37
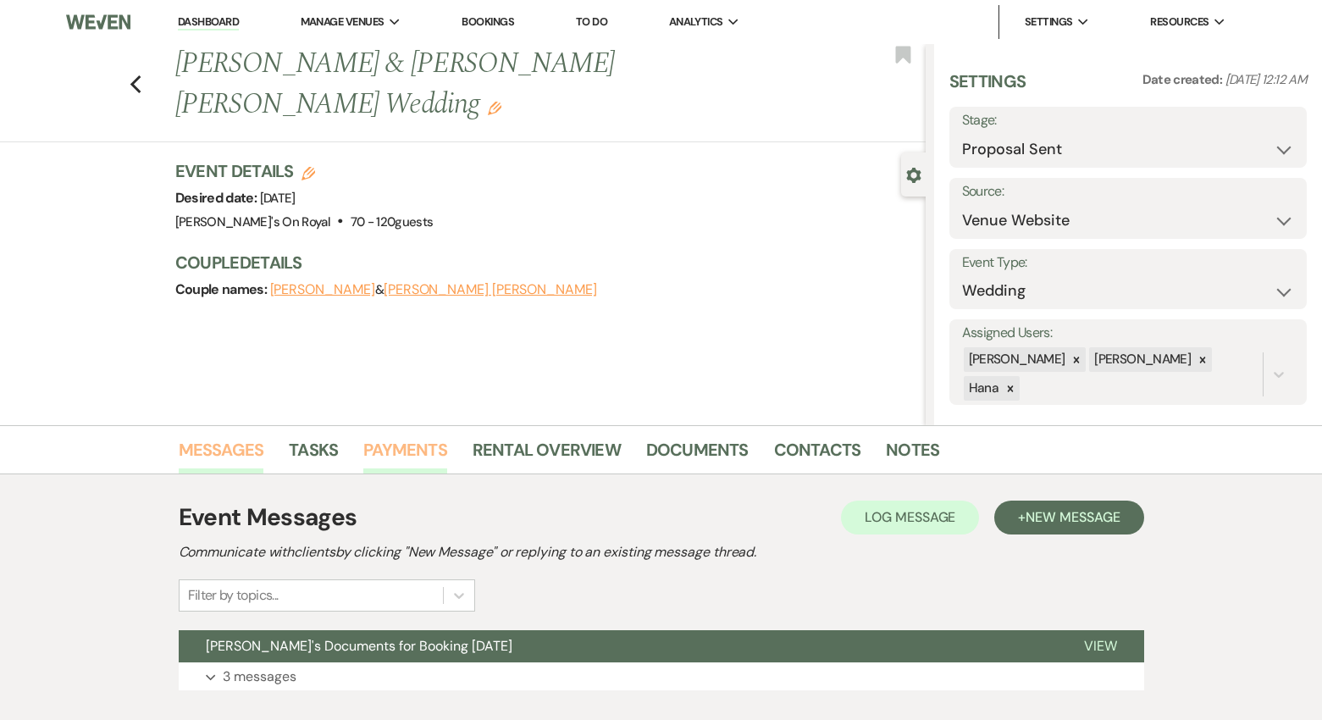
scroll to position [105, 0]
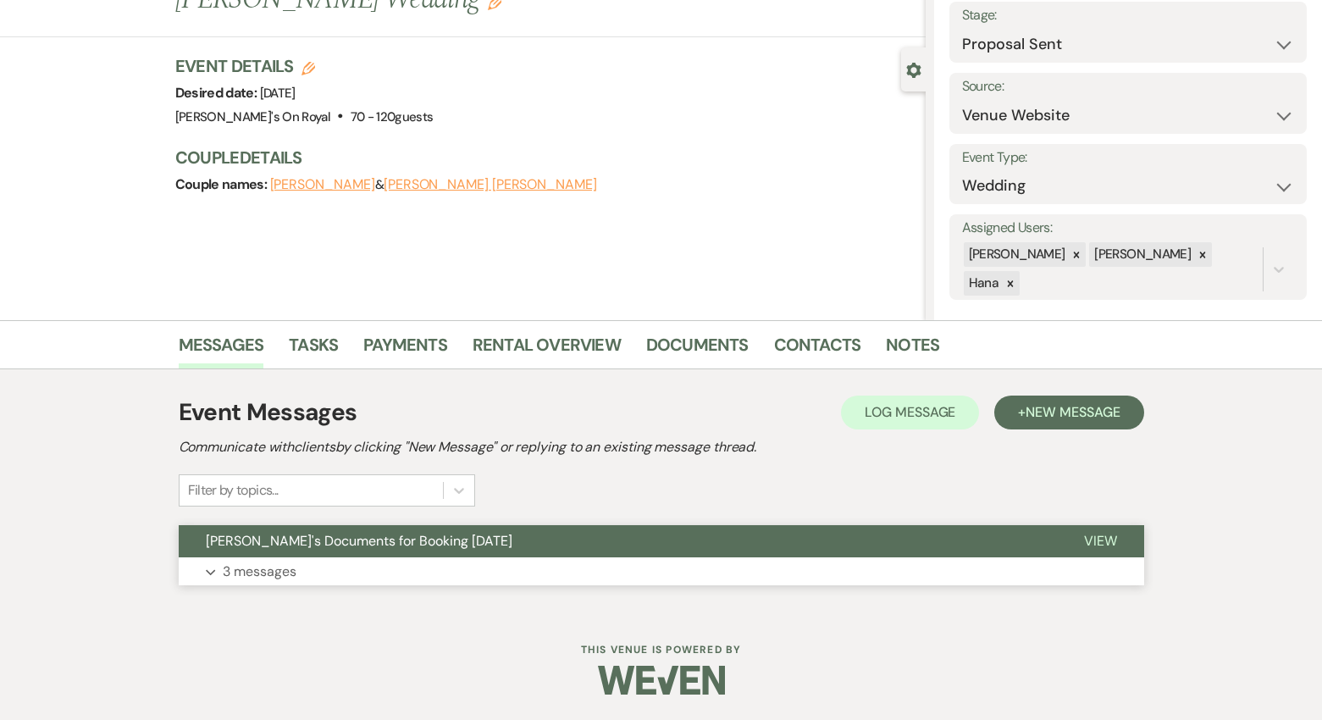
click at [280, 570] on p "3 messages" at bounding box center [260, 572] width 74 height 22
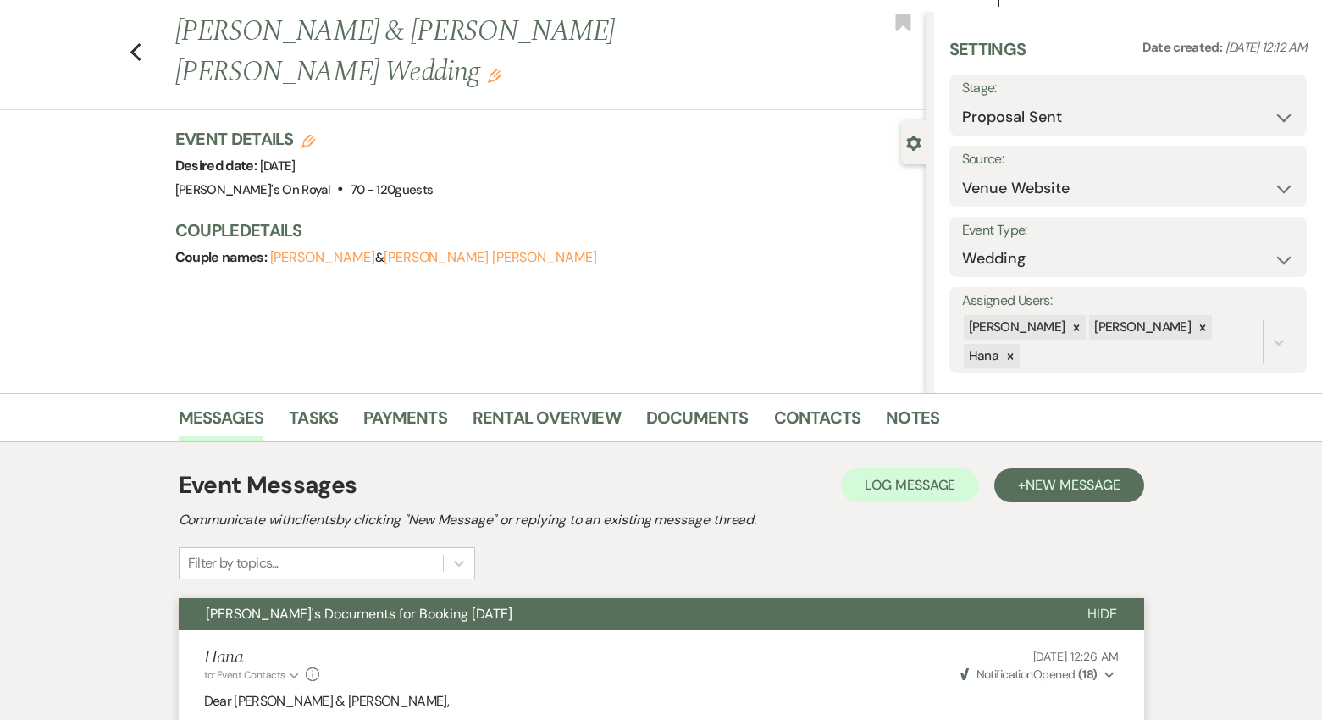
scroll to position [0, 0]
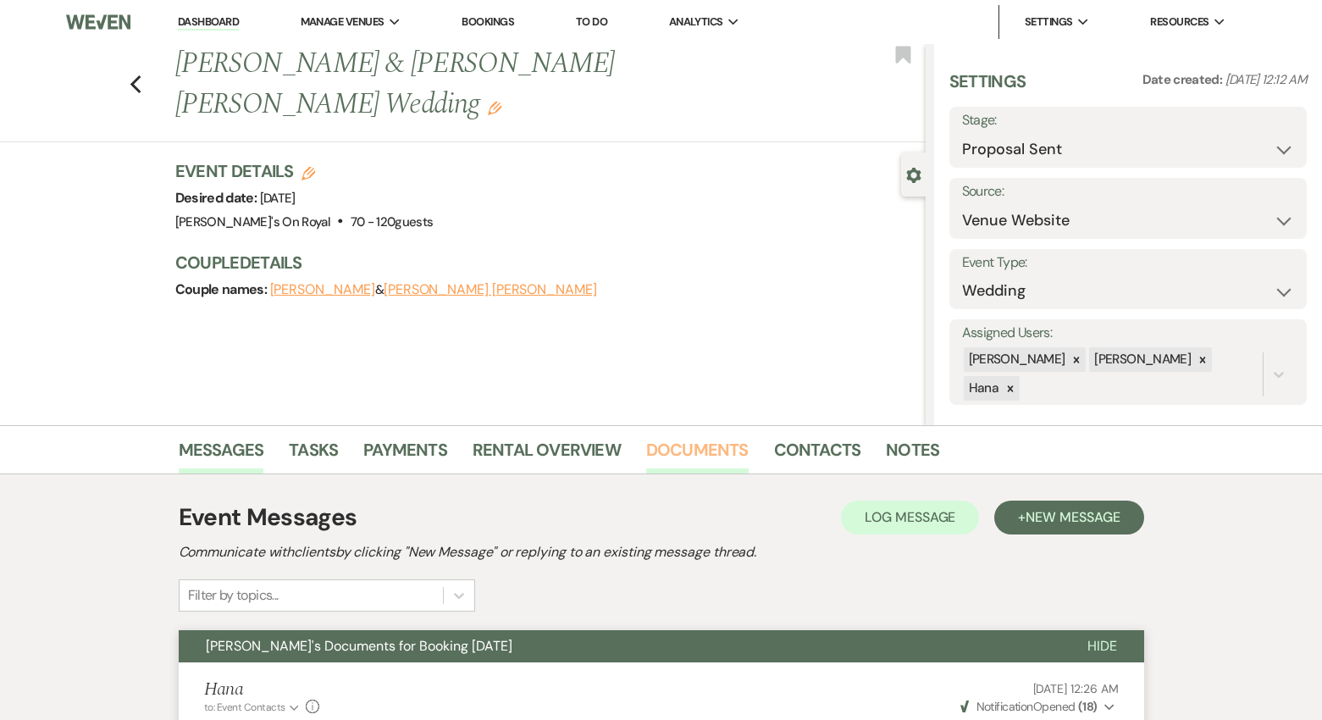
click at [706, 452] on link "Documents" at bounding box center [697, 454] width 103 height 37
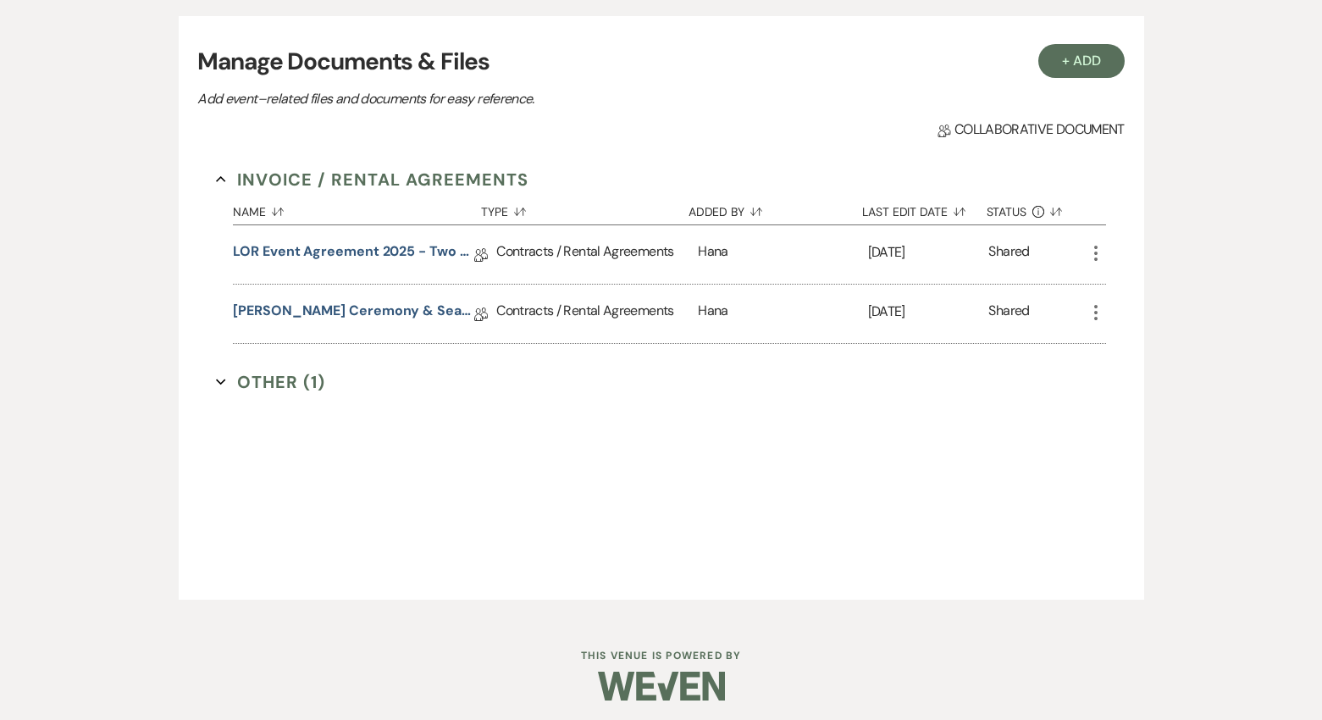
scroll to position [481, 0]
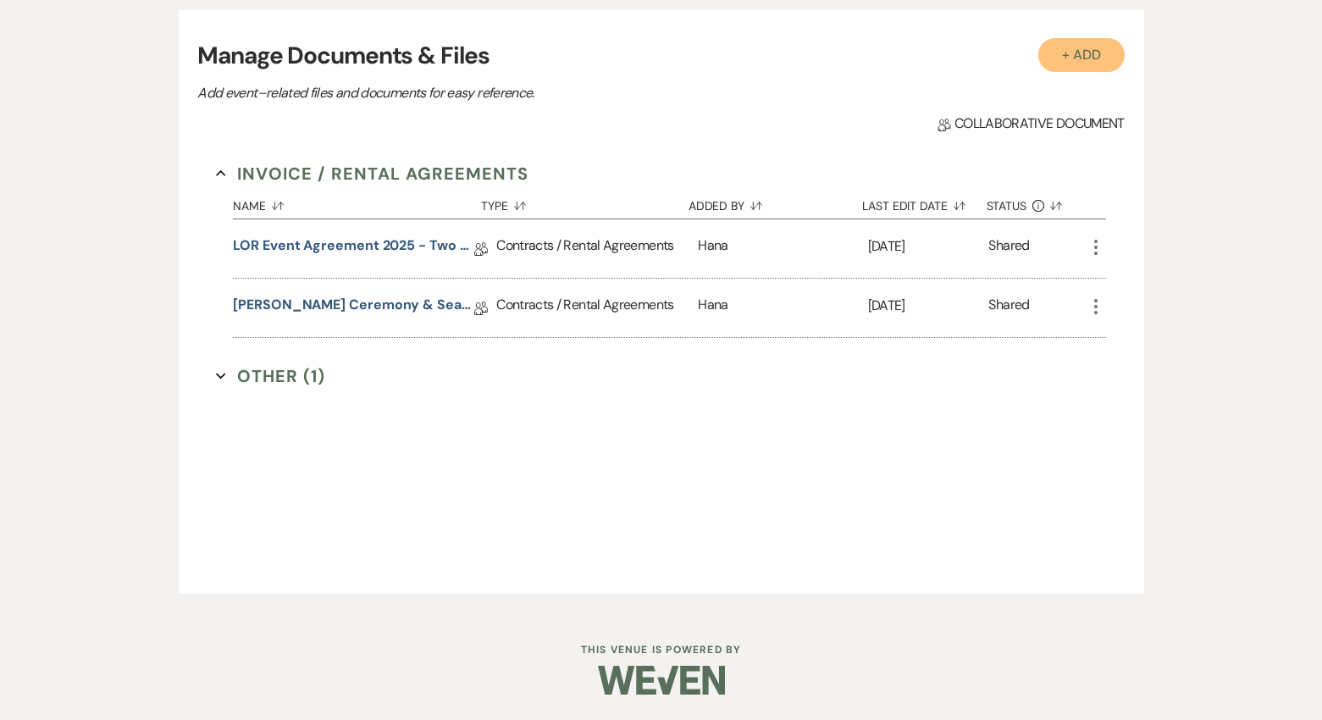
click at [1064, 62] on button "+ Add" at bounding box center [1082, 55] width 86 height 34
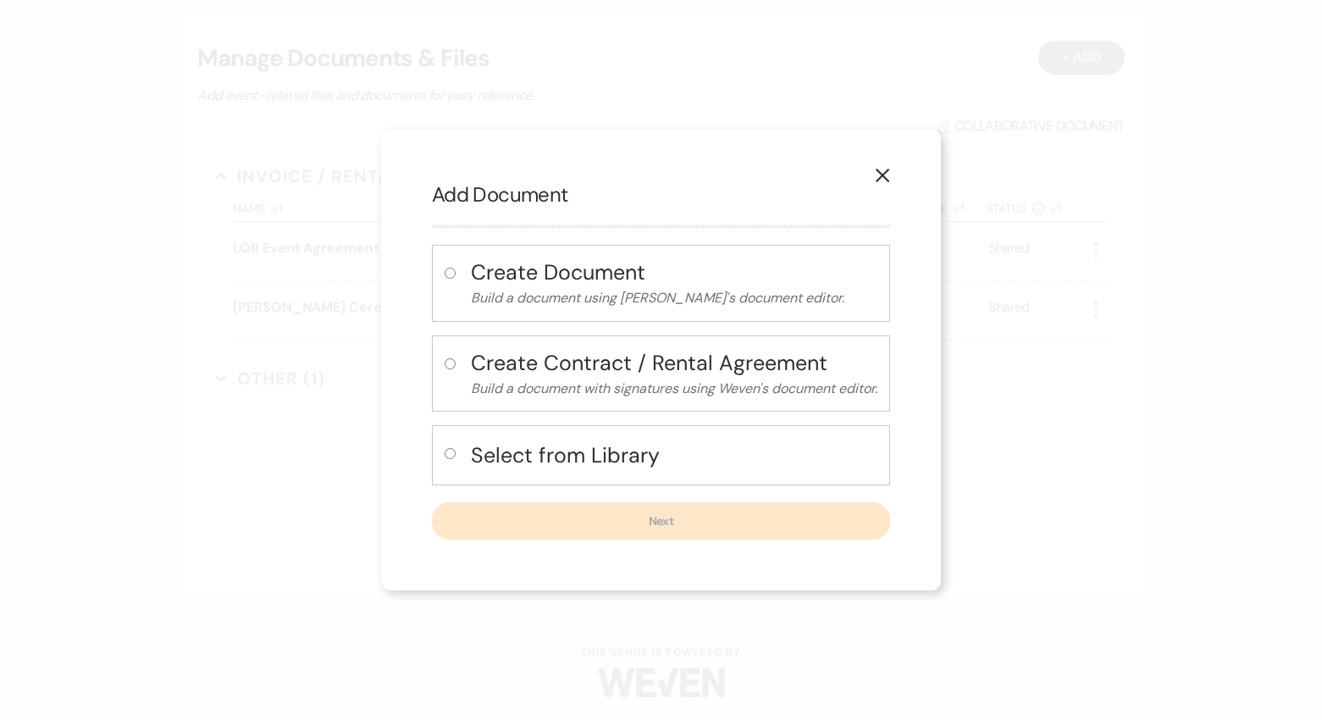
click at [613, 463] on h4 "Select from Library" at bounding box center [674, 456] width 407 height 30
radio input "true"
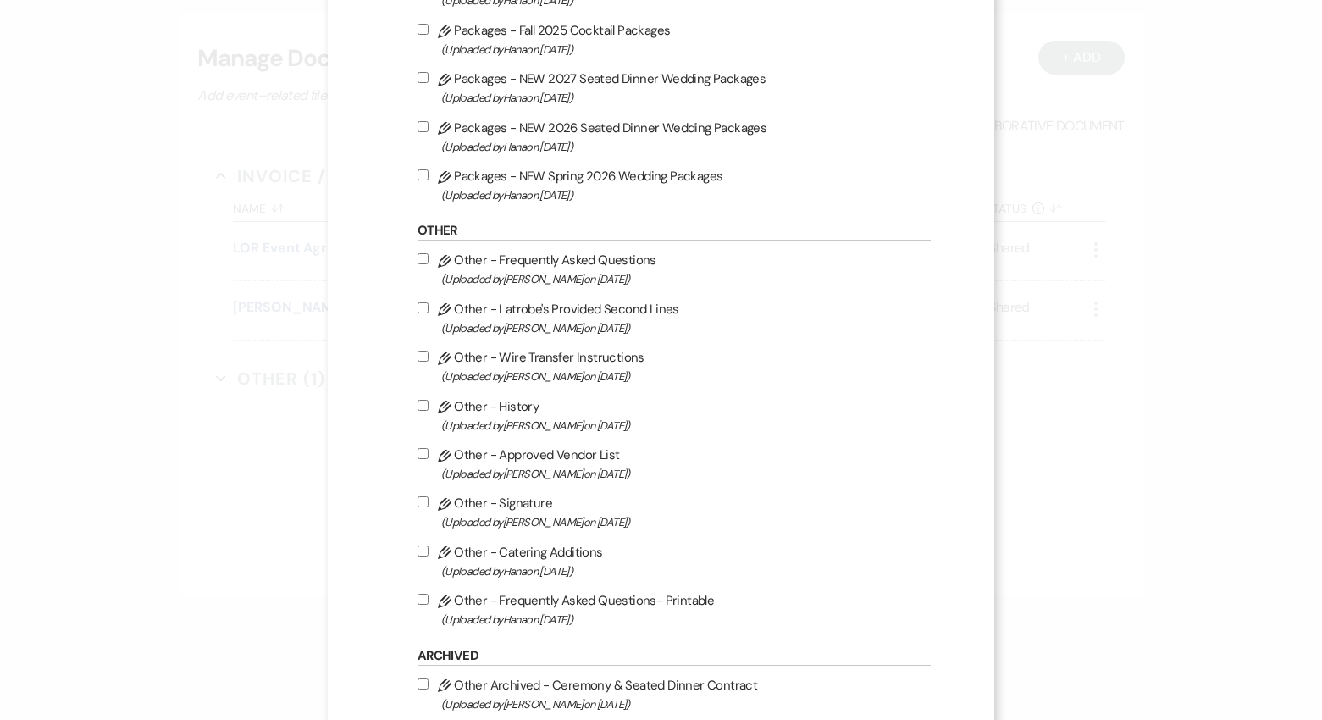
scroll to position [1274, 0]
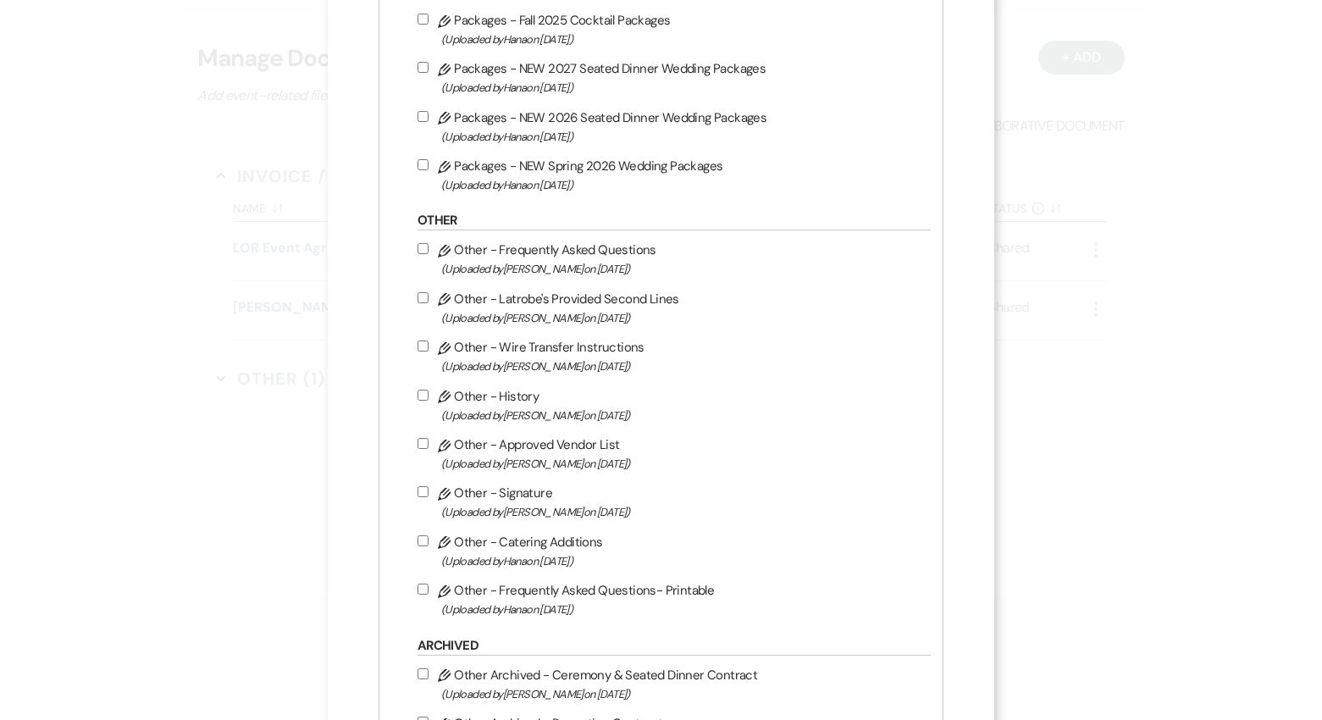
click at [429, 254] on input "Pencil Other - Frequently Asked Questions (Uploaded by [PERSON_NAME] on [DATE] )" at bounding box center [423, 248] width 11 height 11
checkbox input "true"
click at [427, 303] on input "Pencil Other - Latrobe's Provided Second Lines (Uploaded by [PERSON_NAME] on [D…" at bounding box center [423, 297] width 11 height 11
checkbox input "true"
click at [429, 401] on input "Pencil Other - History (Uploaded by [PERSON_NAME] on [DATE] )" at bounding box center [423, 395] width 11 height 11
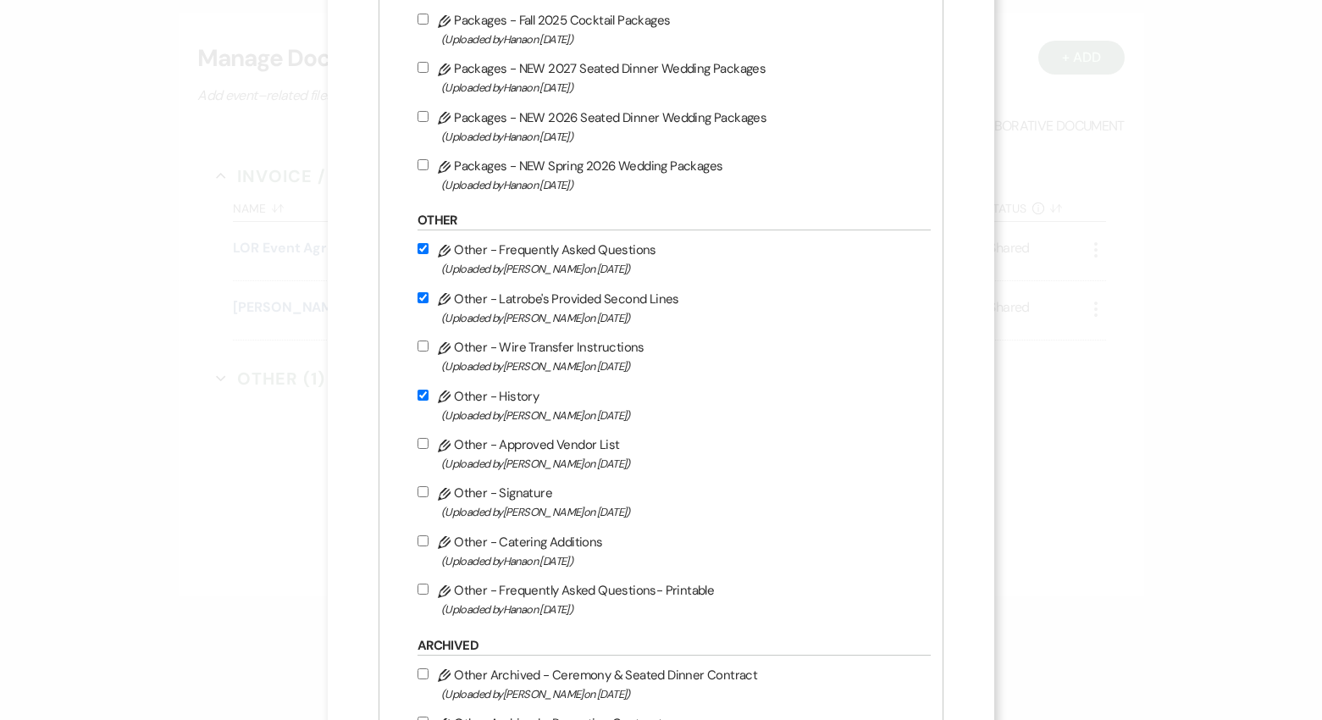
checkbox input "true"
click at [429, 449] on input "Pencil Other - Approved Vendor List (Uploaded by [PERSON_NAME] on [DATE] )" at bounding box center [423, 443] width 11 height 11
checkbox input "true"
click at [426, 546] on input "Pencil Other - Catering Additions (Uploaded by [PERSON_NAME] on [DATE] )" at bounding box center [423, 540] width 11 height 11
checkbox input "true"
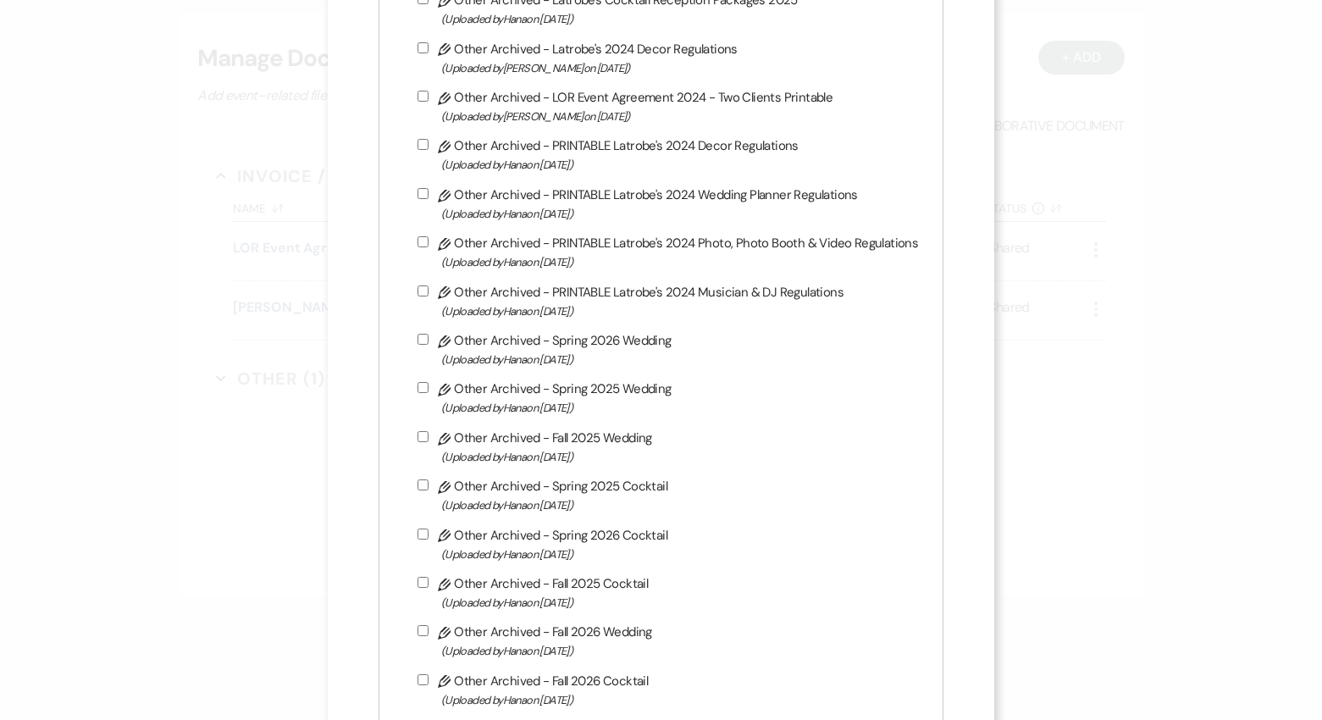
scroll to position [3318, 0]
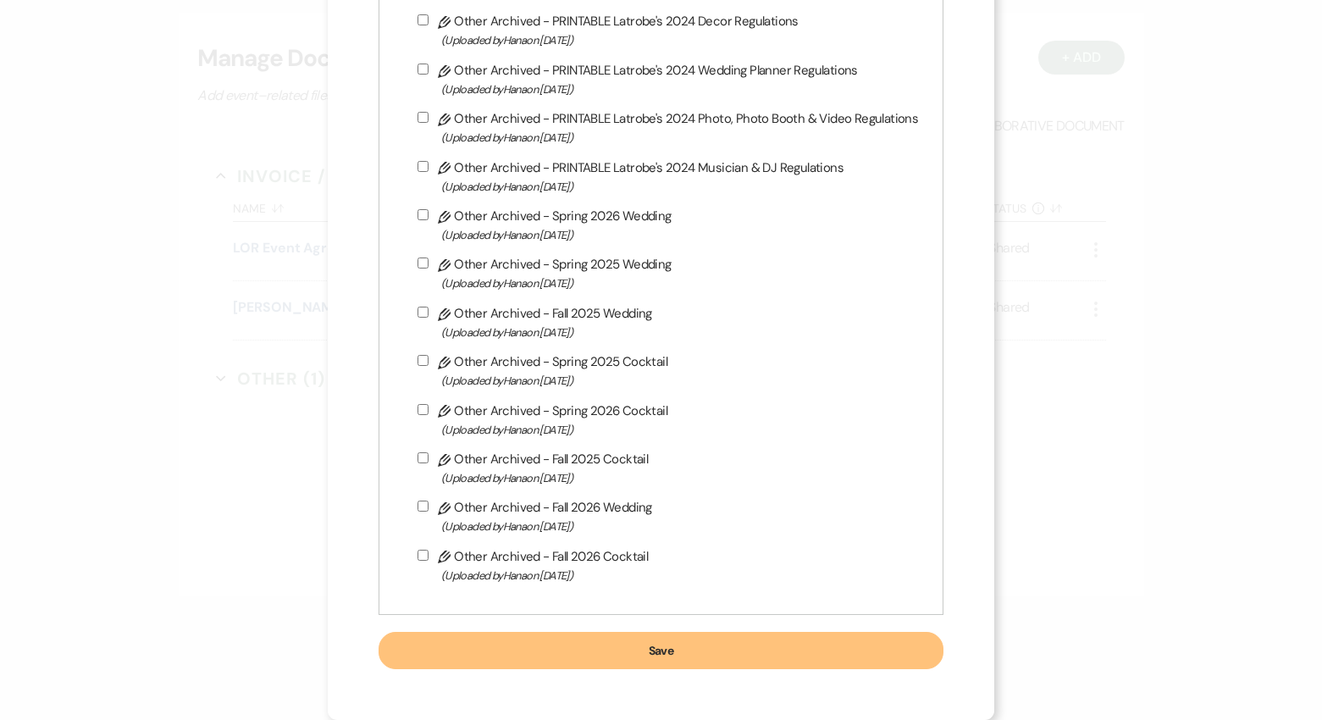
click at [707, 644] on button "Save" at bounding box center [661, 650] width 565 height 37
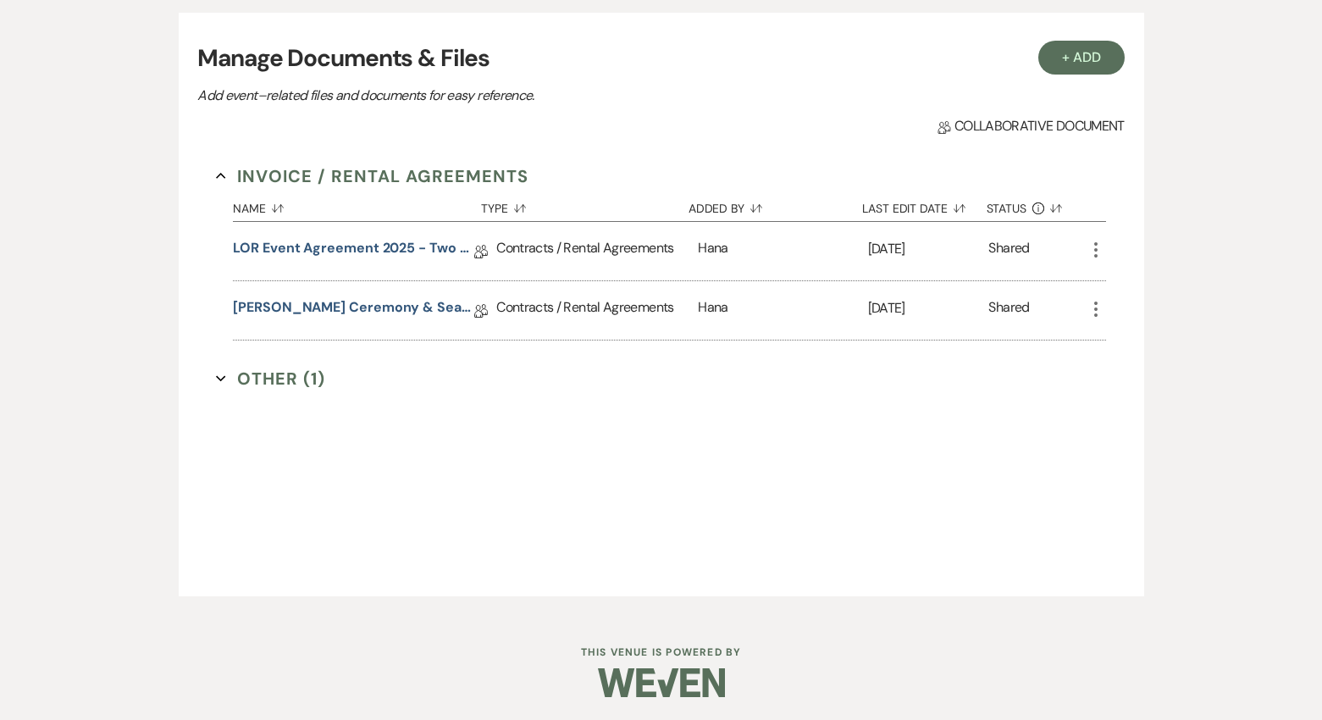
scroll to position [478, 0]
click at [302, 370] on button "Other (6) Expand" at bounding box center [272, 379] width 113 height 25
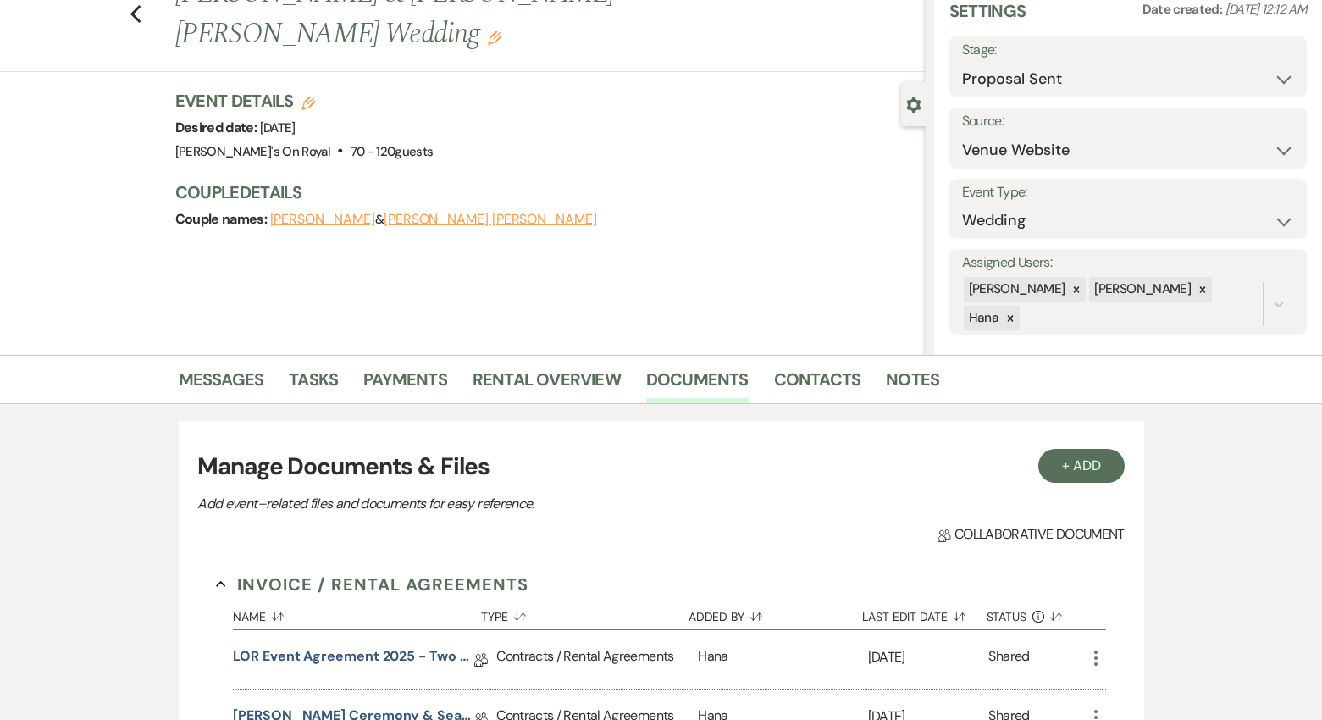
scroll to position [0, 0]
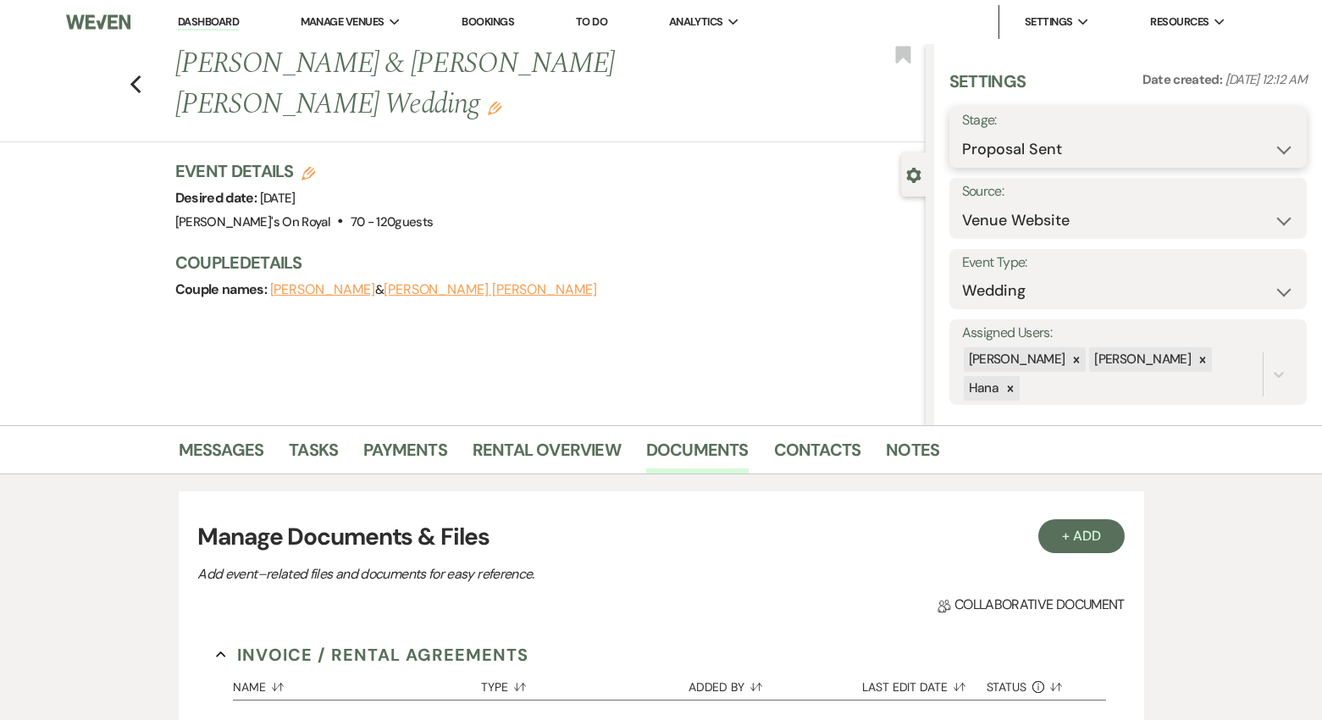
click at [1027, 133] on select "Inquiry Follow Up Tour Requested Tour Confirmed Toured Proposal Sent Booked Lost" at bounding box center [1128, 149] width 332 height 33
select select "7"
click at [962, 133] on select "Inquiry Follow Up Tour Requested Tour Confirmed Toured Proposal Sent Booked Lost" at bounding box center [1128, 149] width 332 height 33
click at [1095, 139] on button "Save" at bounding box center [1270, 137] width 75 height 34
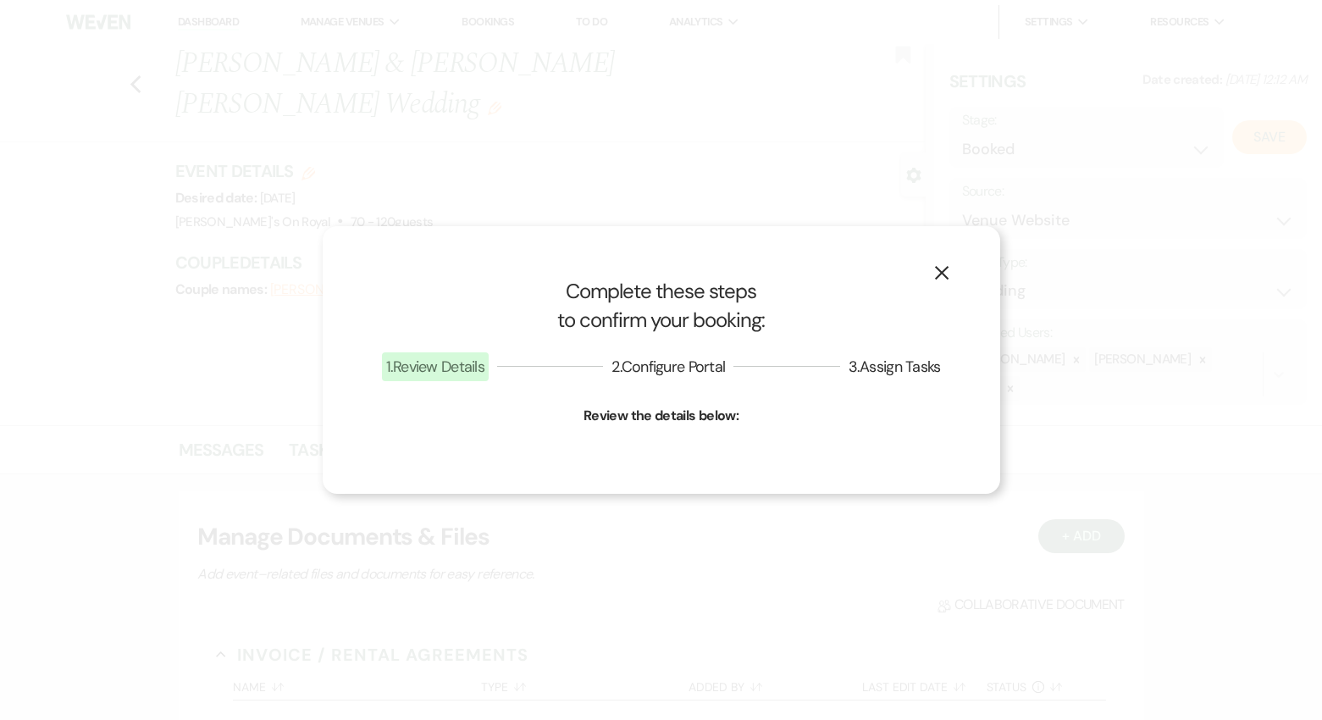
select select "1"
select select "702"
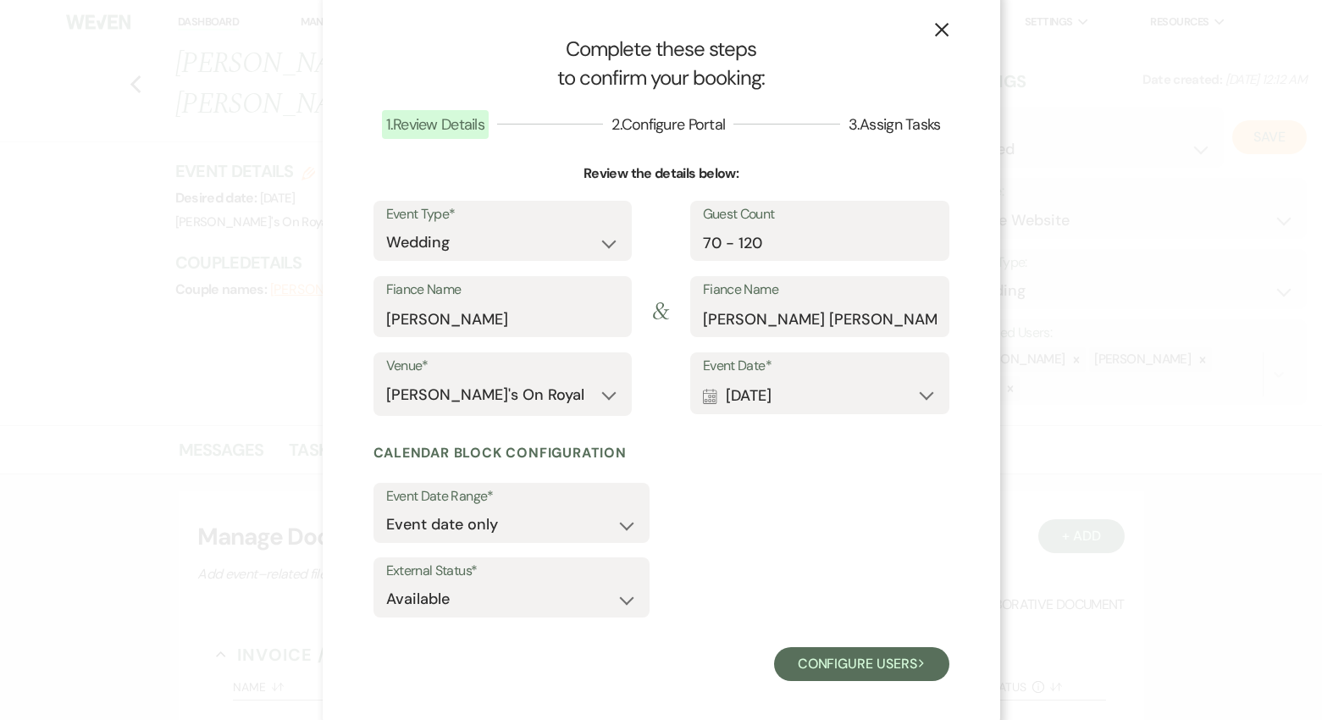
scroll to position [27, 0]
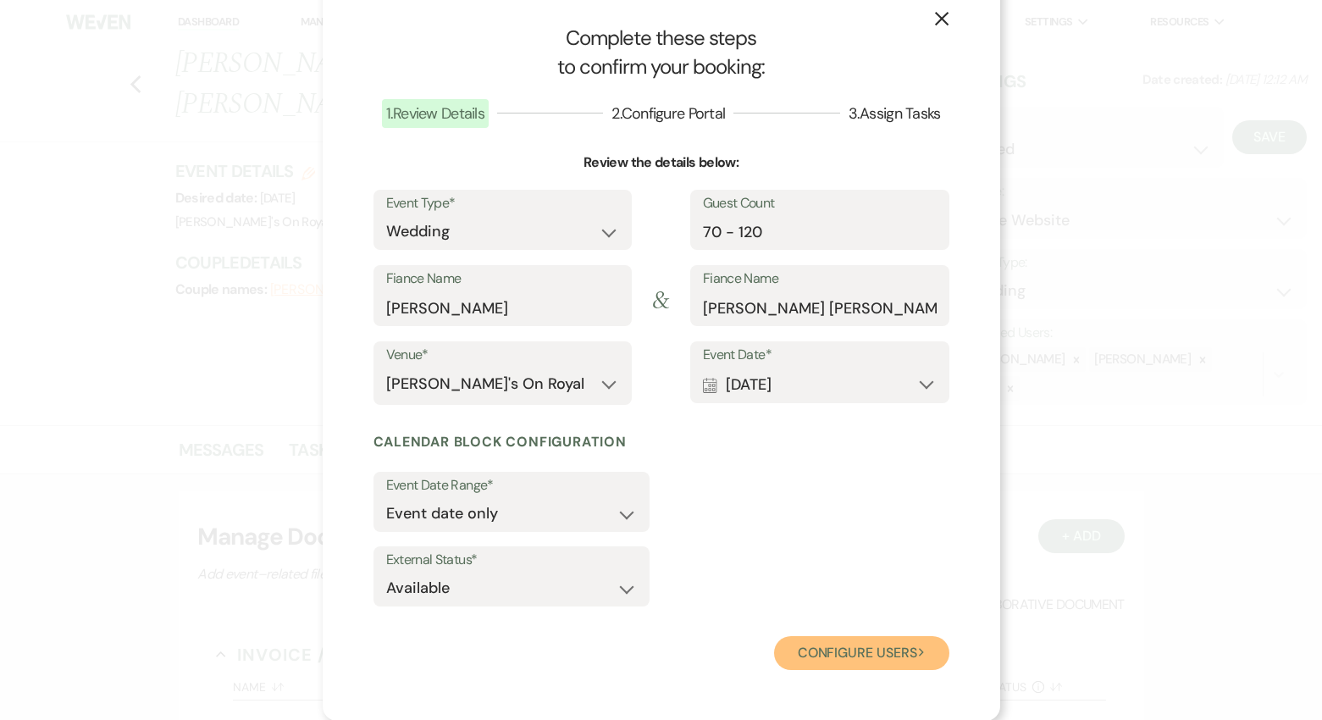
click at [830, 638] on button "Configure users Next" at bounding box center [861, 653] width 175 height 34
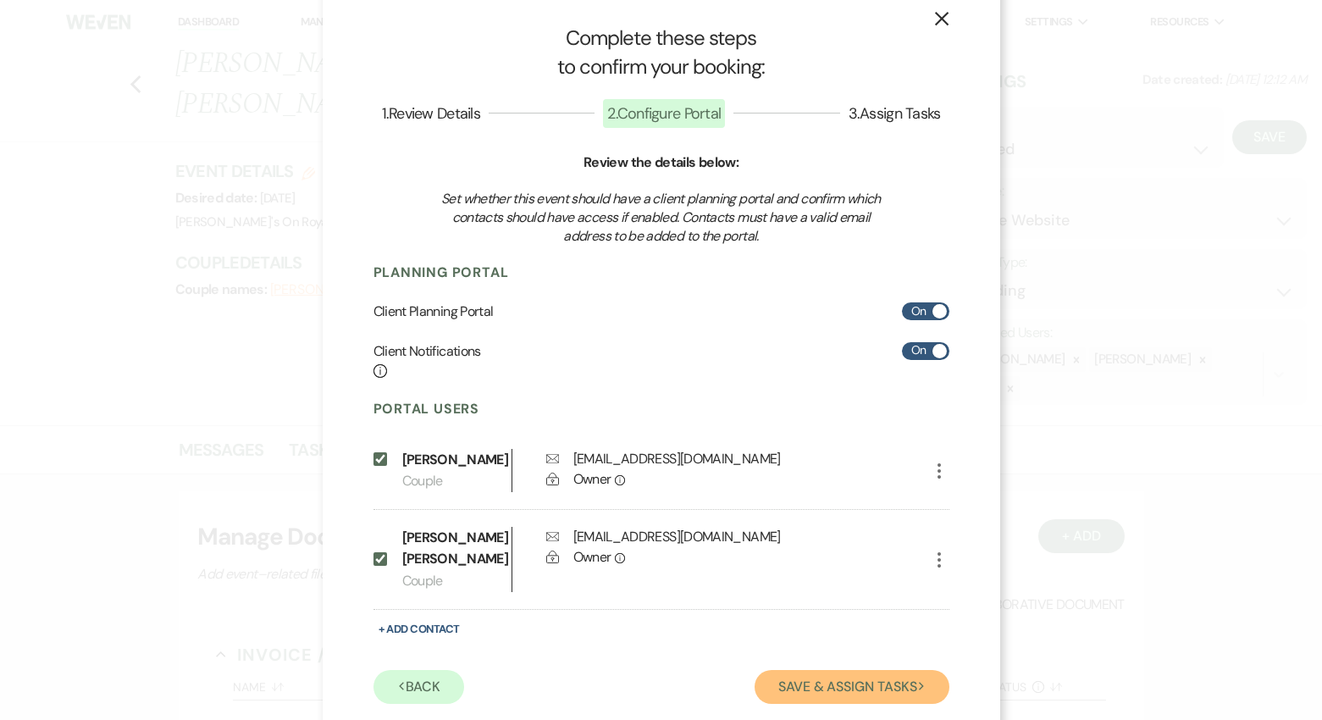
click at [857, 695] on button "Save & Assign Tasks Next" at bounding box center [852, 687] width 194 height 34
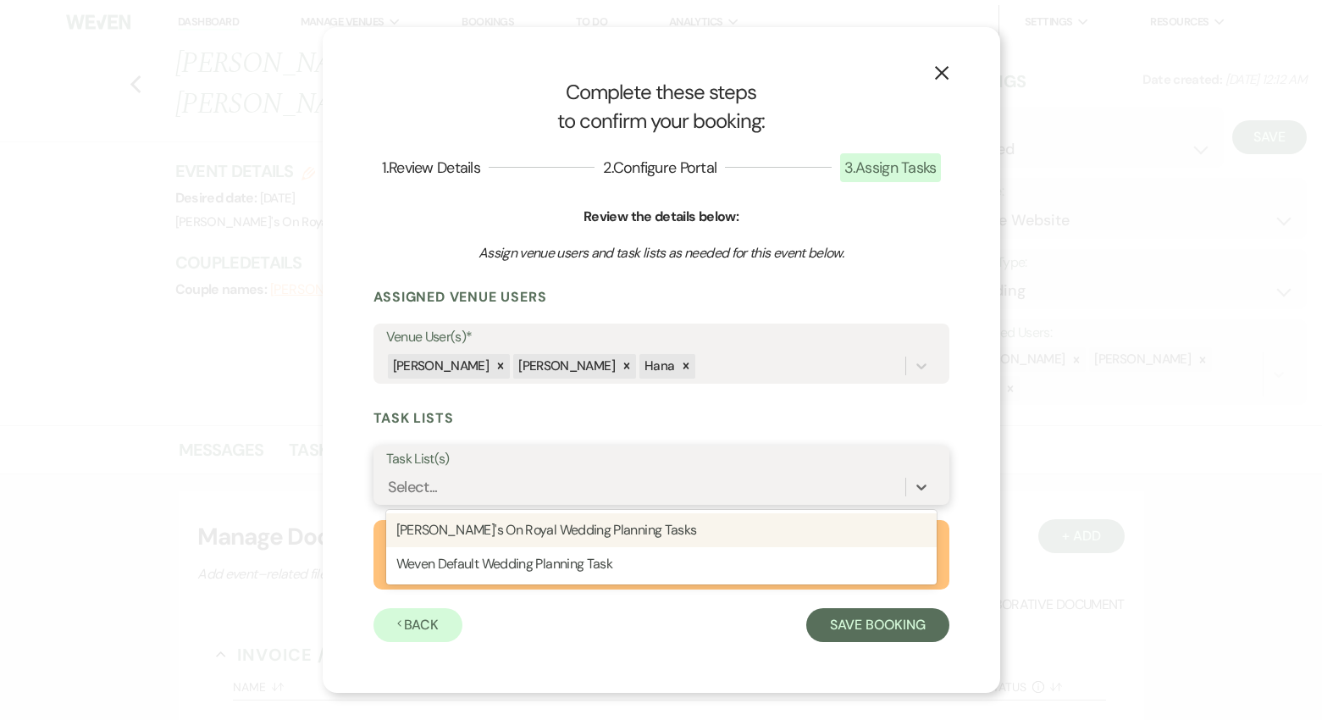
click at [610, 490] on div "Select..." at bounding box center [645, 488] width 519 height 30
click at [602, 524] on div "[PERSON_NAME]'s On Royal Wedding Planning Tasks" at bounding box center [661, 530] width 551 height 34
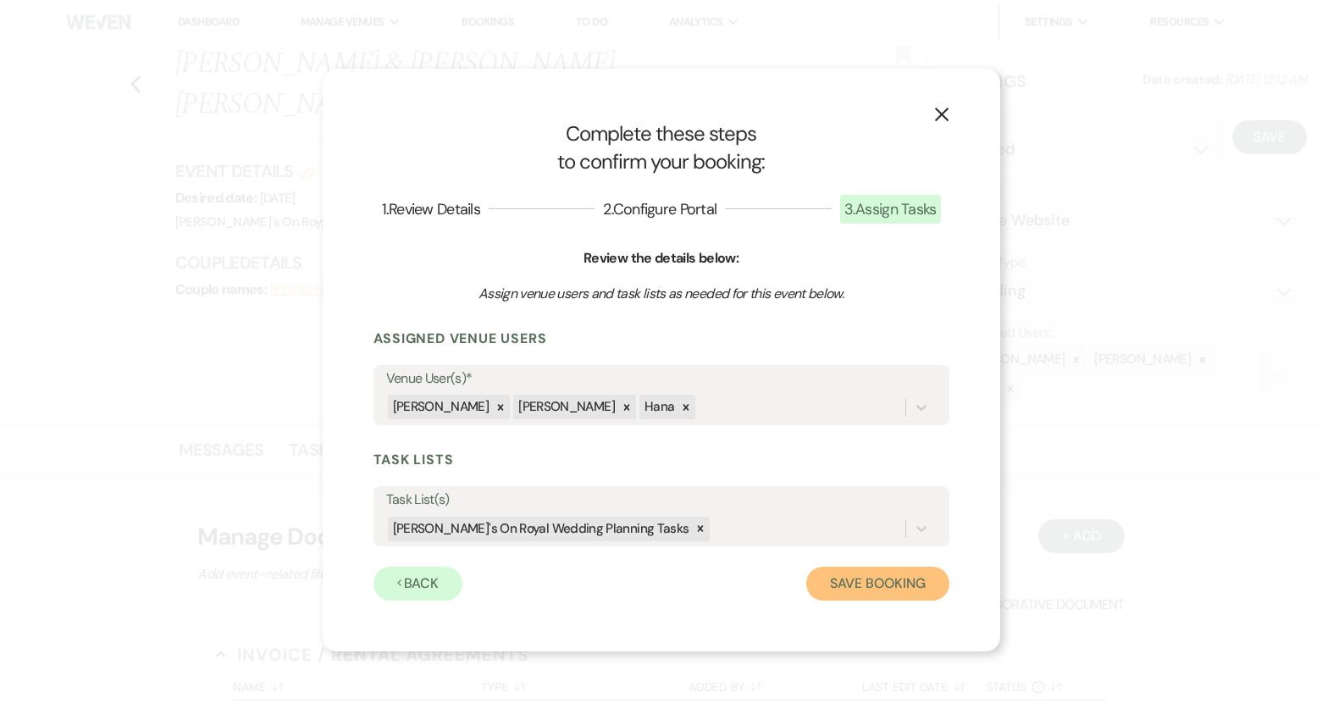
click at [868, 575] on button "Save Booking" at bounding box center [878, 584] width 142 height 34
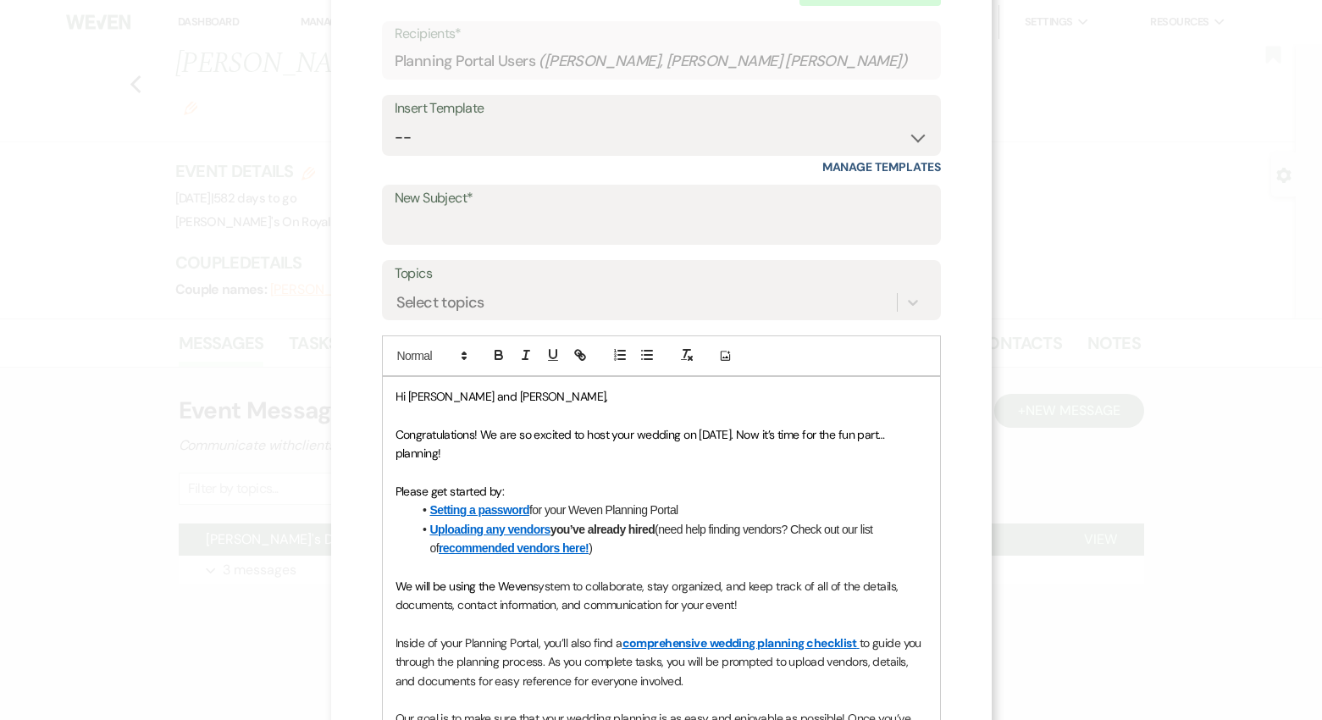
scroll to position [94, 0]
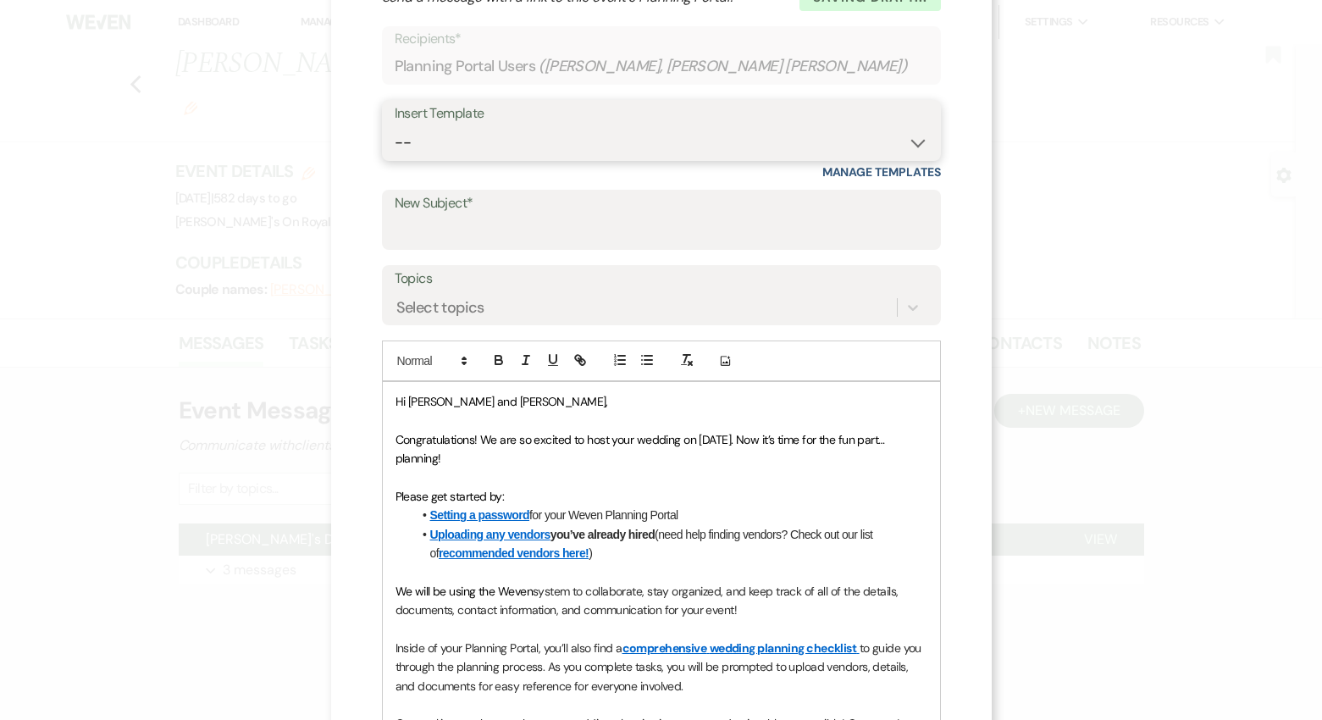
click at [466, 137] on select "-- Contract to New Booking Inquiry First Response Inquiry Follow Up Response Ap…" at bounding box center [662, 142] width 534 height 33
select select "2621"
click at [395, 126] on select "-- Contract to New Booking Inquiry First Response Inquiry Follow Up Response Ap…" at bounding box center [662, 142] width 534 height 33
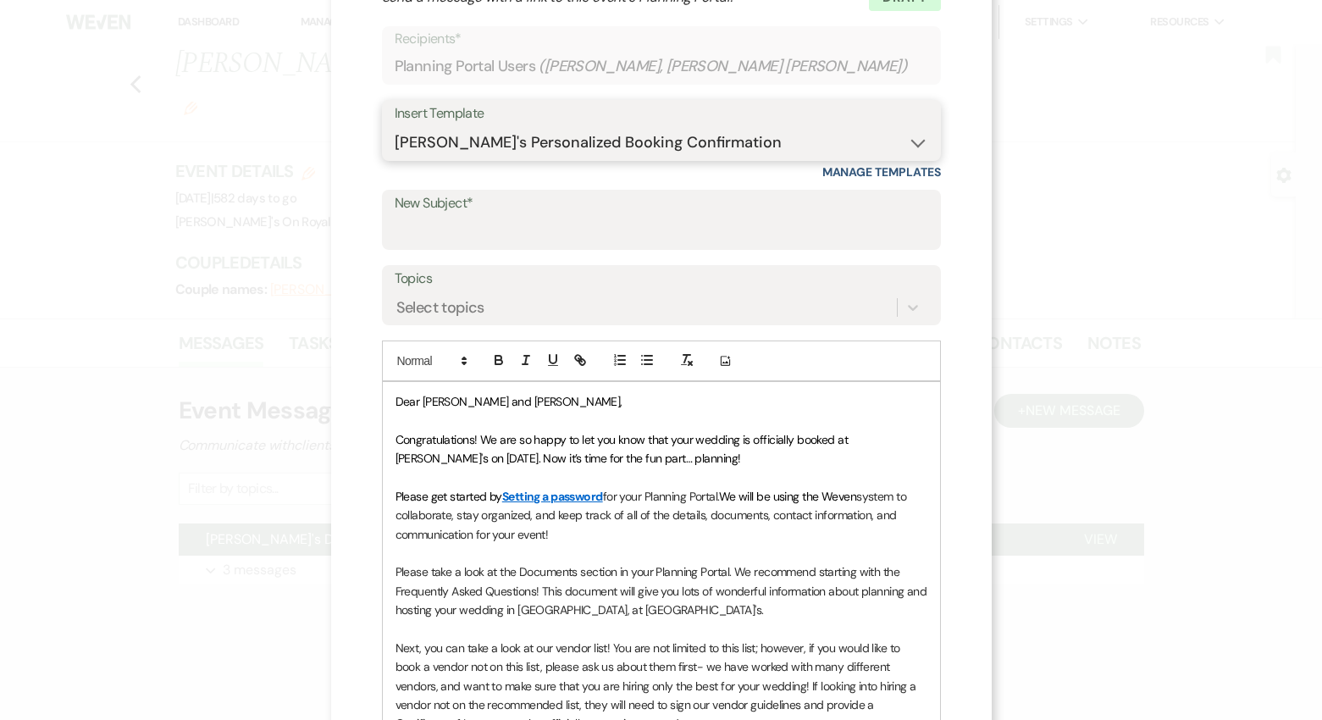
scroll to position [112, 0]
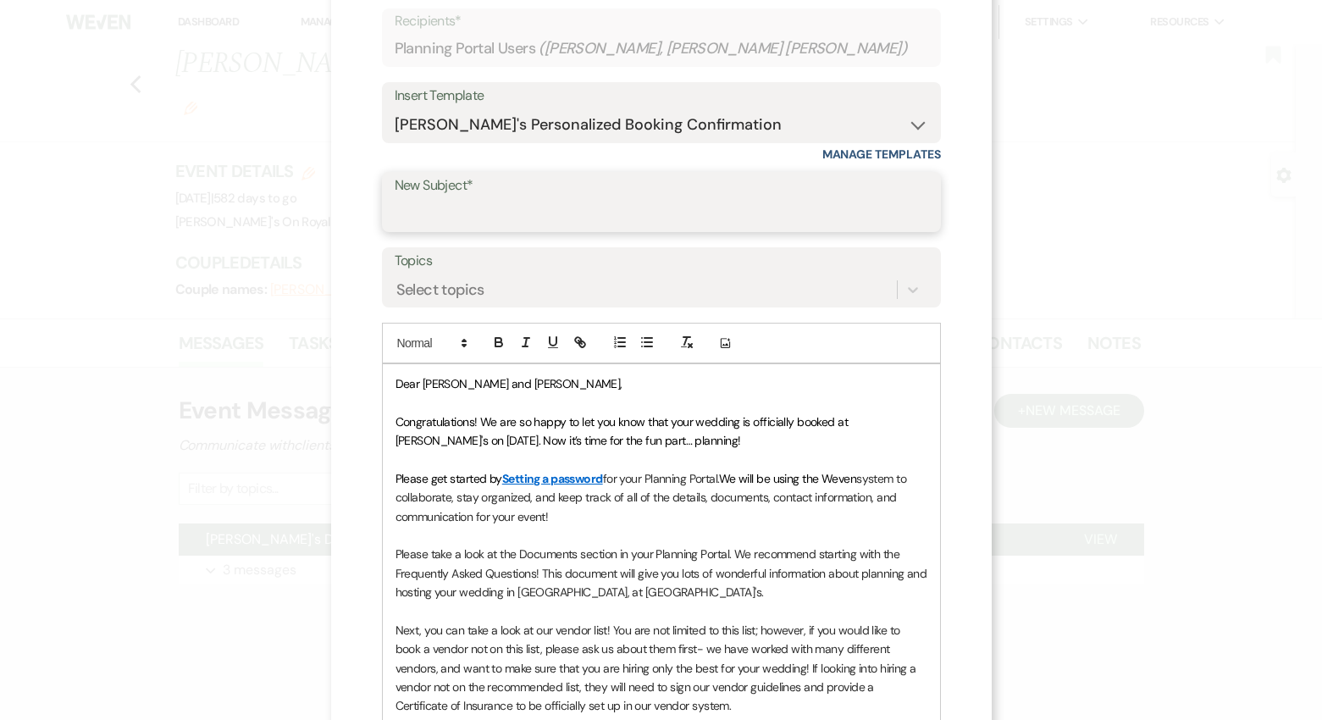
click at [492, 201] on input "New Subject*" at bounding box center [662, 213] width 534 height 33
type input "Congratulations, you're booked!"
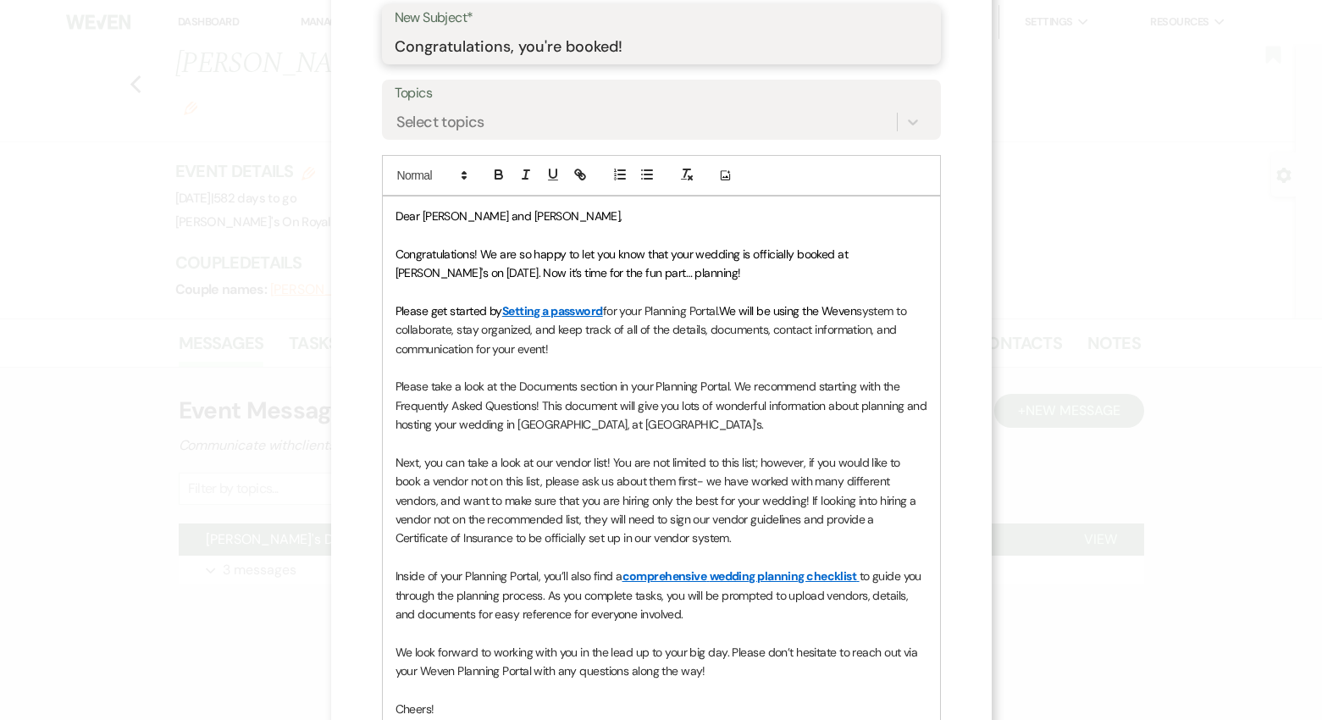
scroll to position [502, 0]
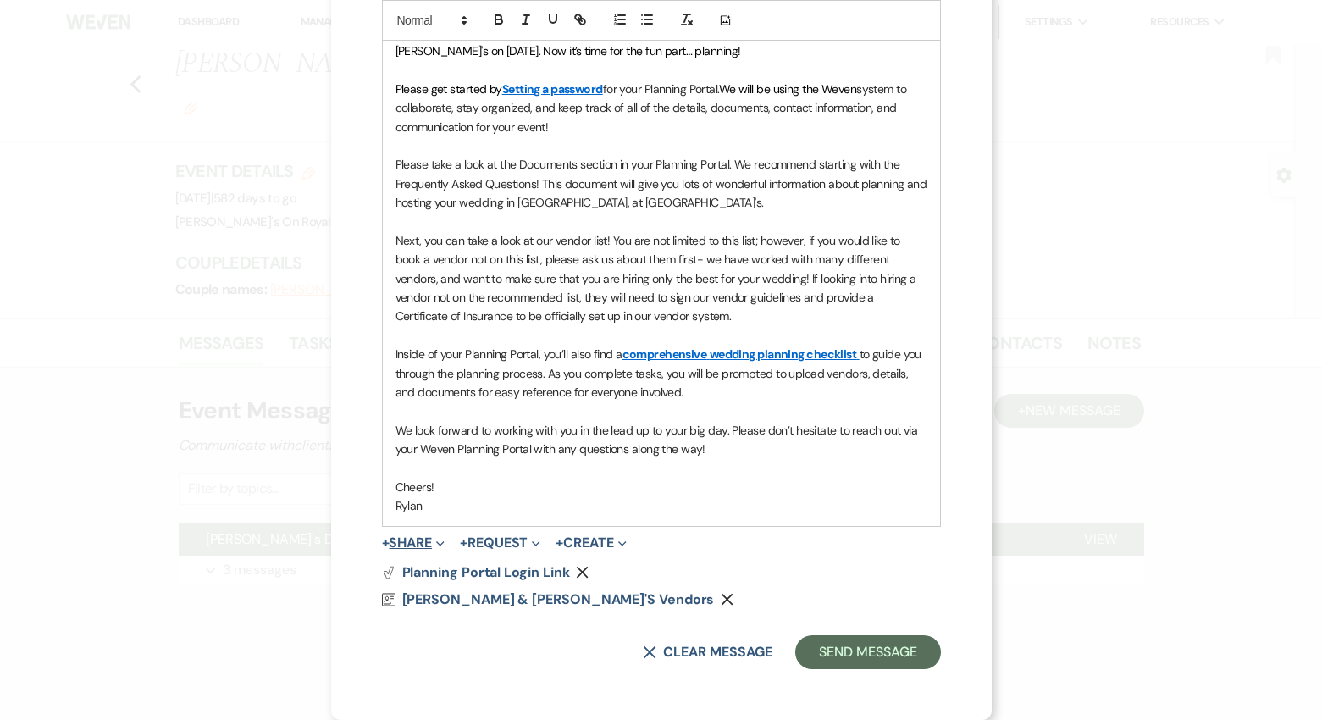
click at [442, 540] on icon "Expand" at bounding box center [440, 544] width 8 height 8
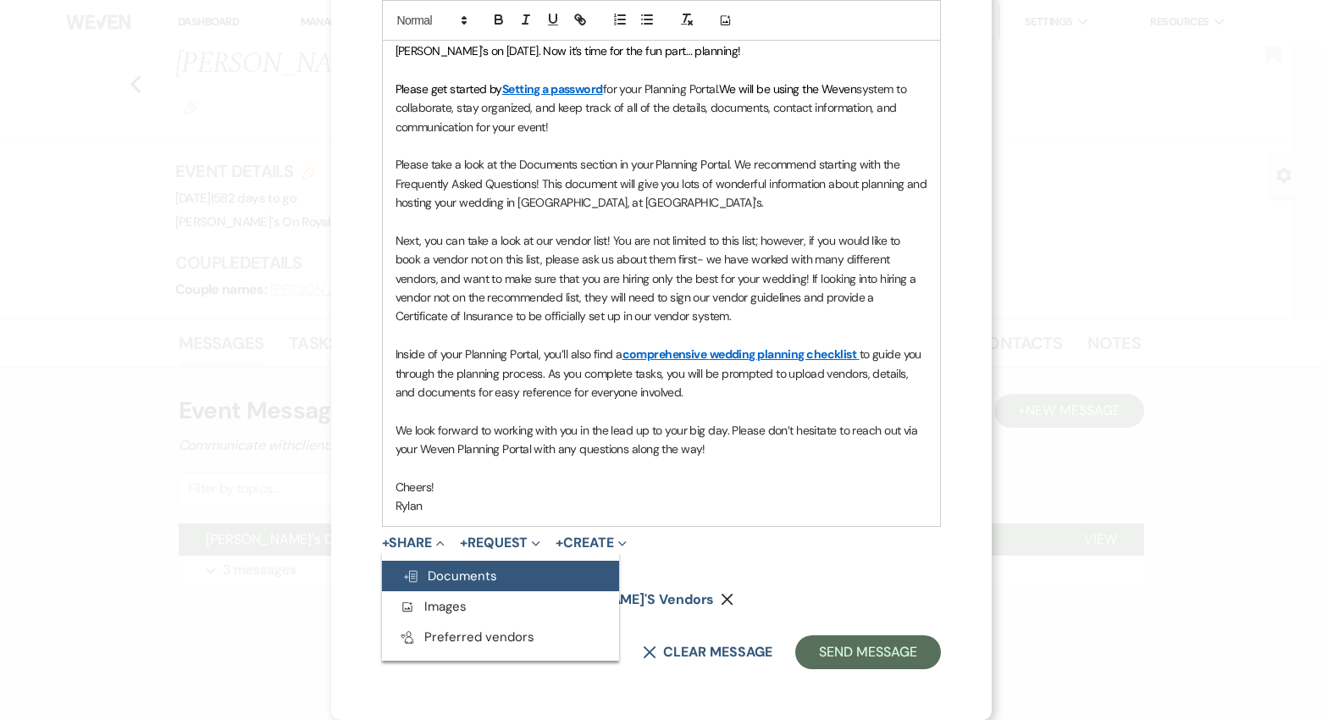
click at [456, 579] on span "Doc Upload Documents" at bounding box center [449, 576] width 95 height 17
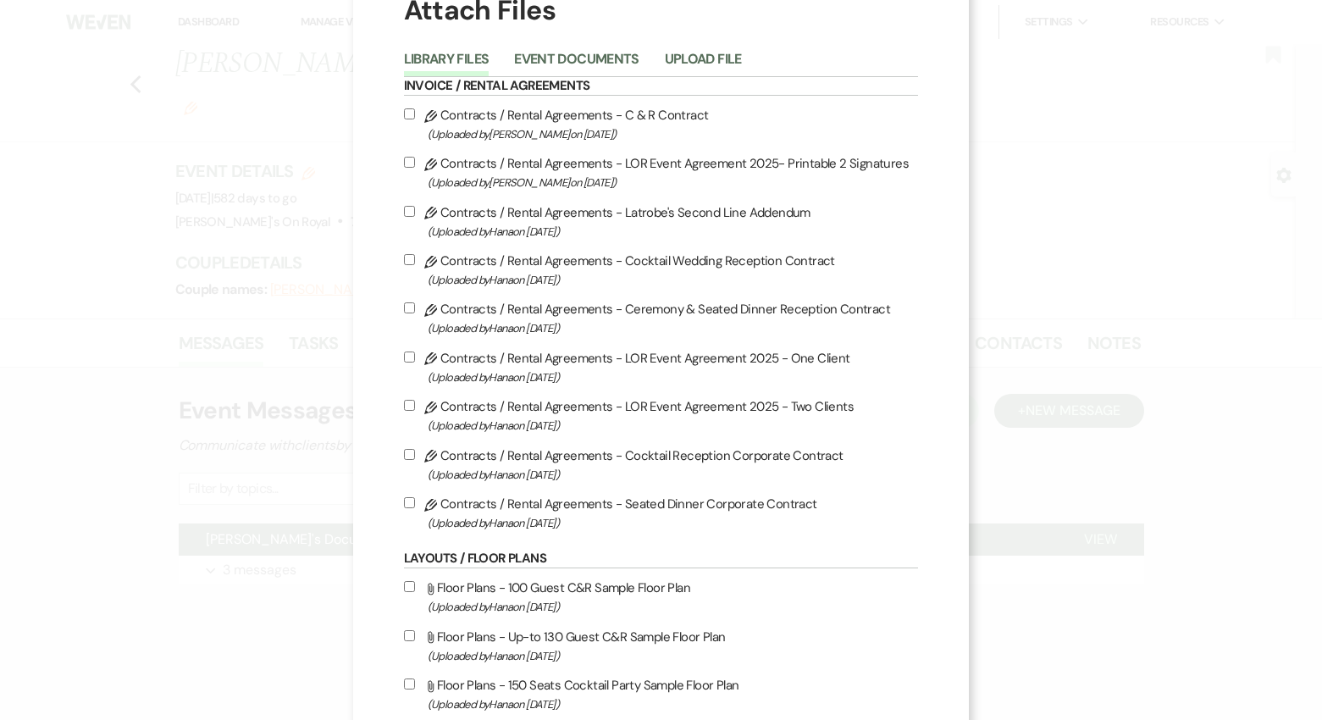
scroll to position [0, 0]
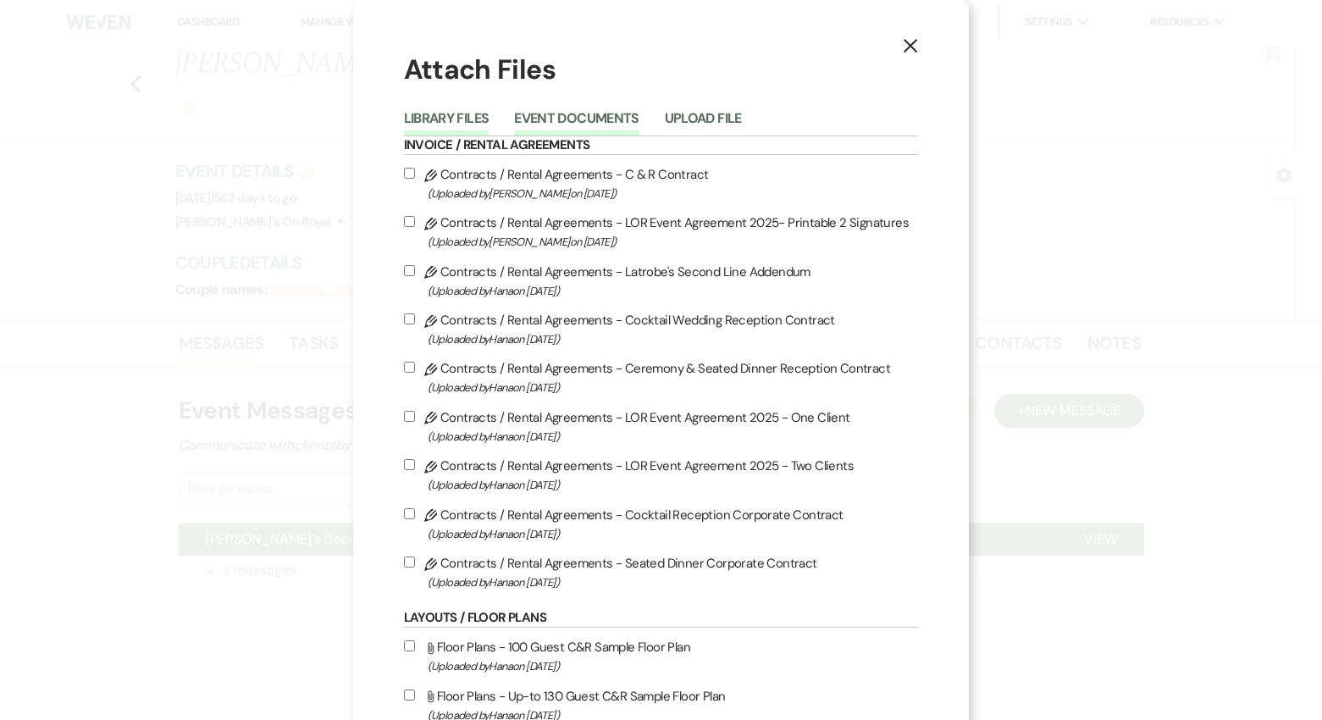
click at [577, 113] on button "Event Documents" at bounding box center [576, 124] width 125 height 24
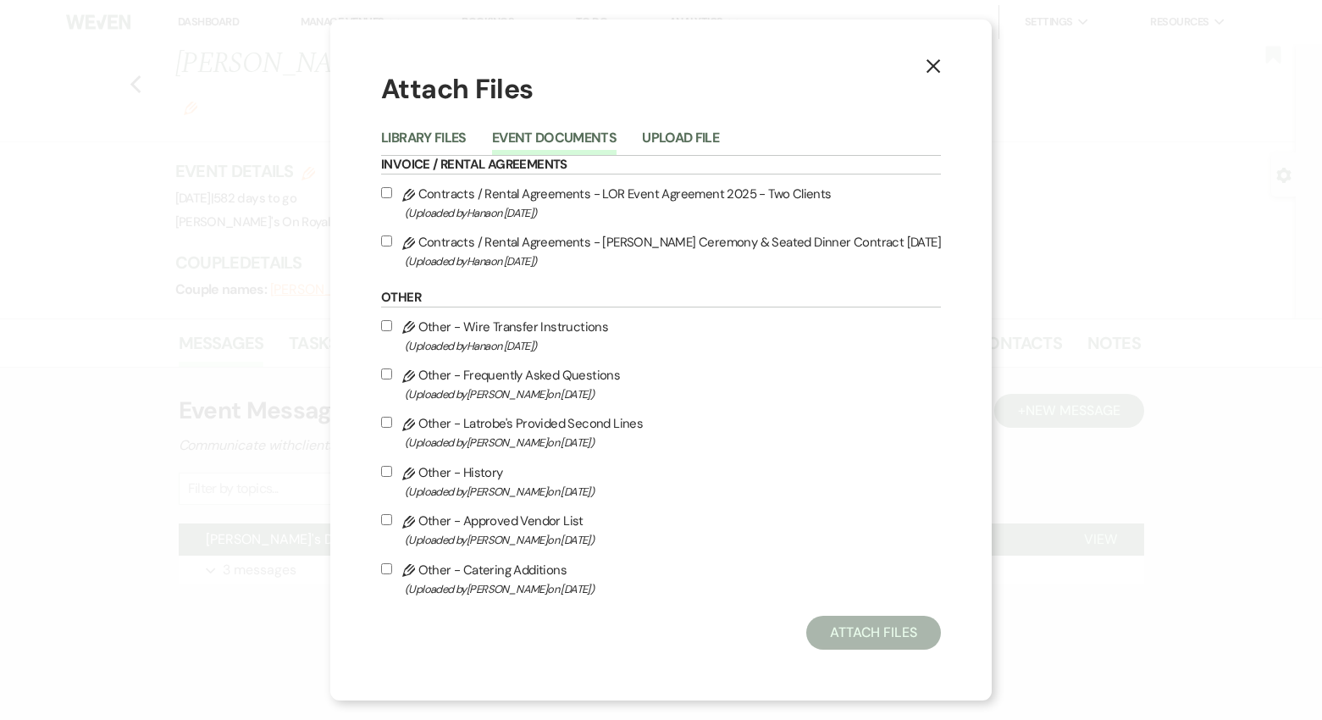
click at [392, 193] on input "Pencil Contracts / Rental Agreements - LOR Event Agreement 2025 - Two Clients (…" at bounding box center [386, 192] width 11 height 11
checkbox input "true"
click at [392, 241] on input "Pencil Contracts / Rental Agreements - [PERSON_NAME] Ceremony & Seated Dinner C…" at bounding box center [386, 241] width 11 height 11
checkbox input "true"
click at [392, 326] on input "Pencil Other - Wire Transfer Instructions (Uploaded by [PERSON_NAME] on [DATE] )" at bounding box center [386, 325] width 11 height 11
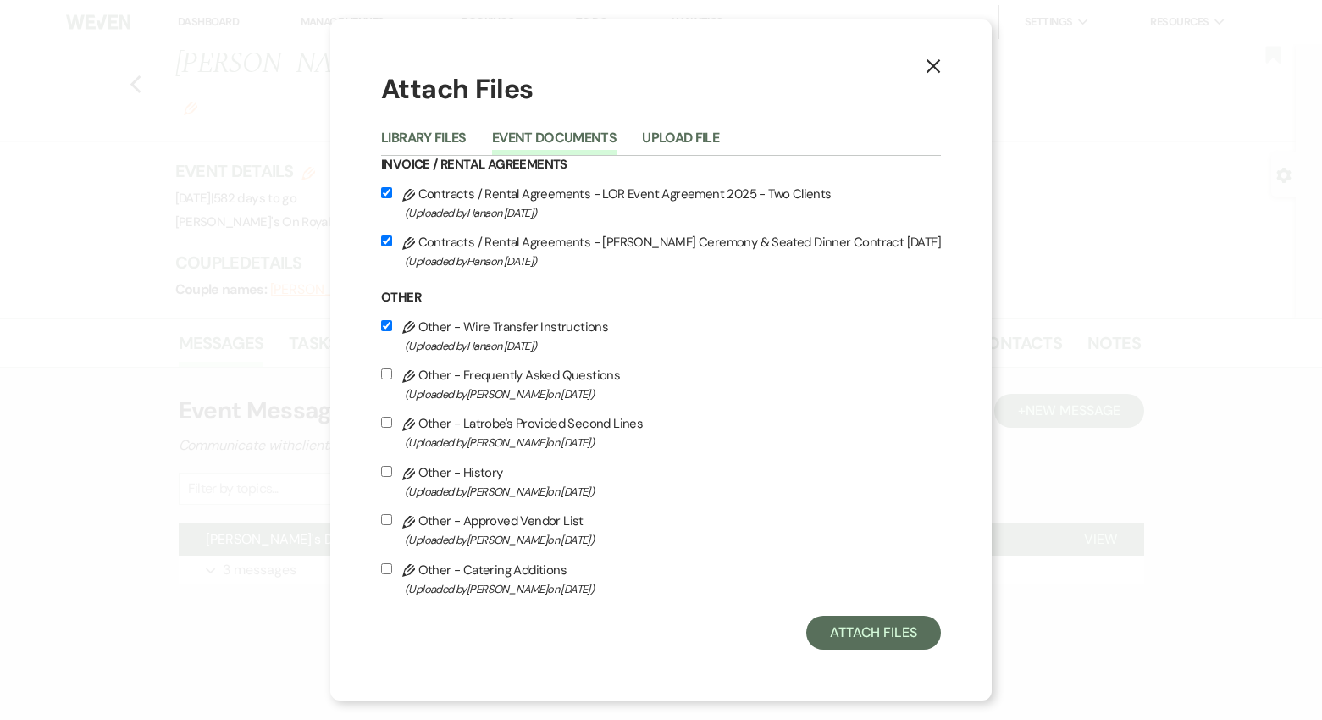
click at [392, 326] on input "Pencil Other - Wire Transfer Instructions (Uploaded by [PERSON_NAME] on [DATE] )" at bounding box center [386, 325] width 11 height 11
checkbox input "false"
click at [392, 374] on input "Pencil Other - Frequently Asked Questions (Uploaded by [PERSON_NAME] on [DATE] )" at bounding box center [386, 374] width 11 height 11
checkbox input "true"
click at [392, 424] on input "Pencil Other - Latrobe's Provided Second Lines (Uploaded by [PERSON_NAME] on [D…" at bounding box center [386, 422] width 11 height 11
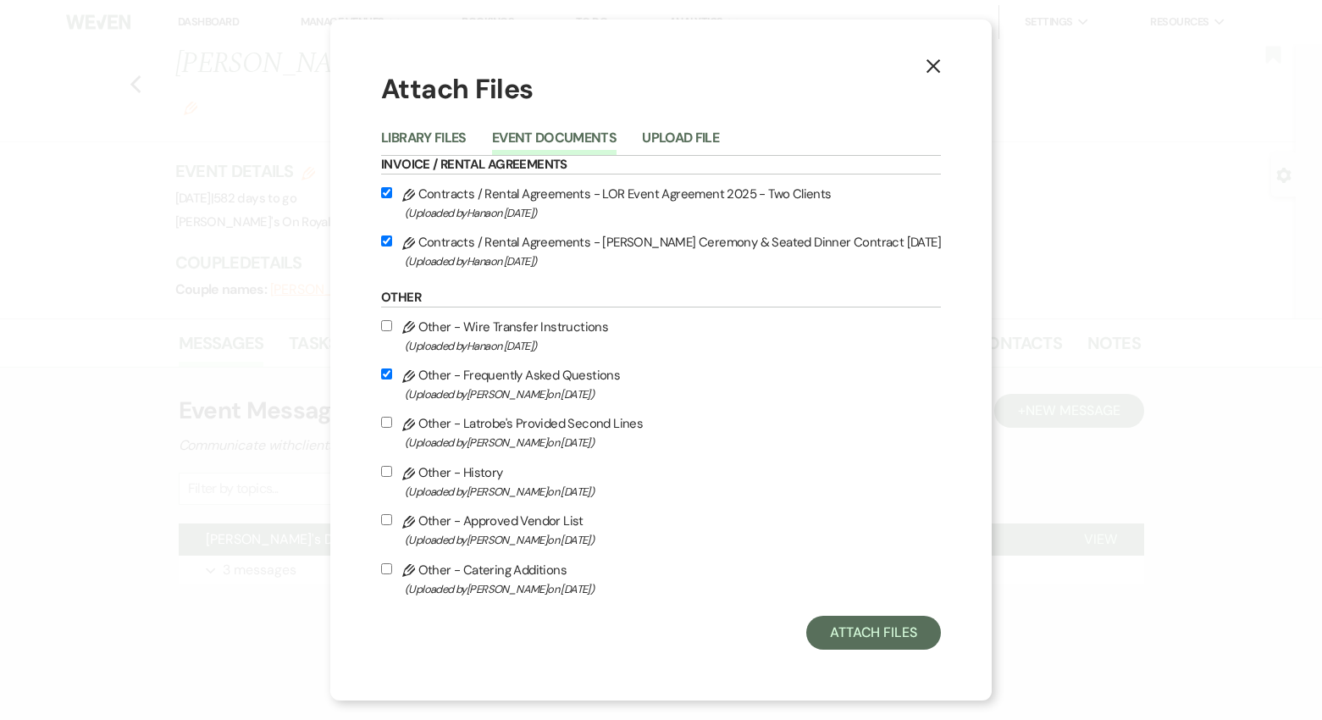
checkbox input "true"
click at [391, 472] on input "Pencil Other - History (Uploaded by [PERSON_NAME] on [DATE] )" at bounding box center [386, 471] width 11 height 11
checkbox input "true"
click at [392, 520] on input "Pencil Other - Approved Vendor List (Uploaded by [PERSON_NAME] on [DATE] )" at bounding box center [386, 519] width 11 height 11
checkbox input "true"
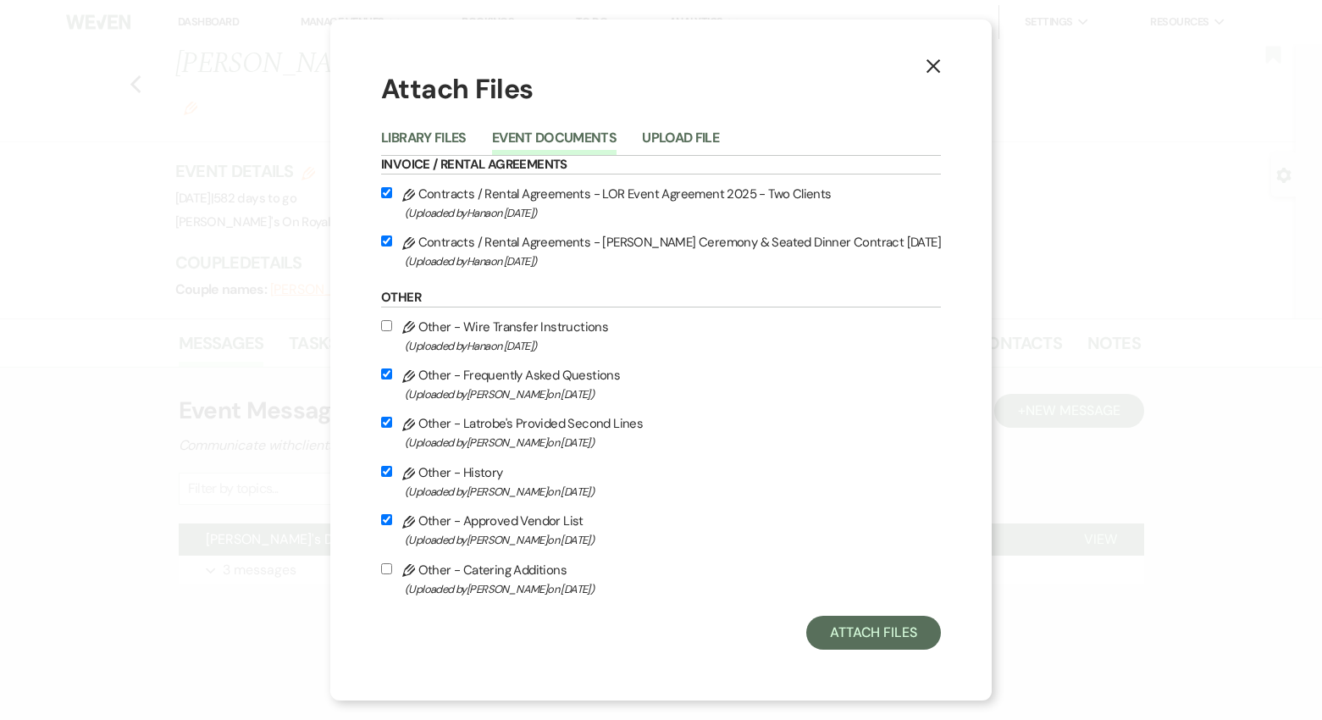
click at [392, 571] on input "Pencil Other - Catering Additions (Uploaded by [PERSON_NAME] on [DATE] )" at bounding box center [386, 568] width 11 height 11
checkbox input "true"
click at [868, 642] on button "Attach Files" at bounding box center [874, 633] width 135 height 34
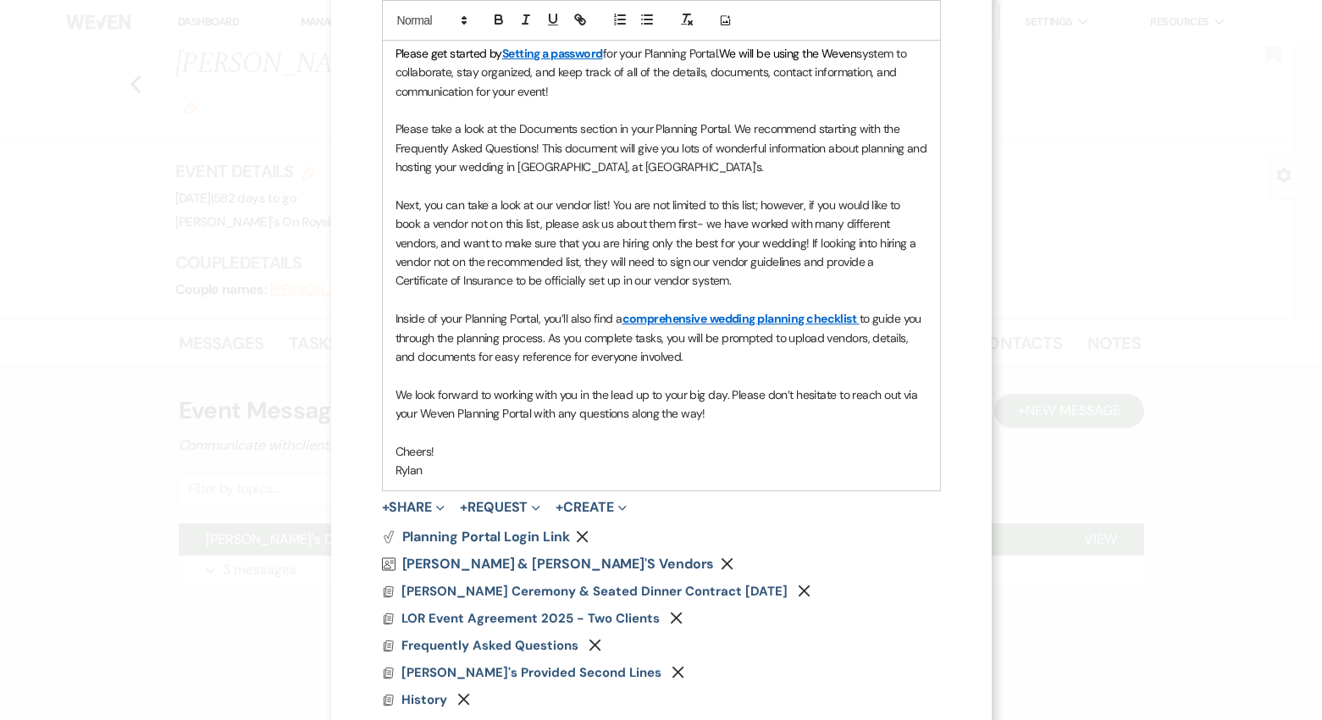
scroll to position [691, 0]
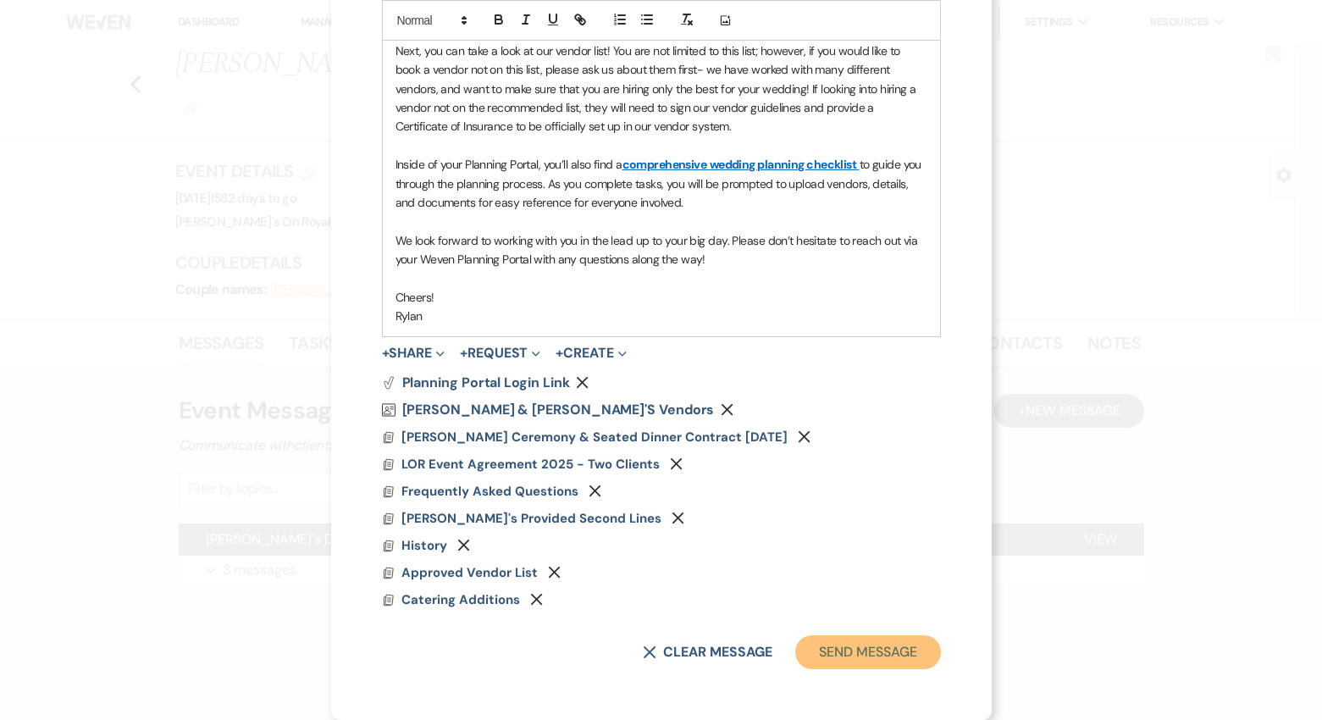
click at [848, 646] on button "Send Message" at bounding box center [868, 652] width 145 height 34
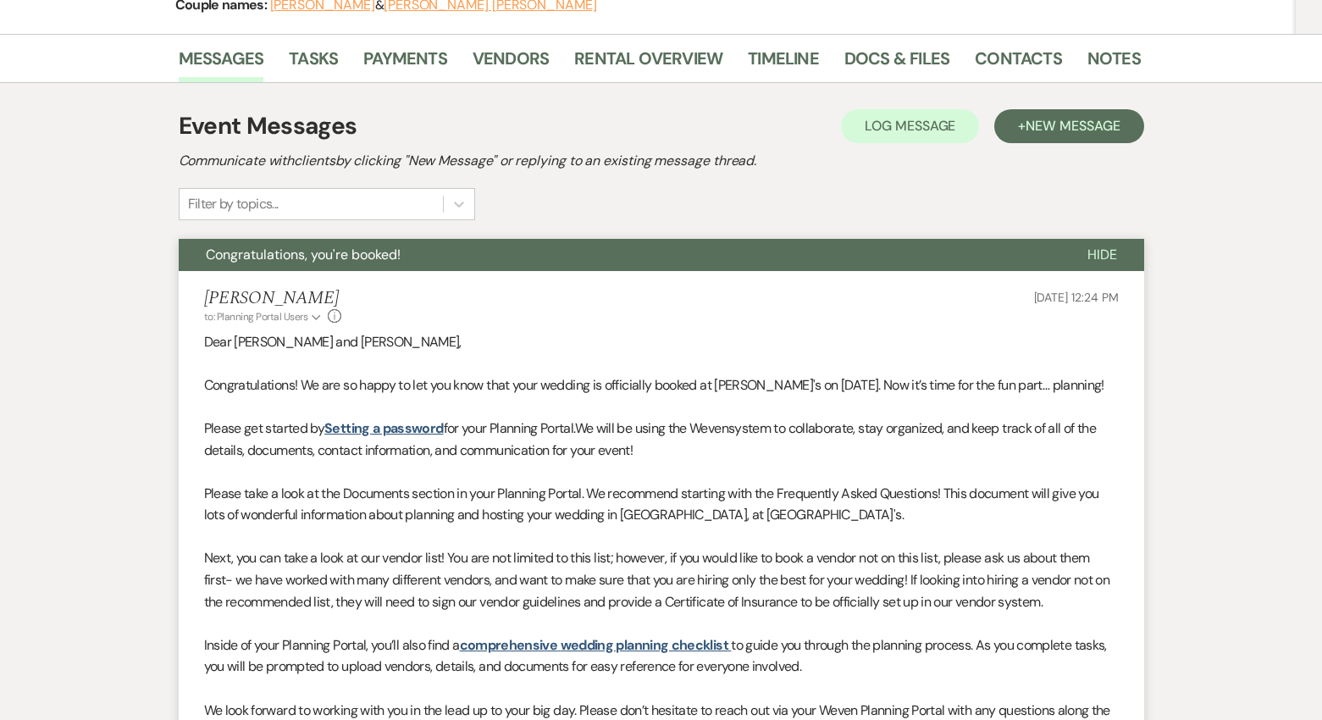
scroll to position [0, 0]
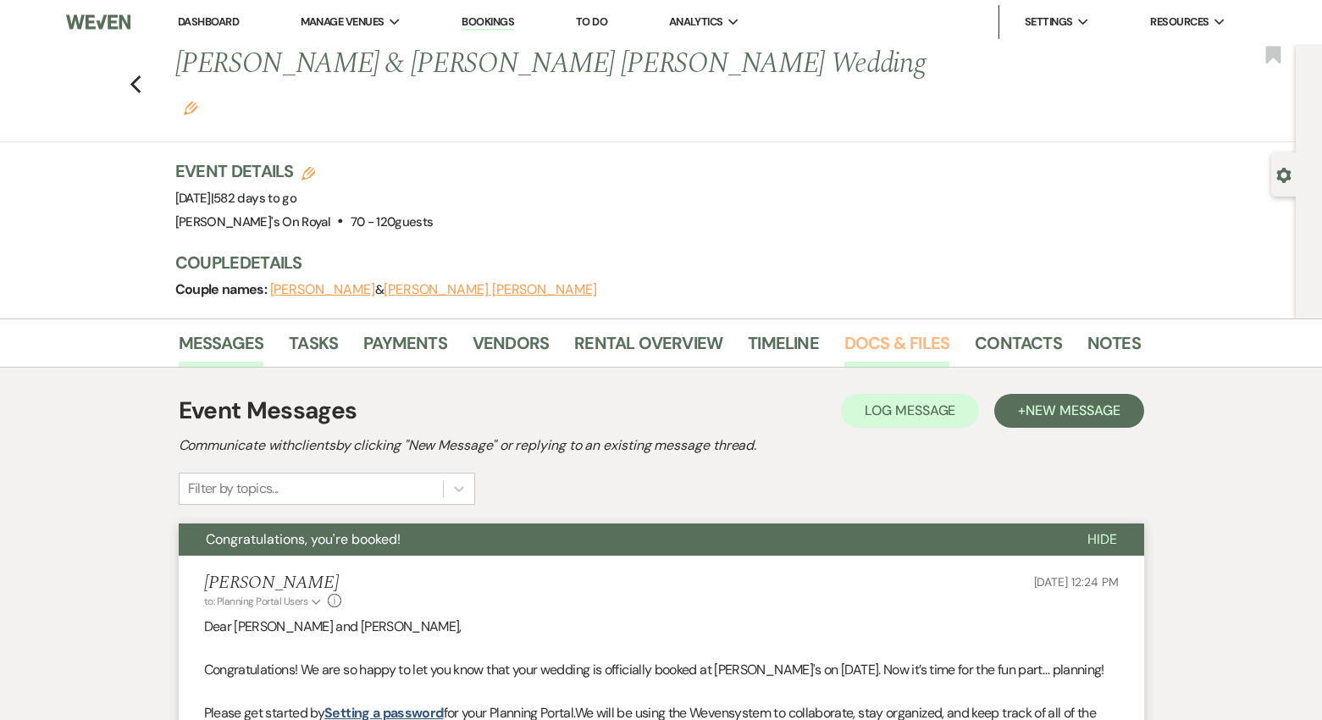
click at [936, 330] on link "Docs & Files" at bounding box center [897, 348] width 105 height 37
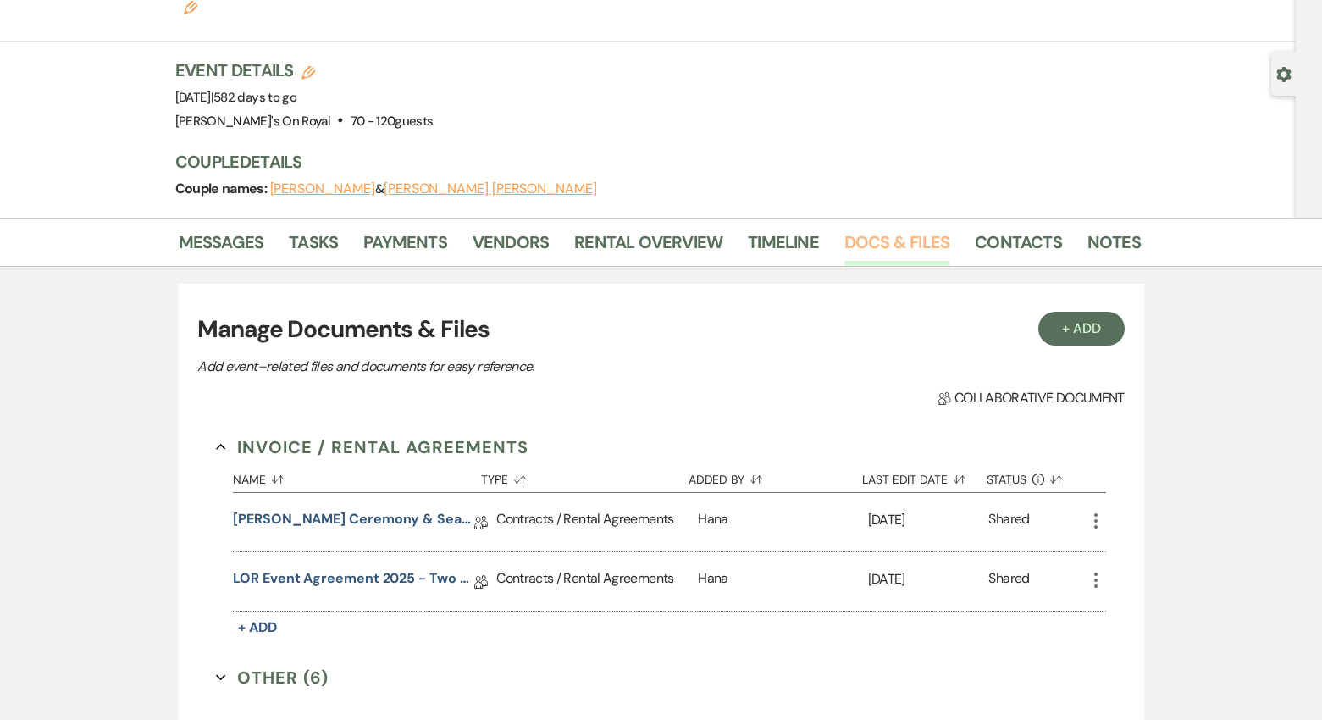
scroll to position [219, 0]
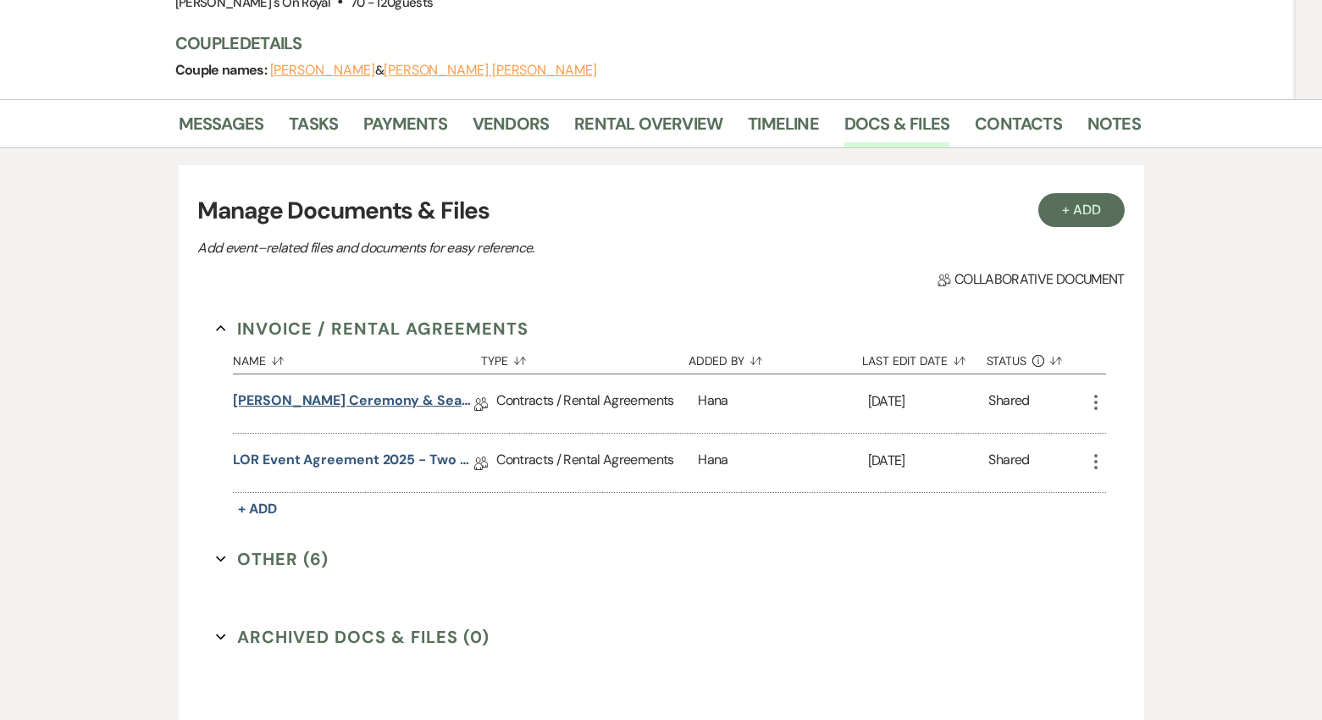
click at [362, 391] on link "[PERSON_NAME] Ceremony & Seated Dinner Contract [DATE]" at bounding box center [353, 404] width 241 height 26
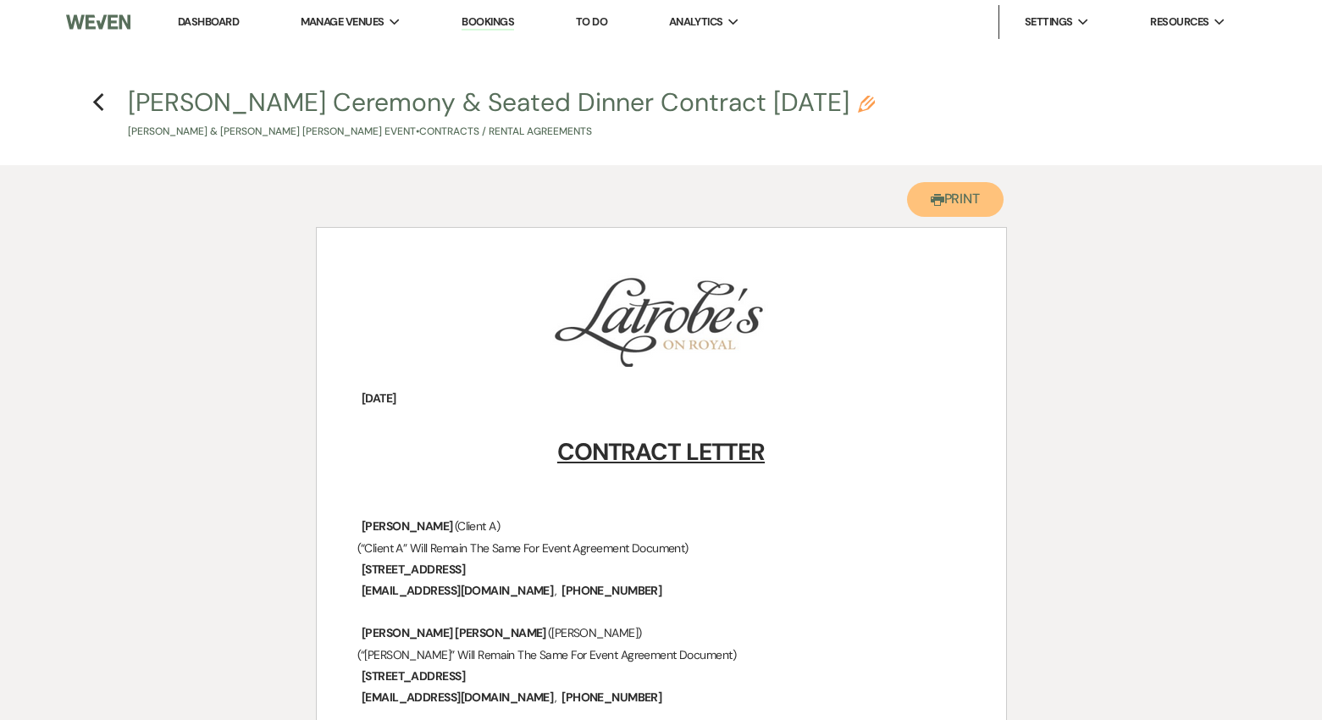
click at [936, 202] on use "button" at bounding box center [938, 200] width 14 height 12
click at [959, 210] on button "Printer Print" at bounding box center [955, 199] width 97 height 35
click at [99, 103] on icon "Previous" at bounding box center [98, 102] width 13 height 20
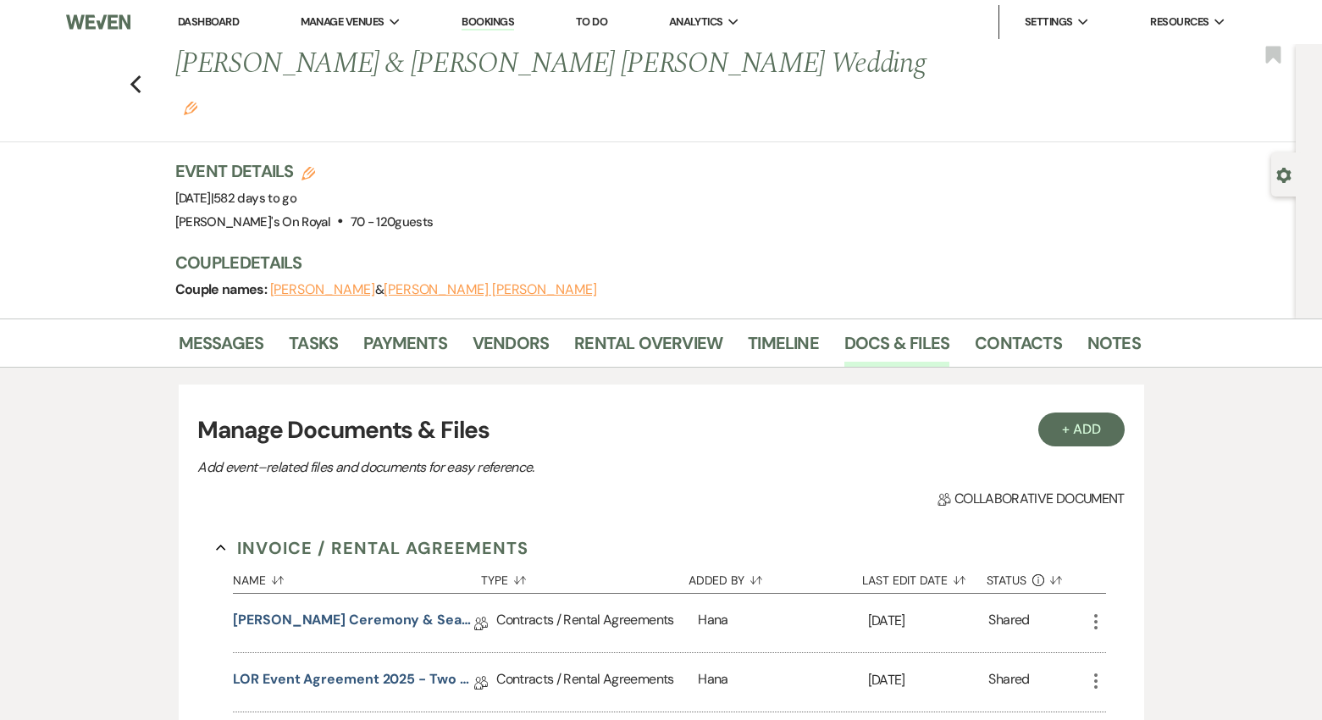
scroll to position [219, 0]
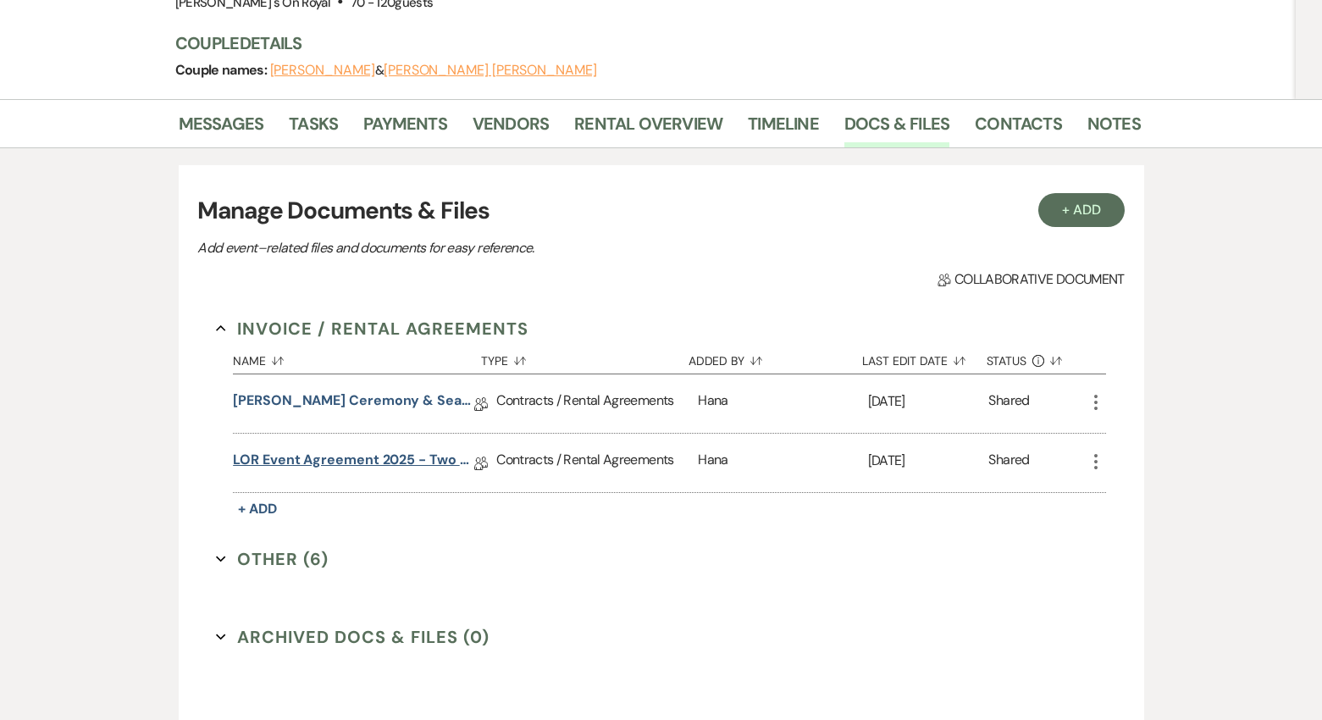
click at [429, 450] on link "LOR Event Agreement 2025 - Two Clients" at bounding box center [353, 463] width 241 height 26
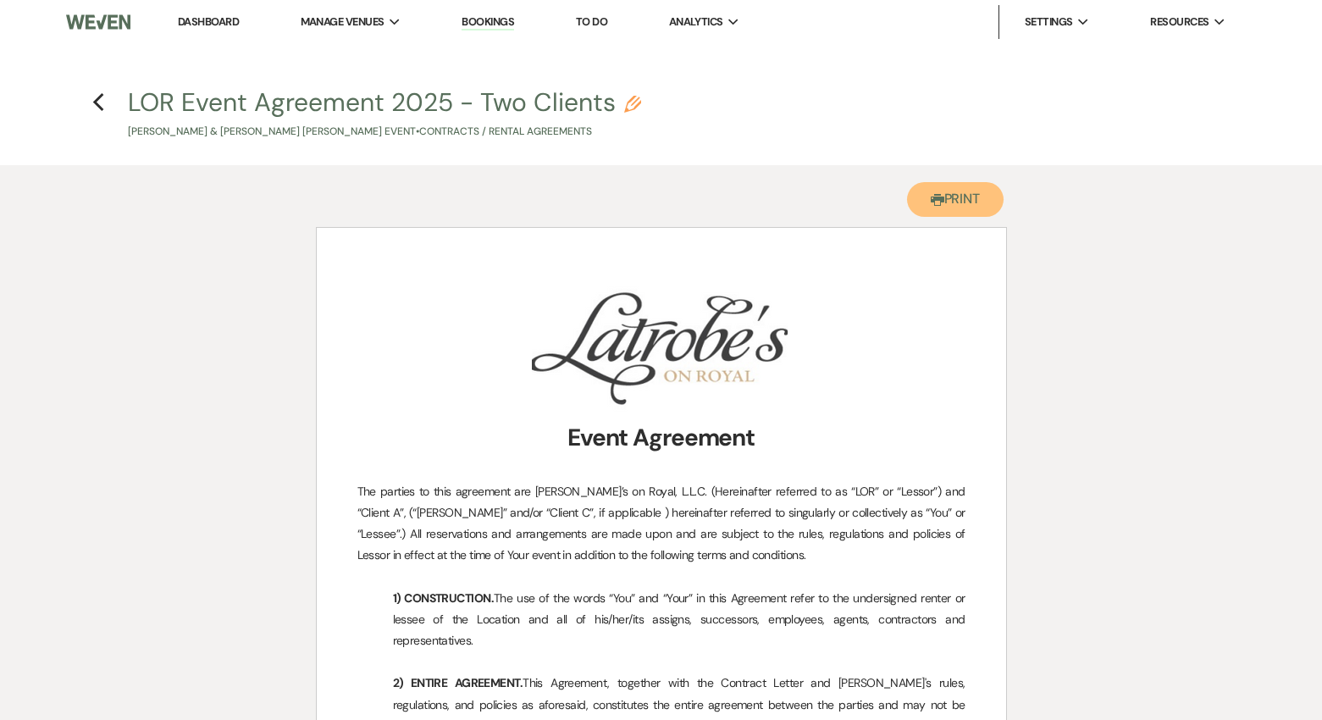
click at [918, 201] on button "Printer Print" at bounding box center [955, 199] width 97 height 35
click at [97, 99] on use "button" at bounding box center [97, 102] width 11 height 19
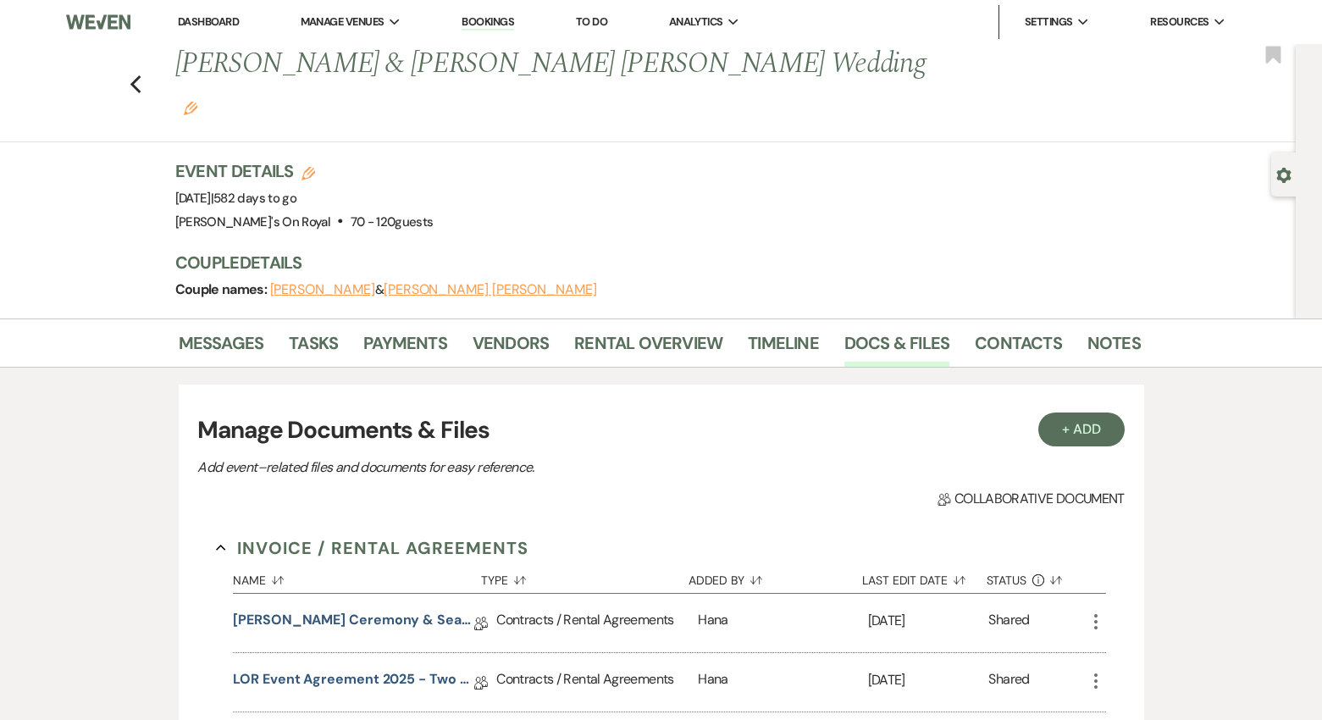
click at [126, 64] on div "Previous [PERSON_NAME] & [PERSON_NAME] [PERSON_NAME] Wedding Edit Bookmark" at bounding box center [644, 93] width 1305 height 98
click at [131, 75] on use "button" at bounding box center [135, 84] width 11 height 19
